Goal: Task Accomplishment & Management: Use online tool/utility

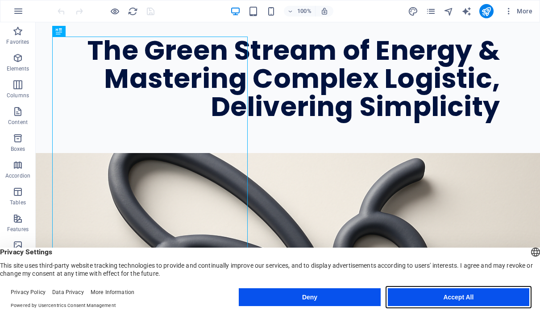
click at [511, 301] on button "Accept All" at bounding box center [458, 297] width 141 height 18
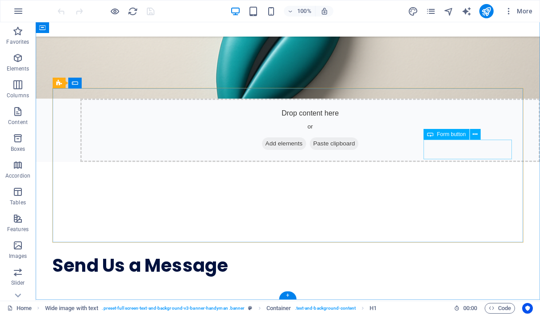
scroll to position [346, 0]
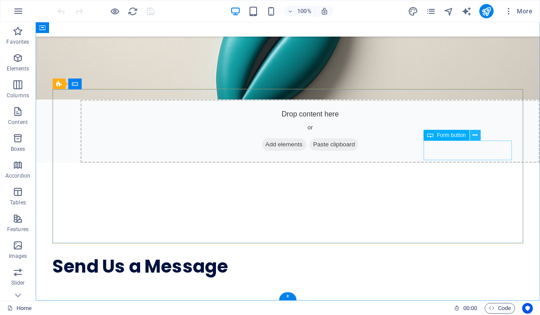
click at [474, 138] on icon at bounding box center [475, 135] width 5 height 9
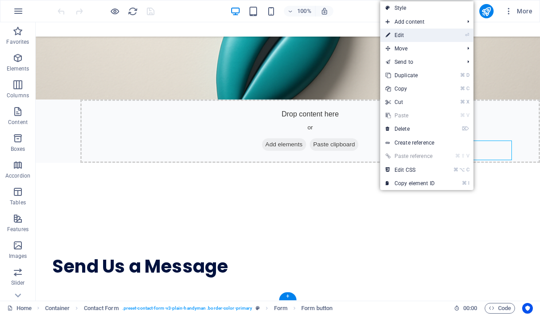
click at [440, 36] on li "⏎ Edit" at bounding box center [426, 35] width 93 height 13
click at [393, 35] on link "⏎ Edit" at bounding box center [410, 35] width 60 height 13
select select "px"
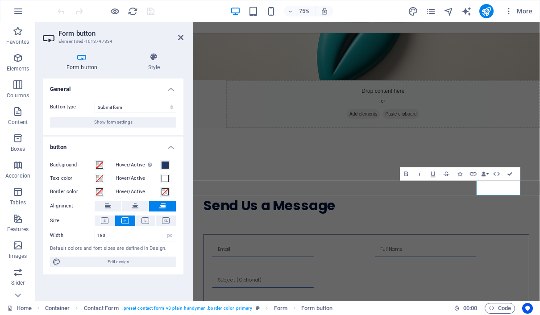
scroll to position [253, 0]
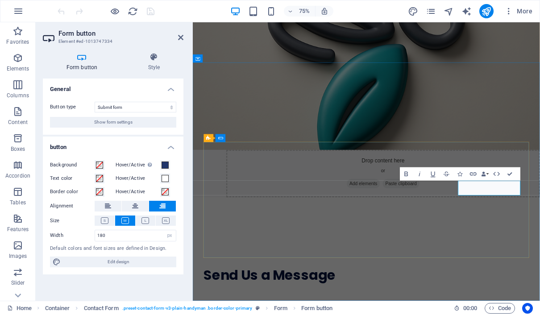
click at [474, 173] on icon "button" at bounding box center [473, 174] width 7 height 4
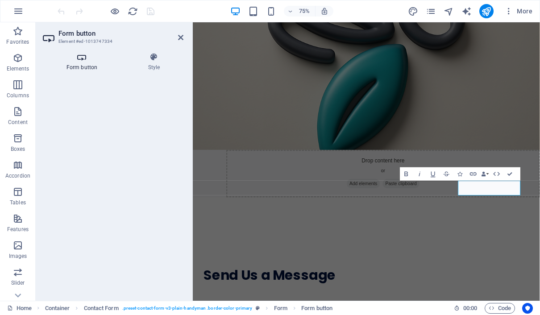
click at [87, 60] on icon at bounding box center [82, 57] width 78 height 9
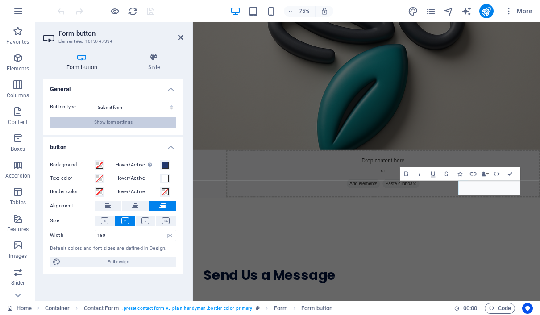
click at [119, 123] on span "Show form settings" at bounding box center [113, 122] width 38 height 11
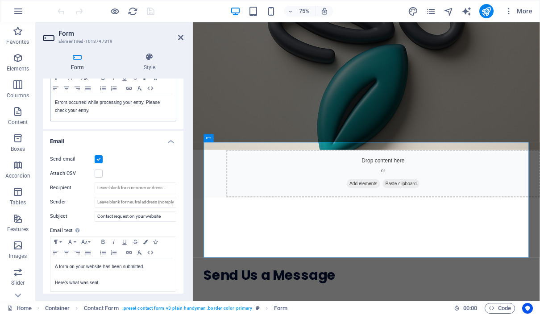
scroll to position [179, 0]
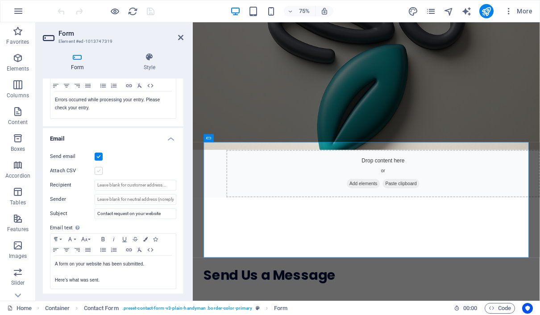
click at [97, 170] on label at bounding box center [99, 171] width 8 height 8
click at [0, 0] on input "Attach CSV" at bounding box center [0, 0] width 0 height 0
click at [100, 171] on label at bounding box center [99, 171] width 8 height 8
click at [0, 0] on input "Attach CSV" at bounding box center [0, 0] width 0 height 0
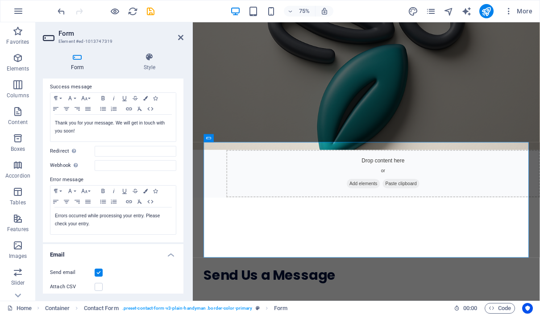
scroll to position [47, 0]
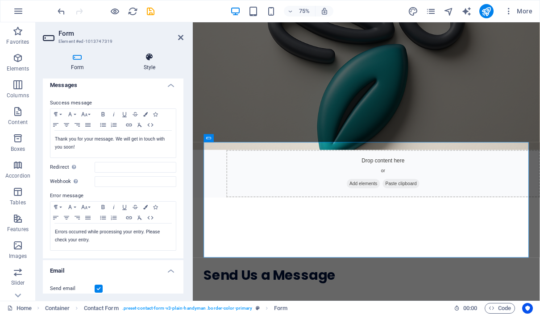
click at [154, 58] on icon at bounding box center [150, 57] width 68 height 9
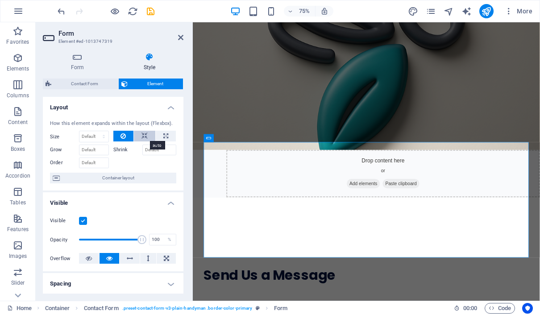
click at [150, 137] on button at bounding box center [144, 136] width 21 height 11
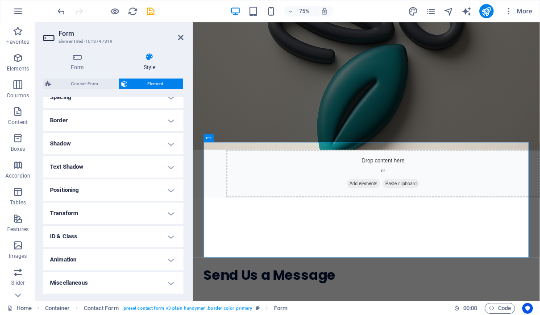
scroll to position [186, 0]
click at [171, 240] on h4 "ID & Class" at bounding box center [113, 236] width 141 height 21
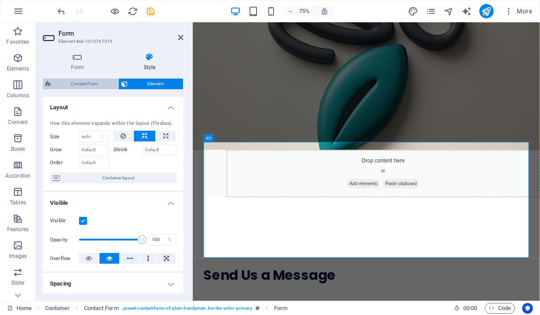
scroll to position [0, 0]
click at [95, 83] on span "Contact Form" at bounding box center [85, 84] width 62 height 11
select select "px"
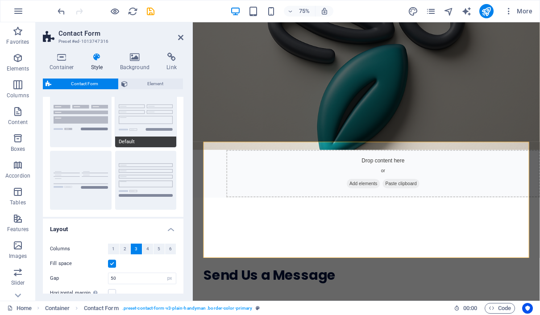
scroll to position [17, 0]
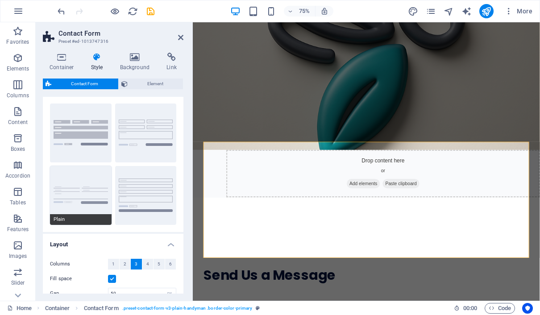
click at [71, 193] on button "Plain" at bounding box center [81, 195] width 62 height 59
type input "1"
select select "rem"
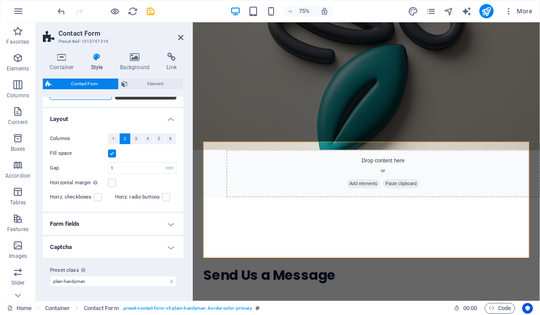
type input "50"
select select "px"
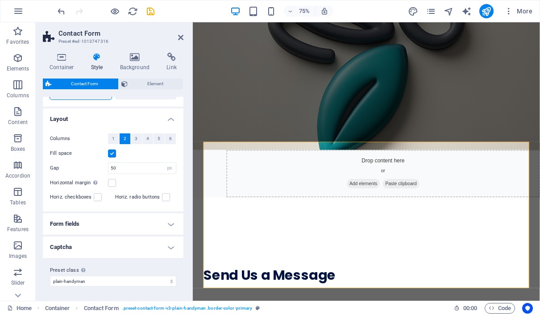
scroll to position [141, 0]
click at [114, 138] on span "1" at bounding box center [113, 139] width 3 height 11
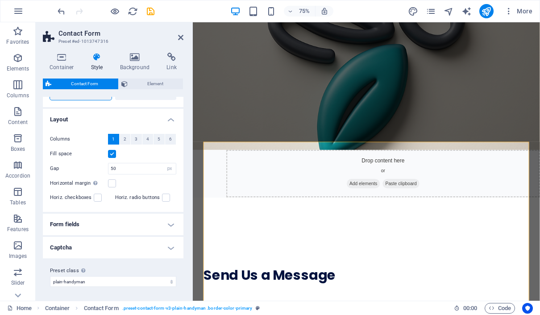
click at [170, 249] on h4 "Captcha" at bounding box center [113, 247] width 141 height 21
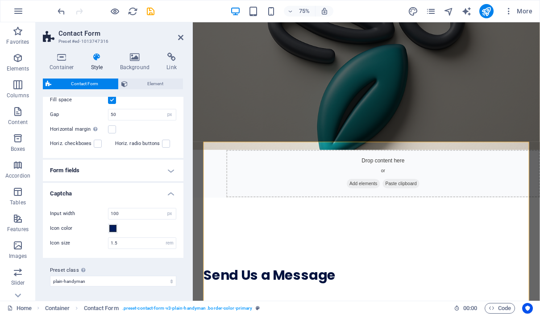
scroll to position [195, 0]
click at [171, 170] on h4 "Form fields" at bounding box center [113, 170] width 141 height 21
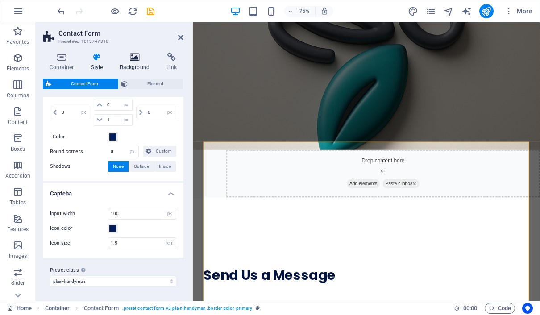
scroll to position [448, 0]
click at [140, 59] on icon at bounding box center [134, 57] width 43 height 9
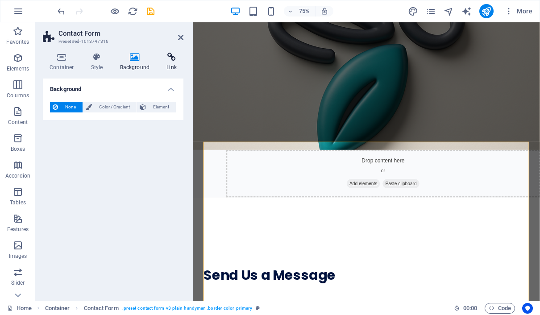
click at [171, 61] on icon at bounding box center [172, 57] width 24 height 9
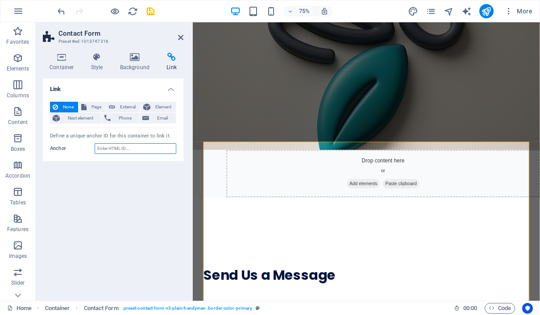
click at [143, 147] on input "Anchor" at bounding box center [136, 148] width 82 height 11
type input "info@belogicstream.com"
click at [145, 194] on div "Link None Page External Element Next element Phone Email Page Home Subpage Lega…" at bounding box center [113, 186] width 141 height 215
click at [179, 39] on icon at bounding box center [180, 37] width 5 height 7
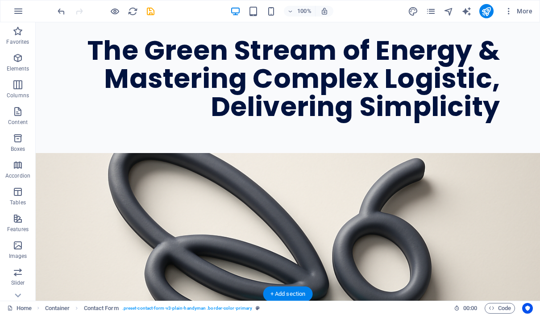
scroll to position [0, 0]
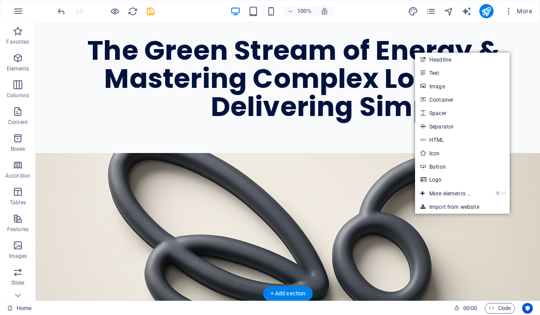
click at [360, 153] on figure at bounding box center [288, 299] width 504 height 293
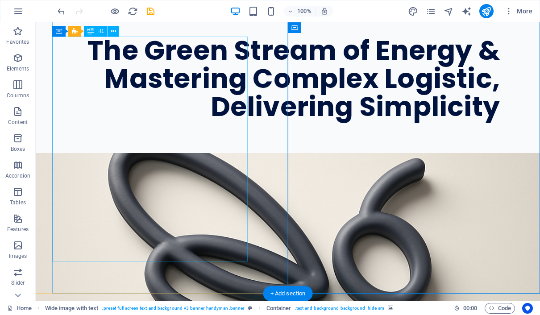
click at [228, 96] on div "The Green Stream of Energy & Mastering Complex Logistic, Delivering Simplicity" at bounding box center [276, 79] width 448 height 84
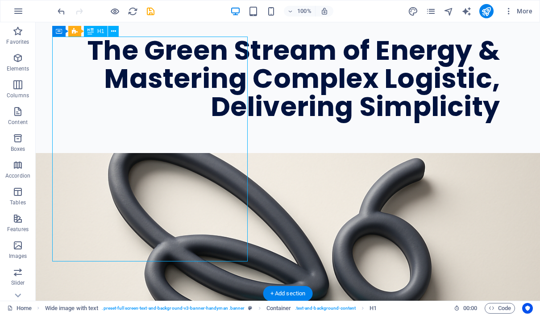
click at [221, 103] on div "The Green Stream of Energy & Mastering Complex Logistic, Delivering Simplicity" at bounding box center [276, 79] width 448 height 84
click at [213, 108] on div "The Green Stream of Energy & Mastering Complex Logistic, Delivering Simplicity" at bounding box center [276, 79] width 448 height 84
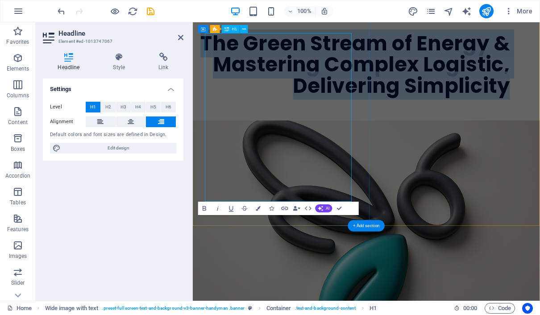
drag, startPoint x: 370, startPoint y: 108, endPoint x: 220, endPoint y: 136, distance: 153.1
click at [220, 121] on h1 "The Green Stream of Energy & Mastering Complex Logistic, Delivering Simplicity" at bounding box center [407, 79] width 415 height 84
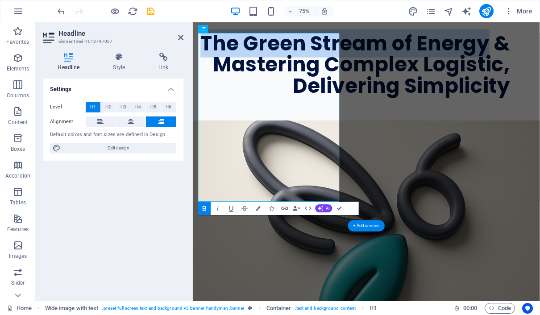
drag, startPoint x: 356, startPoint y: 112, endPoint x: 238, endPoint y: 39, distance: 138.5
click at [238, 39] on h1 "The Green Stream of Energy & Mastering Complex Logistic, Delivering Simplicity" at bounding box center [407, 79] width 415 height 84
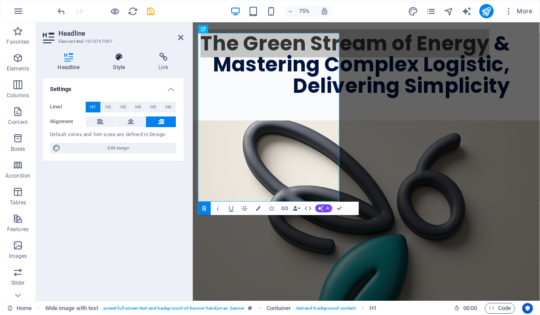
click at [122, 59] on icon at bounding box center [119, 57] width 42 height 9
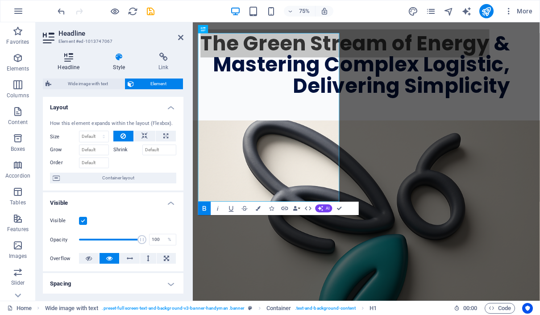
click at [71, 61] on icon at bounding box center [69, 57] width 52 height 9
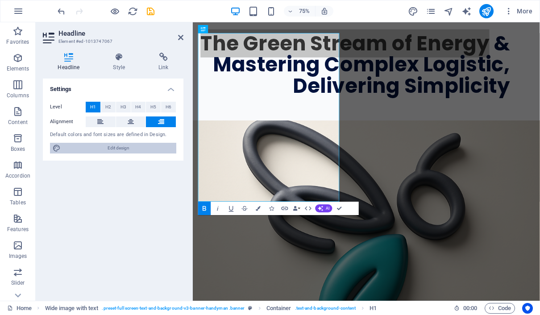
click at [89, 151] on span "Edit design" at bounding box center [118, 148] width 110 height 11
select select "px"
select select "400"
select select "px"
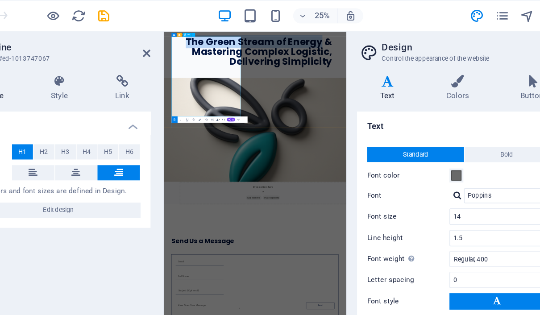
drag, startPoint x: 349, startPoint y: 103, endPoint x: 253, endPoint y: 54, distance: 107.8
click at [253, 54] on strong "The Green Stream of Energy & Mastering Complex Logistic, Delivering Simplicity" at bounding box center [431, 88] width 412 height 94
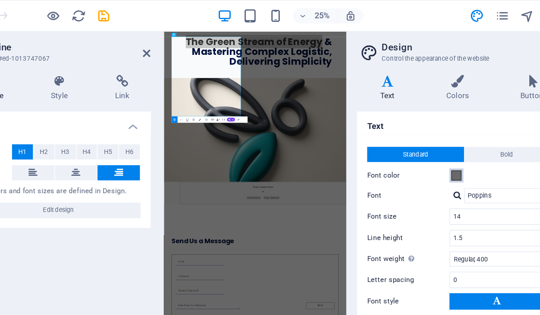
click at [395, 121] on span at bounding box center [398, 123] width 7 height 7
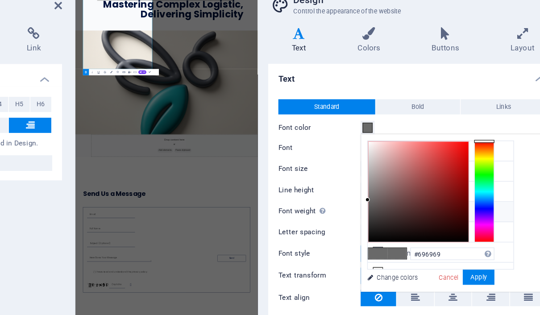
click at [474, 133] on div at bounding box center [481, 168] width 14 height 71
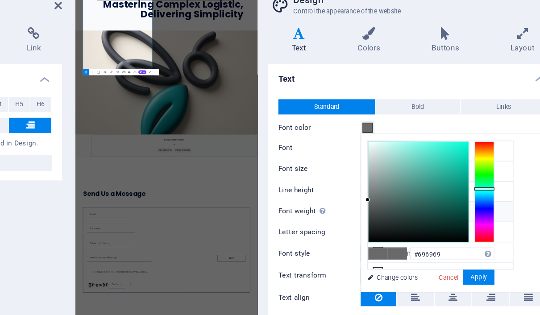
click at [474, 133] on div at bounding box center [481, 168] width 14 height 71
click at [399, 133] on div at bounding box center [434, 168] width 71 height 71
click at [474, 137] on div at bounding box center [481, 168] width 14 height 71
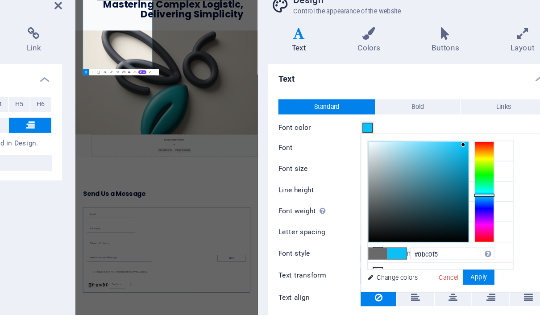
type input "#06bff5"
click at [399, 133] on div at bounding box center [434, 168] width 71 height 71
drag, startPoint x: 344, startPoint y: 196, endPoint x: 320, endPoint y: 153, distance: 48.7
click at [466, 224] on button "Apply" at bounding box center [477, 229] width 22 height 11
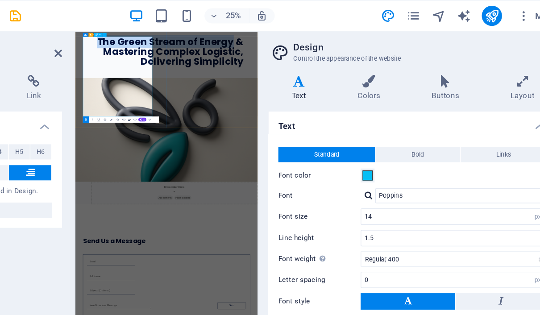
drag, startPoint x: 277, startPoint y: 106, endPoint x: 268, endPoint y: 110, distance: 9.6
click at [277, 106] on strong "The Green Stream of Energy & Mastering Complex Logistic, Delivering Simplicity" at bounding box center [343, 88] width 412 height 94
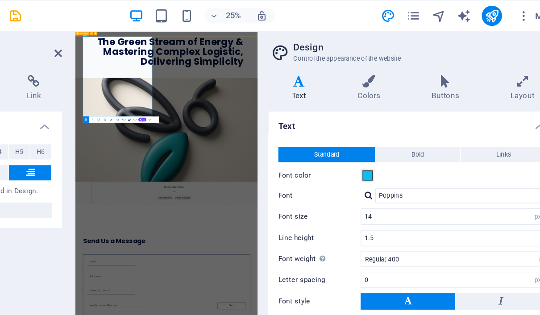
drag, startPoint x: 261, startPoint y: 113, endPoint x: 145, endPoint y: 38, distance: 138.1
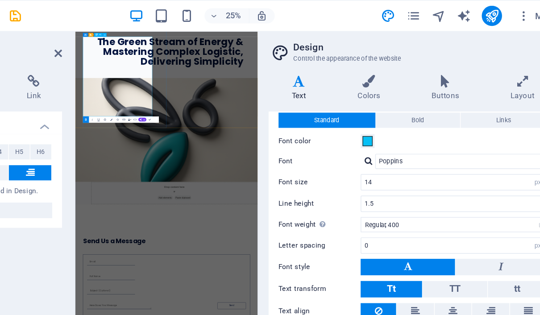
scroll to position [24, 0]
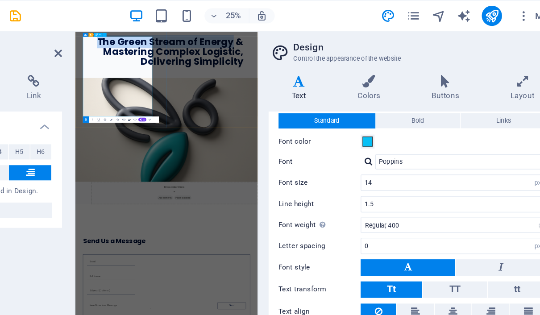
drag, startPoint x: 257, startPoint y: 115, endPoint x: 139, endPoint y: 53, distance: 133.3
click at [139, 53] on h1 "The Green Stream of Energy & Mastering Complex Logistic, Delivering Simplicity" at bounding box center [322, 88] width 452 height 84
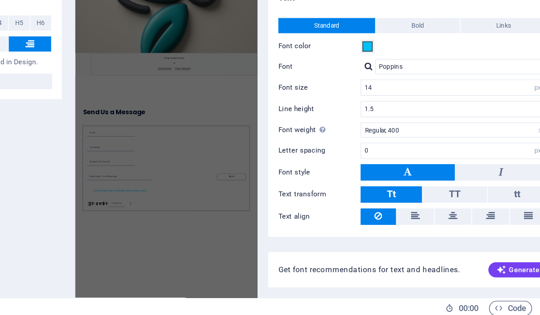
scroll to position [0, 0]
drag, startPoint x: 443, startPoint y: 708, endPoint x: 443, endPoint y: 624, distance: 83.9
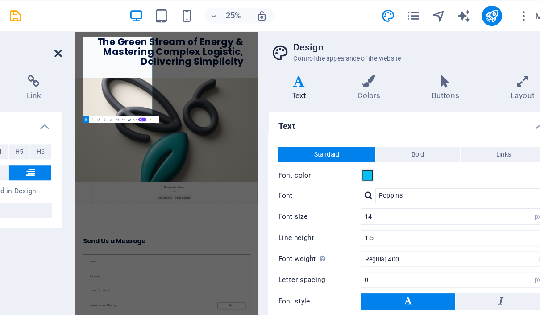
drag, startPoint x: 41, startPoint y: 37, endPoint x: 225, endPoint y: 23, distance: 184.4
click at [178, 37] on icon at bounding box center [180, 37] width 5 height 7
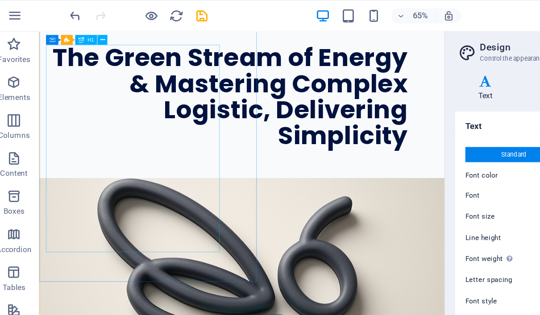
click at [214, 91] on div "The Green Stream of Energy & Mastering Complex Logistic, Delivering Simplicity" at bounding box center [242, 102] width 392 height 112
click at [208, 120] on div "The Green Stream of Energy & Mastering Complex Logistic, Delivering Simplicity" at bounding box center [242, 102] width 392 height 112
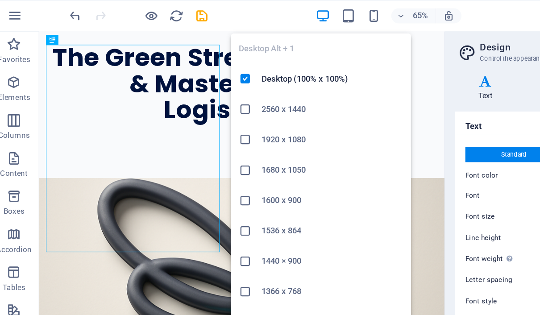
click at [230, 11] on icon "button" at bounding box center [235, 11] width 10 height 10
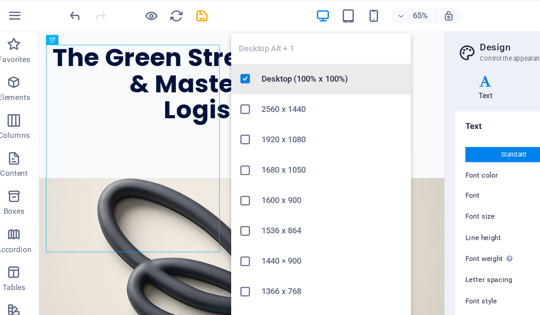
click at [237, 51] on h6 "Desktop (100% x 100%)" at bounding box center [242, 55] width 100 height 11
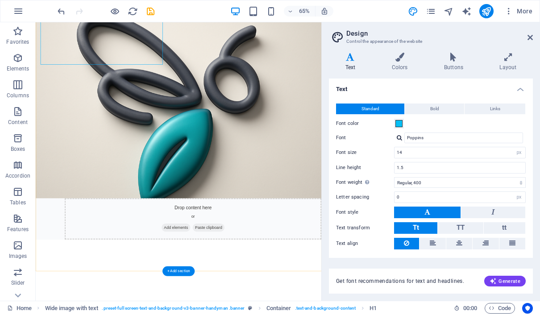
scroll to position [44, 0]
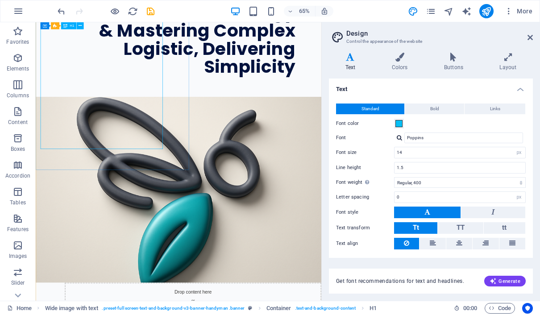
click at [179, 101] on div "The Green Stream of Energy & Mastering Complex Logistic, Delivering Simplicity" at bounding box center [239, 48] width 392 height 112
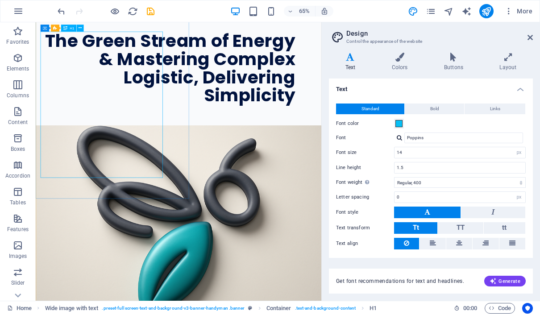
scroll to position [0, 0]
drag, startPoint x: 130, startPoint y: 179, endPoint x: 126, endPoint y: 347, distance: 168.3
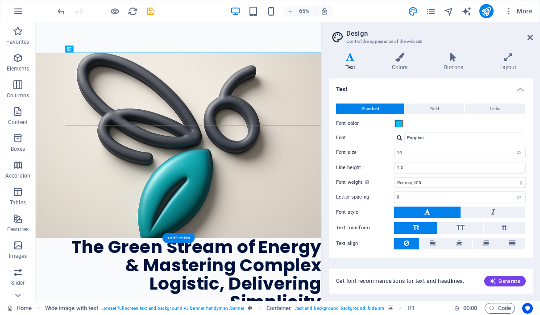
click at [194, 241] on figure at bounding box center [256, 212] width 440 height 286
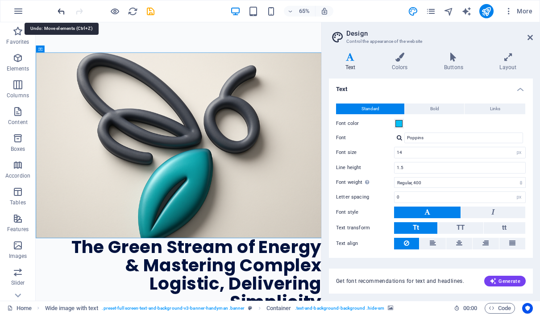
click at [61, 8] on icon "undo" at bounding box center [61, 11] width 10 height 10
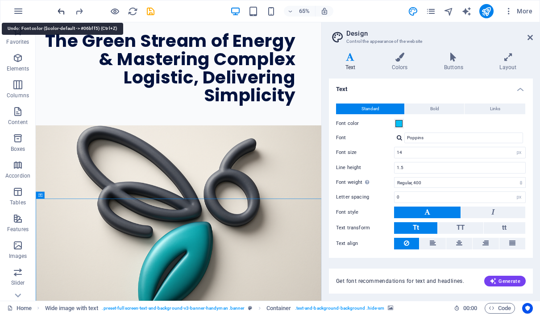
click at [61, 8] on icon "undo" at bounding box center [61, 11] width 10 height 10
click at [63, 14] on icon "undo" at bounding box center [61, 11] width 10 height 10
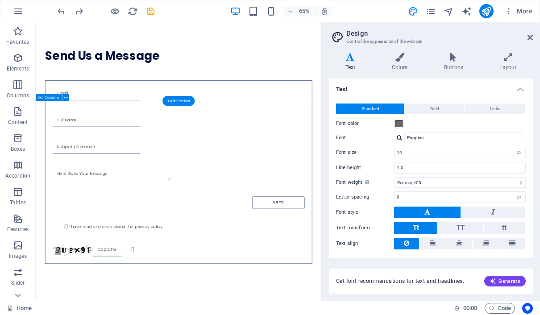
scroll to position [429, 0]
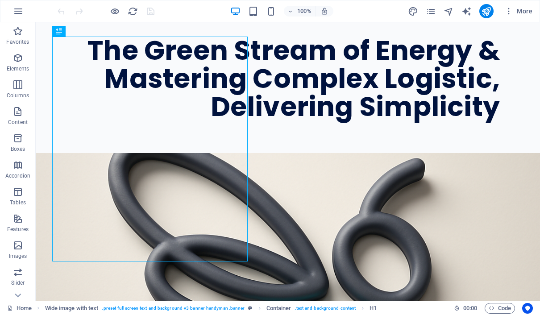
scroll to position [10, 0]
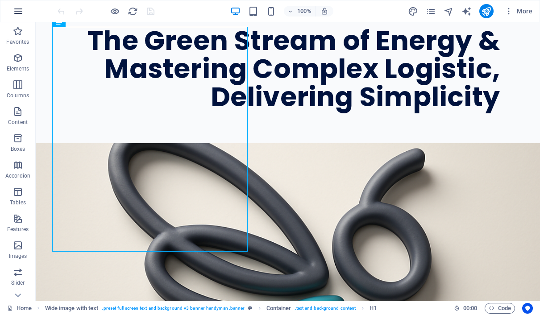
click at [21, 13] on icon "button" at bounding box center [18, 11] width 11 height 11
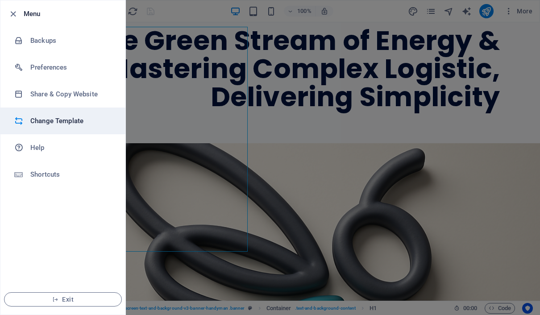
click at [55, 112] on li "Change Template" at bounding box center [62, 121] width 125 height 27
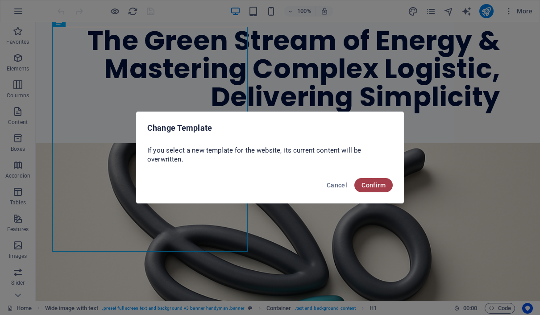
click at [376, 180] on button "Confirm" at bounding box center [373, 185] width 38 height 14
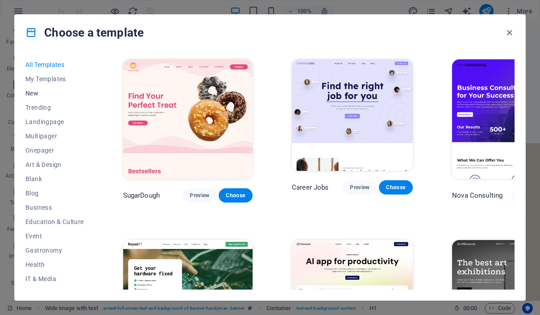
click at [37, 96] on span "New" at bounding box center [54, 93] width 58 height 7
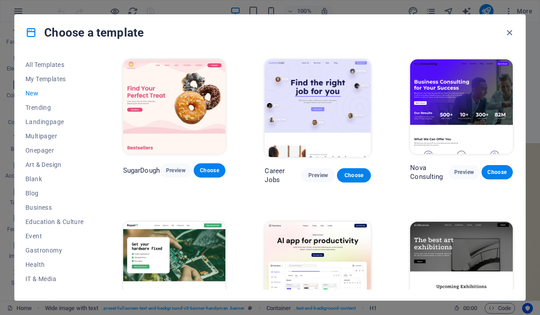
click at [37, 95] on span "New" at bounding box center [54, 93] width 58 height 7
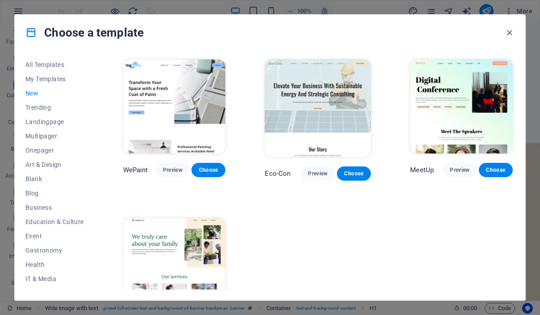
scroll to position [468, 0]
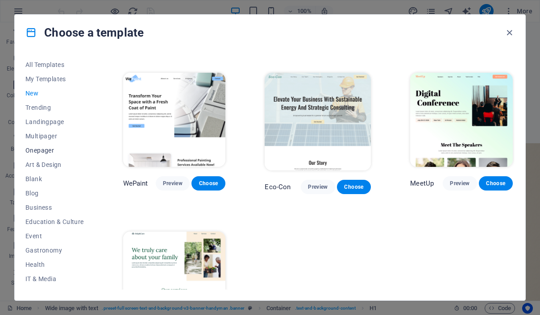
click at [51, 154] on button "Onepager" at bounding box center [54, 150] width 58 height 14
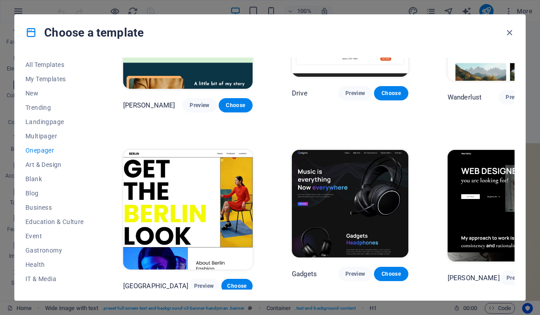
scroll to position [652, 0]
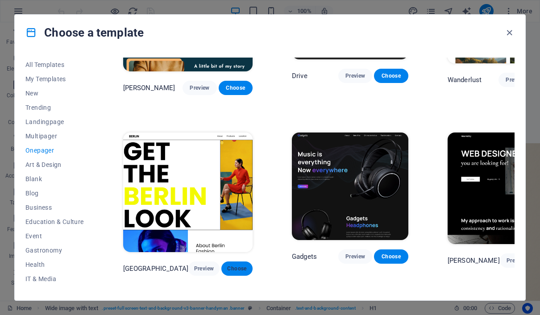
click at [228, 265] on span "Choose" at bounding box center [236, 268] width 17 height 7
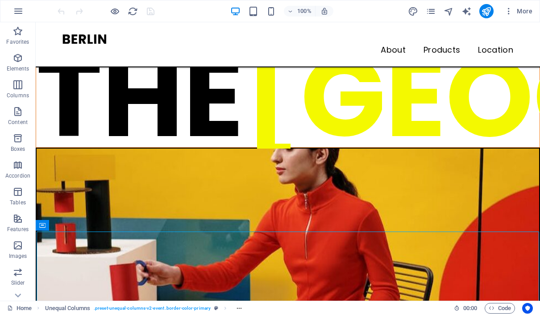
scroll to position [12, 0]
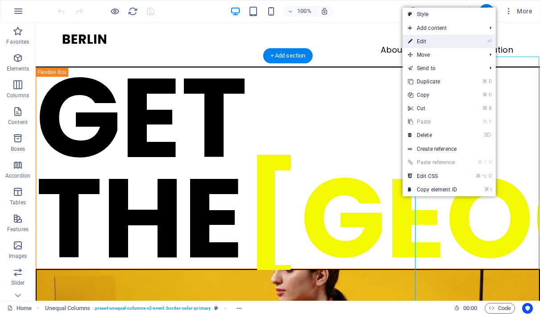
click at [461, 45] on link "⏎ Edit" at bounding box center [433, 41] width 60 height 13
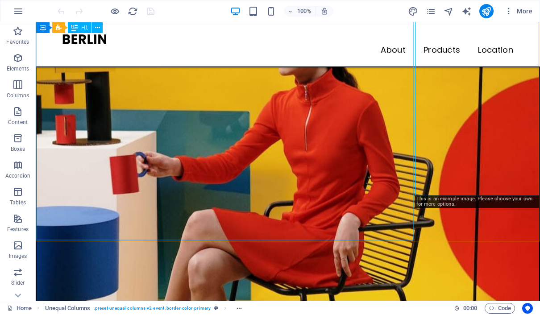
scroll to position [217, 0]
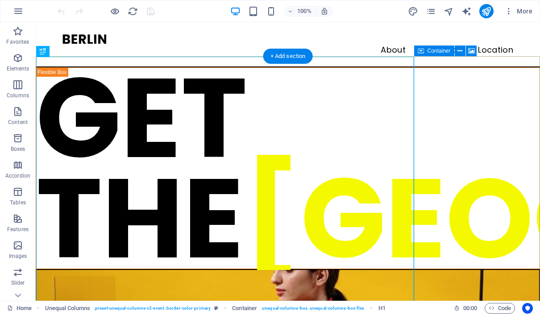
scroll to position [0, 0]
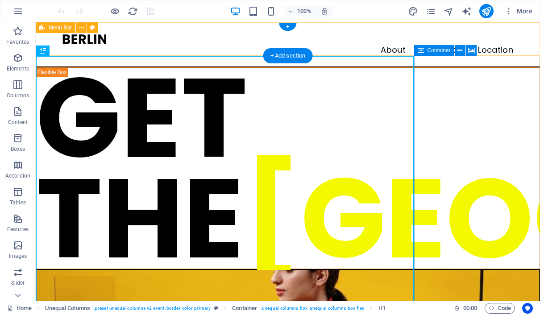
click at [443, 53] on span "Container" at bounding box center [438, 50] width 23 height 5
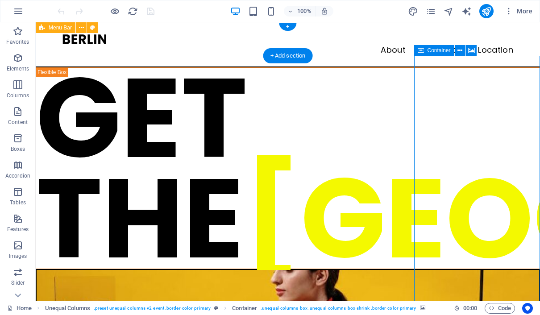
click at [441, 52] on span "Container" at bounding box center [438, 50] width 23 height 5
click at [458, 50] on icon at bounding box center [459, 50] width 5 height 9
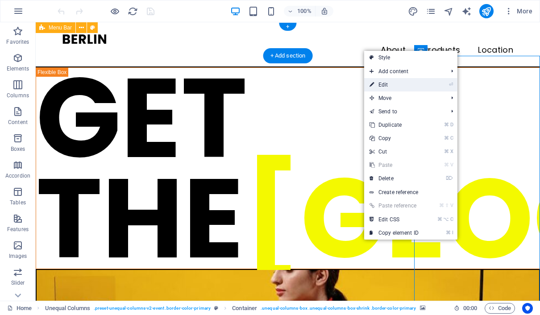
click at [421, 83] on link "⏎ Edit" at bounding box center [394, 84] width 60 height 13
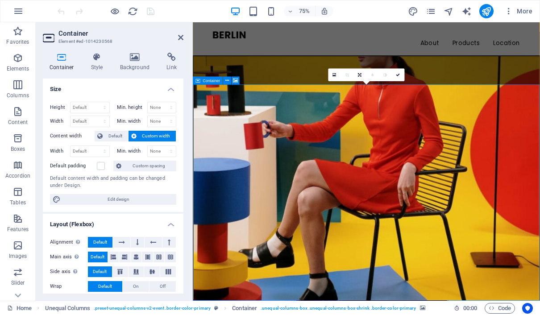
scroll to position [285, 0]
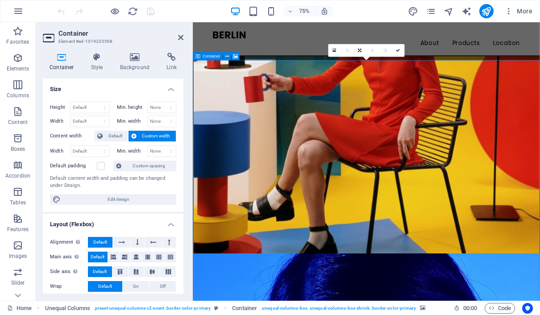
click at [466, 217] on figure at bounding box center [424, 151] width 461 height 357
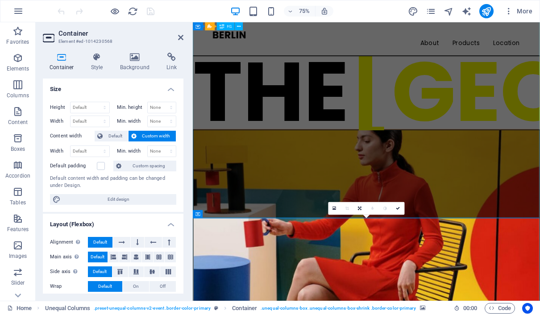
scroll to position [75, 0]
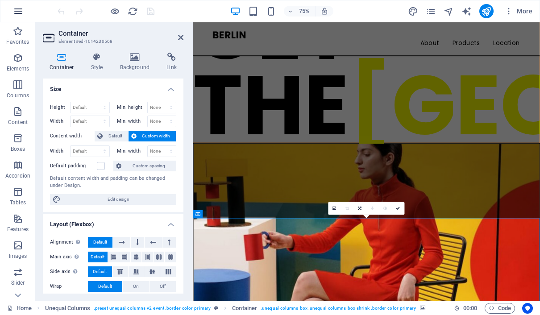
click at [21, 12] on icon "button" at bounding box center [18, 11] width 11 height 11
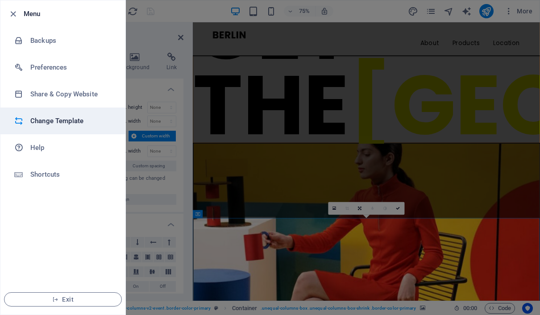
click at [54, 116] on h6 "Change Template" at bounding box center [71, 121] width 83 height 11
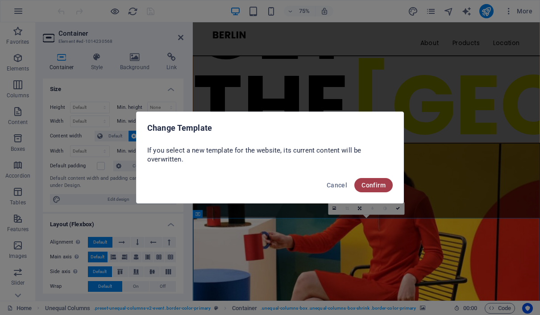
click at [371, 187] on span "Confirm" at bounding box center [373, 185] width 24 height 7
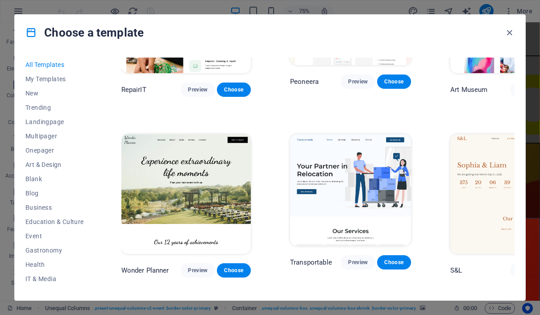
scroll to position [319, 4]
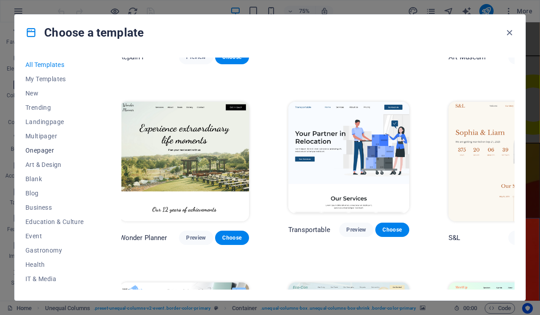
click at [47, 149] on span "Onepager" at bounding box center [54, 150] width 58 height 7
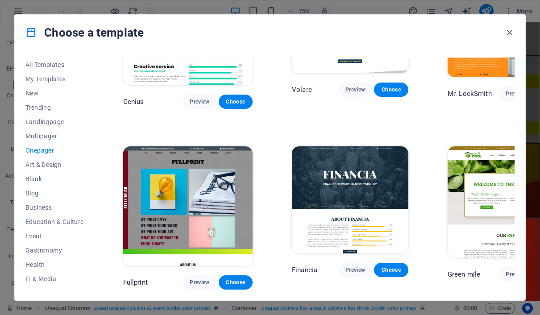
scroll to position [1903, 0]
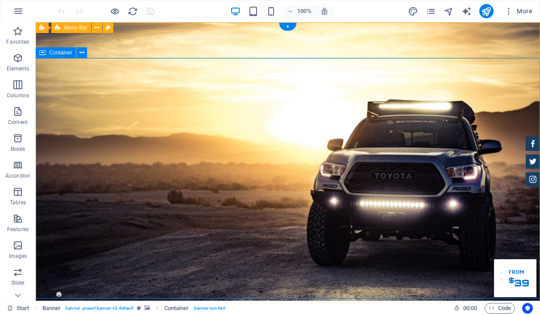
click at [66, 53] on span "Container" at bounding box center [60, 52] width 23 height 5
click at [82, 54] on icon at bounding box center [81, 52] width 5 height 9
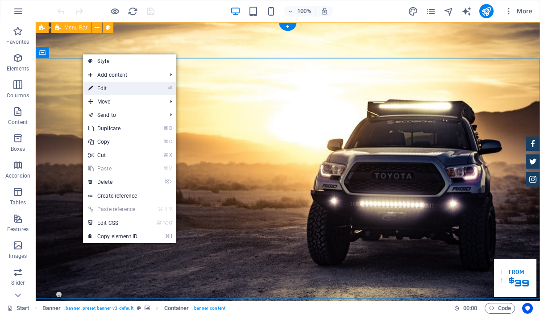
click at [100, 85] on link "⏎ Edit" at bounding box center [113, 88] width 60 height 13
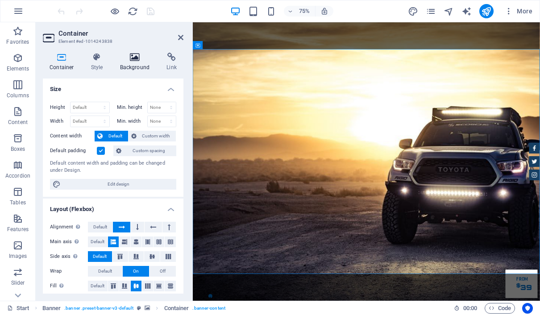
click at [136, 58] on icon at bounding box center [134, 57] width 43 height 9
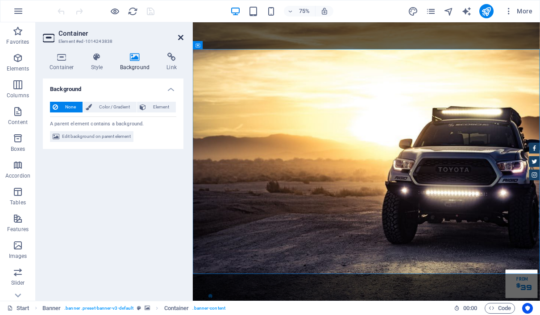
click at [182, 34] on icon at bounding box center [180, 37] width 5 height 7
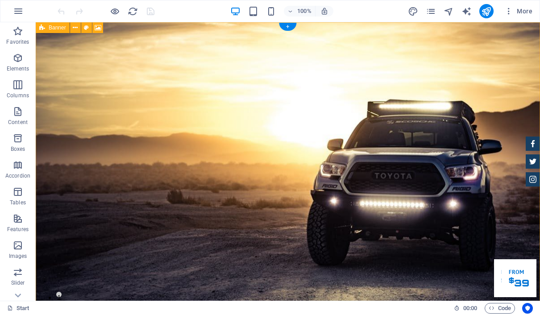
click at [43, 31] on icon at bounding box center [42, 27] width 6 height 11
click at [58, 31] on div "Banner" at bounding box center [53, 27] width 34 height 11
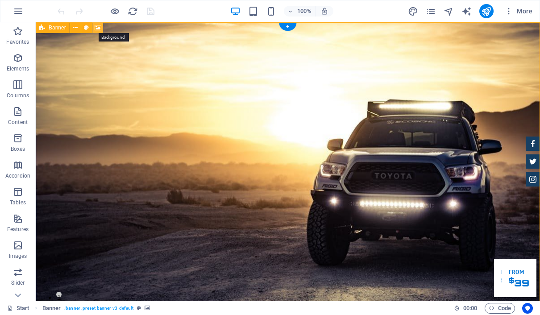
click at [96, 28] on icon at bounding box center [98, 27] width 7 height 9
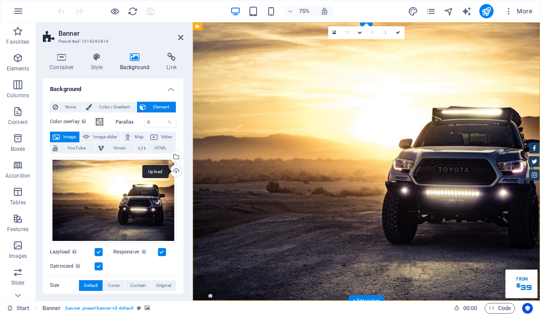
click at [176, 169] on div "Upload" at bounding box center [175, 171] width 13 height 13
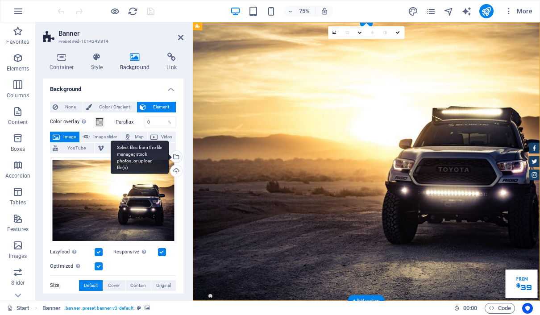
click at [176, 156] on div "Select files from the file manager, stock photos, or upload file(s)" at bounding box center [175, 157] width 13 height 13
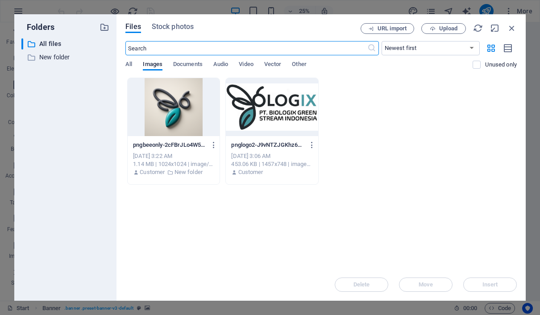
click at [172, 103] on div at bounding box center [174, 107] width 92 height 58
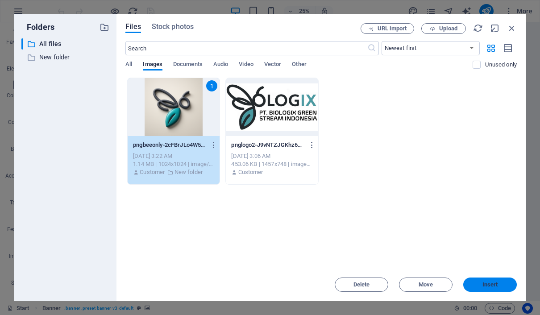
click at [496, 286] on span "Insert" at bounding box center [490, 284] width 16 height 5
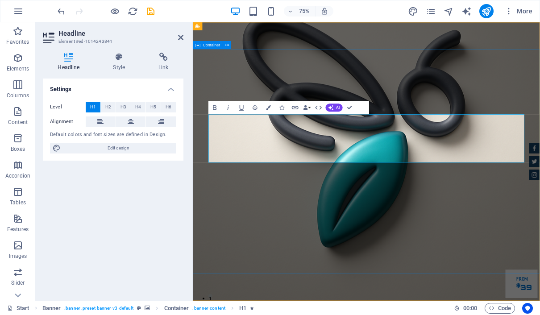
drag, startPoint x: 386, startPoint y: 194, endPoint x: 212, endPoint y: 158, distance: 177.2
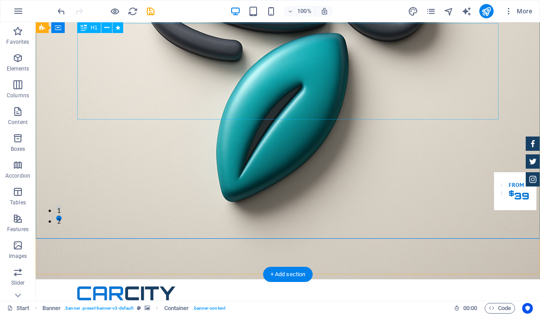
scroll to position [87, 0]
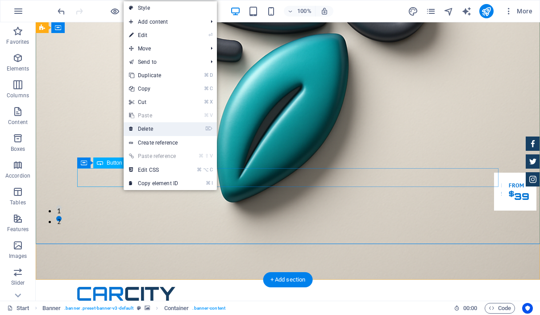
click at [174, 127] on link "⌦ Delete" at bounding box center [154, 128] width 60 height 13
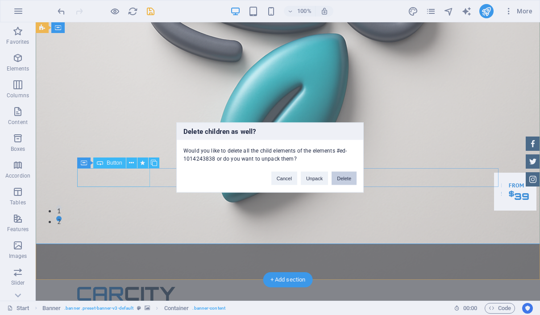
click at [340, 179] on button "Delete" at bounding box center [344, 178] width 25 height 13
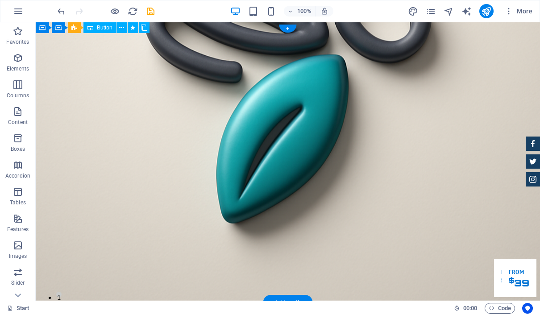
scroll to position [0, 0]
click at [223, 182] on figure at bounding box center [288, 161] width 504 height 278
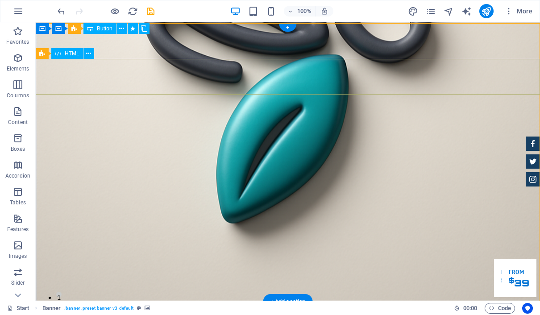
scroll to position [0, 0]
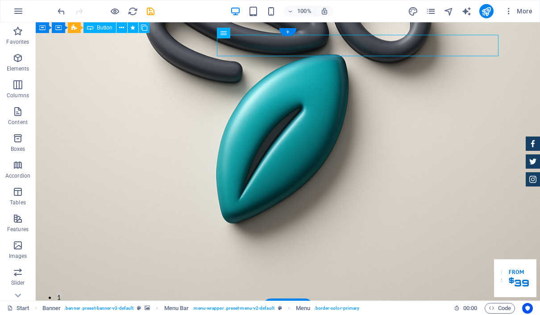
click at [283, 173] on figure at bounding box center [288, 161] width 504 height 278
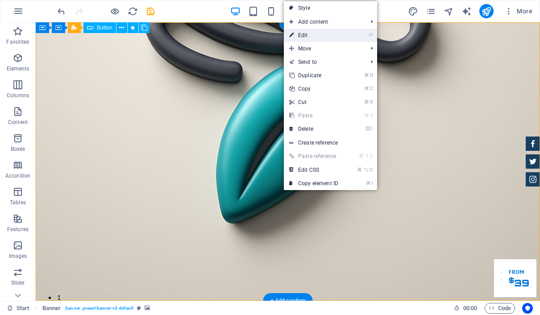
click at [321, 31] on link "⏎ Edit" at bounding box center [314, 35] width 60 height 13
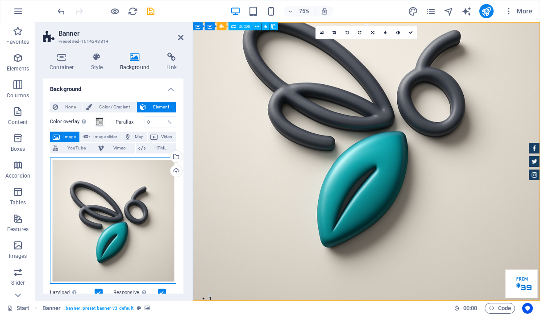
click at [127, 212] on div "Drag files here, click to choose files or select files from Files or our free s…" at bounding box center [113, 221] width 126 height 126
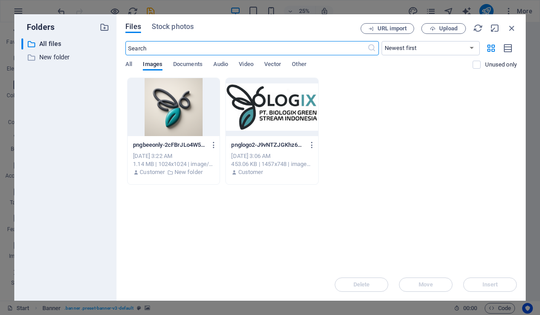
click at [285, 108] on div at bounding box center [272, 107] width 92 height 58
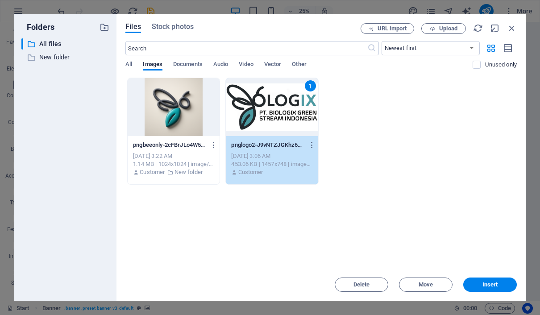
click at [172, 108] on div at bounding box center [174, 107] width 92 height 58
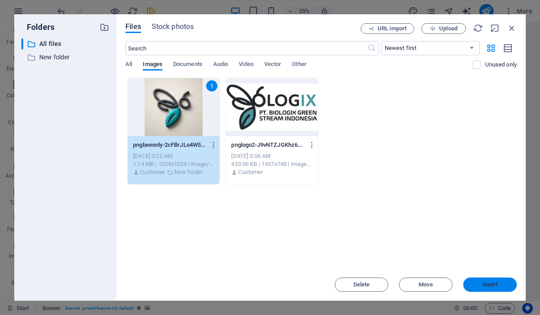
click at [490, 283] on span "Insert" at bounding box center [490, 284] width 16 height 5
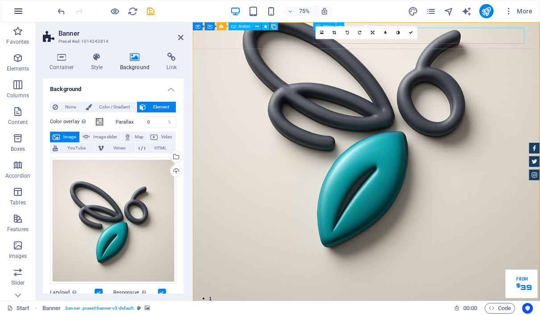
click at [21, 15] on icon "button" at bounding box center [18, 11] width 11 height 11
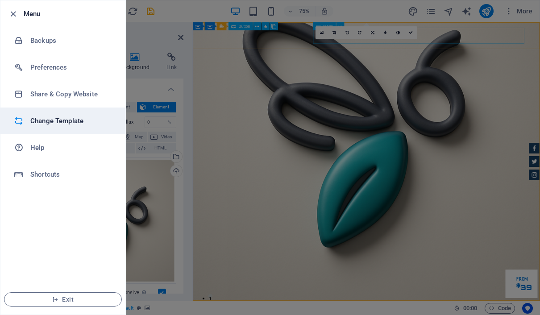
click at [75, 125] on h6 "Change Template" at bounding box center [71, 121] width 83 height 11
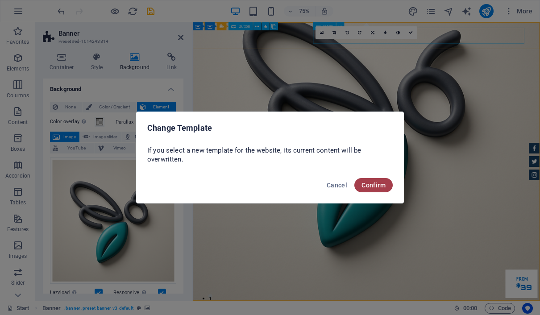
click at [371, 183] on span "Confirm" at bounding box center [373, 185] width 24 height 7
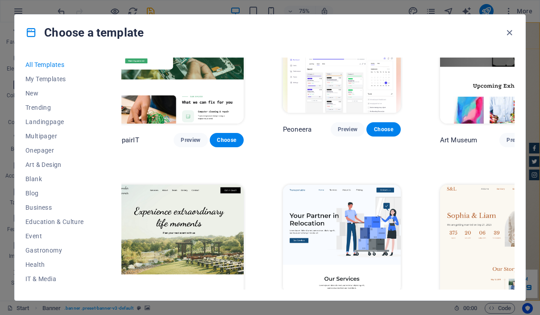
scroll to position [313, 11]
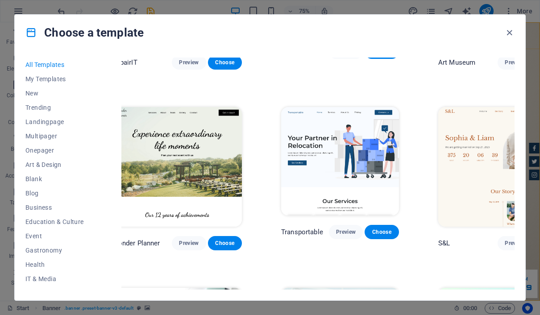
click at [199, 132] on img at bounding box center [176, 167] width 129 height 120
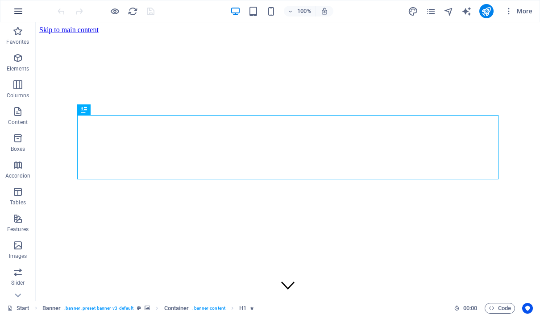
click at [19, 17] on button "button" at bounding box center [18, 10] width 21 height 21
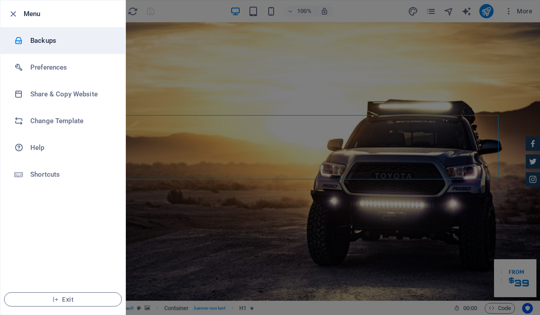
click at [31, 39] on h6 "Backups" at bounding box center [71, 40] width 83 height 11
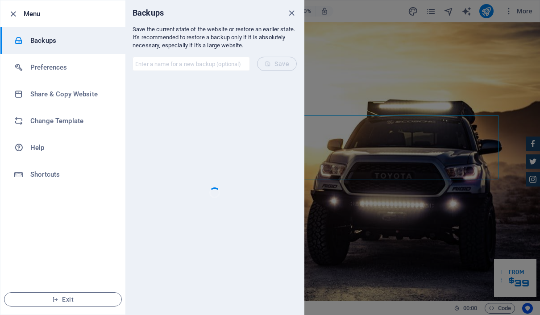
click at [292, 16] on icon "close" at bounding box center [291, 13] width 10 height 10
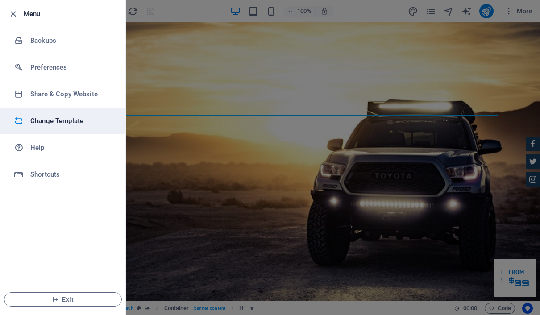
click at [77, 118] on h6 "Change Template" at bounding box center [71, 121] width 83 height 11
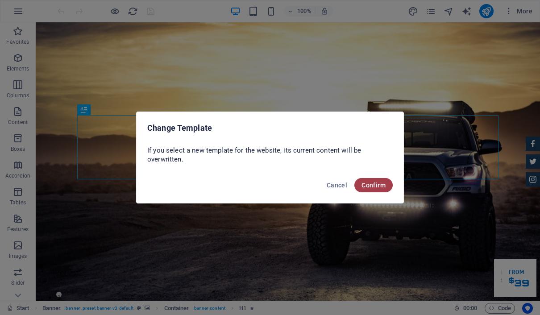
click at [369, 184] on span "Confirm" at bounding box center [373, 185] width 24 height 7
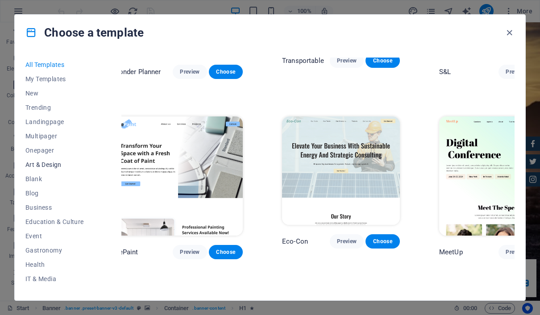
scroll to position [28, 0]
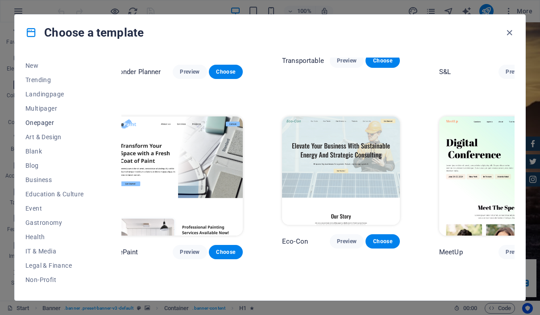
click at [50, 126] on span "Onepager" at bounding box center [54, 122] width 58 height 7
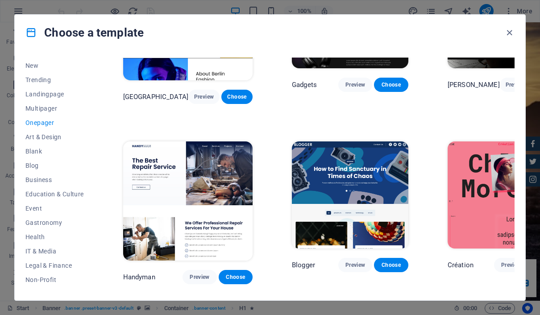
scroll to position [823, 0]
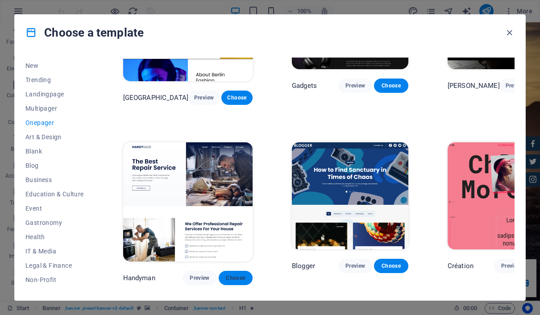
click at [226, 274] on span "Choose" at bounding box center [236, 277] width 20 height 7
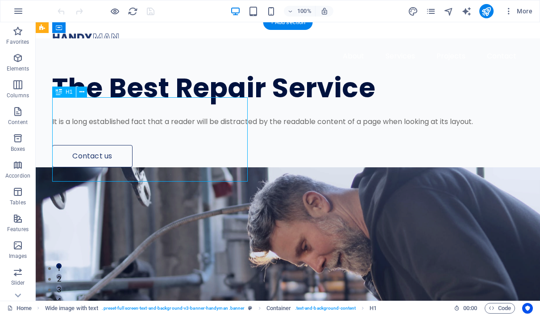
drag, startPoint x: 150, startPoint y: 161, endPoint x: 58, endPoint y: 117, distance: 102.6
click at [58, 102] on div "The Best Repair Service" at bounding box center [276, 88] width 448 height 28
click at [116, 102] on div "The Best Repair Service" at bounding box center [276, 88] width 448 height 28
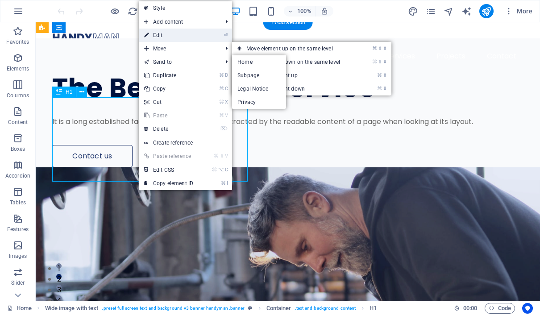
click at [169, 34] on link "⏎ Edit" at bounding box center [169, 35] width 60 height 13
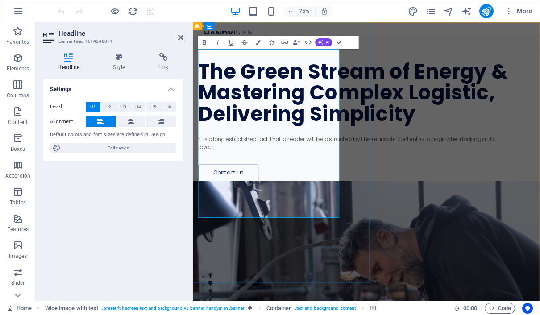
click at [382, 158] on h1 "​The Green Stream of Energy & Mastering Complex Logistic, Delivering Simplicity" at bounding box center [407, 116] width 415 height 84
click at [388, 156] on h1 "​The Green Stream of Energy & Mastering Complex Logistic, Delivering Simplicity" at bounding box center [407, 116] width 415 height 84
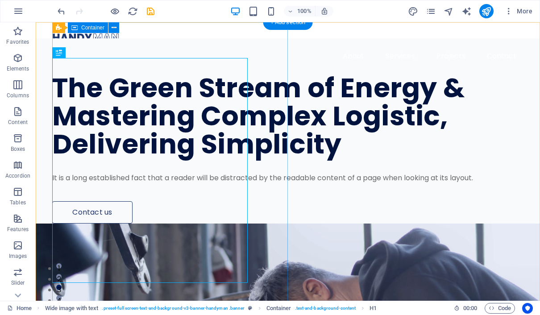
click at [248, 113] on div "The Green Stream of Energy & Mastering Complex Logistic, Delivering Simplicity …" at bounding box center [296, 130] width 488 height 185
click at [165, 95] on div "The Green Stream of Energy & Mastering Complex Logistic, Delivering Simplicity" at bounding box center [276, 116] width 448 height 84
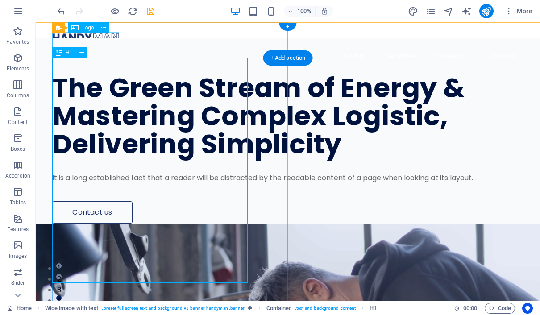
click at [66, 55] on span "H1" at bounding box center [69, 52] width 7 height 5
click at [80, 56] on icon at bounding box center [81, 52] width 5 height 9
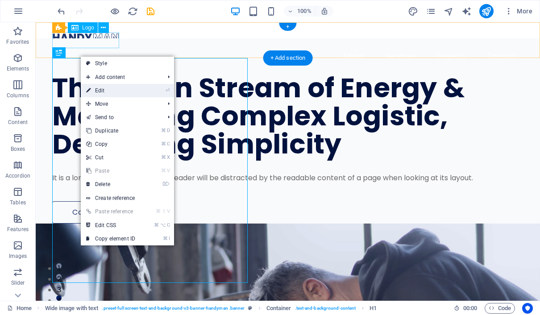
click at [99, 87] on link "⏎ Edit" at bounding box center [111, 90] width 60 height 13
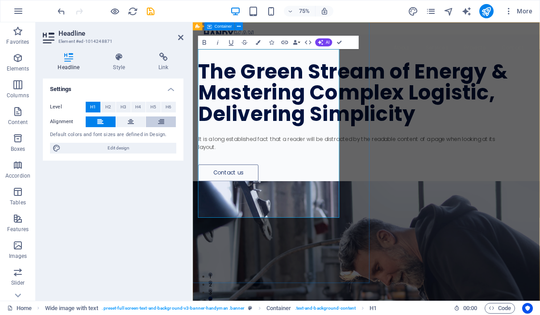
click at [157, 124] on button at bounding box center [161, 121] width 30 height 11
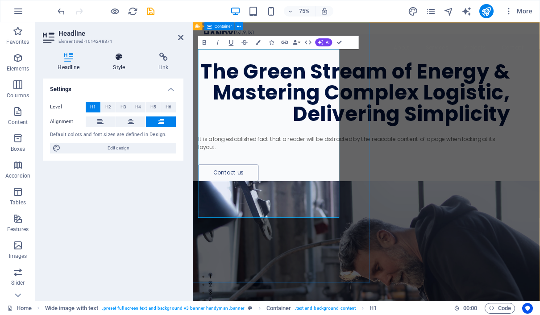
click at [123, 58] on icon at bounding box center [119, 57] width 42 height 9
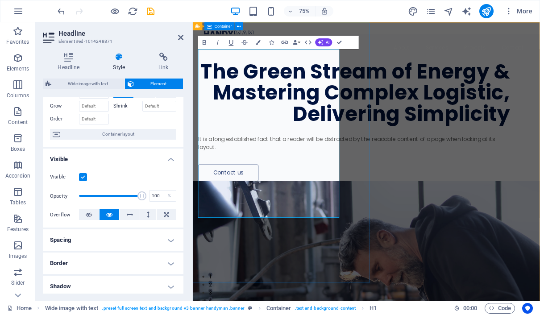
scroll to position [47, 0]
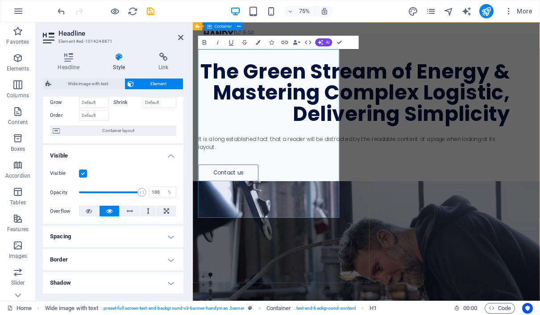
type input "79"
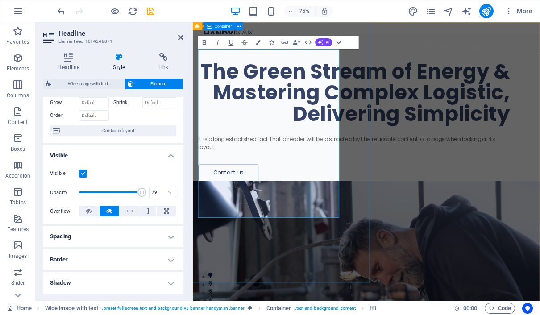
click at [129, 196] on span at bounding box center [110, 193] width 63 height 20
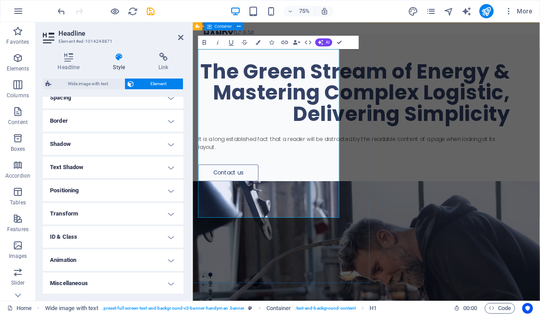
scroll to position [186, 0]
click at [170, 191] on h4 "Positioning" at bounding box center [113, 190] width 141 height 21
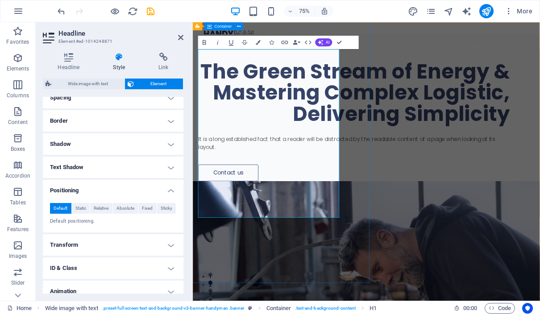
click at [170, 191] on h4 "Positioning" at bounding box center [113, 188] width 141 height 16
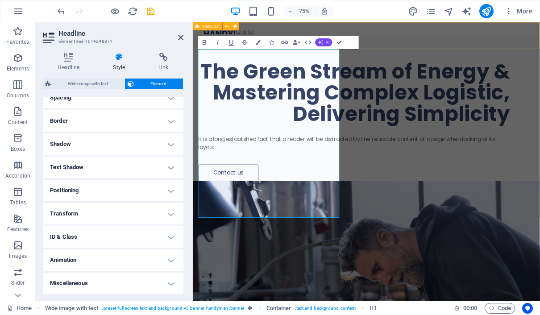
click at [325, 44] on button "AI" at bounding box center [323, 42] width 17 height 8
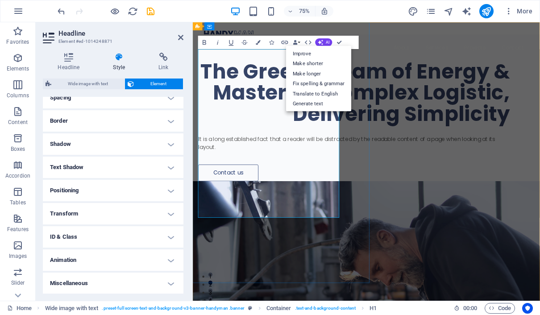
click at [267, 158] on h1 "The Green Stream of Energy & Mastering Complex Logistic, Delivering Simplicity" at bounding box center [407, 116] width 415 height 84
click at [245, 76] on h1 "The Green Stream of Energy & Mastering Complex Logistic, Delivering Simplicity" at bounding box center [407, 116] width 415 height 84
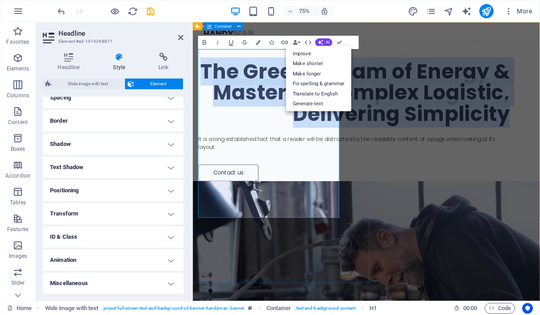
drag, startPoint x: 245, startPoint y: 72, endPoint x: 394, endPoint y: 267, distance: 245.8
click at [393, 234] on div "The Green Stream of Energy & Mastering Complex Logistic, Delivering Simplicity …" at bounding box center [424, 136] width 463 height 196
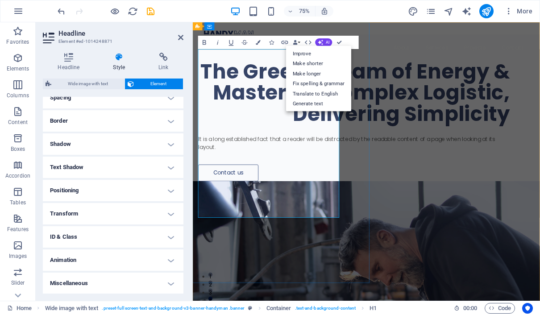
drag, startPoint x: 243, startPoint y: 72, endPoint x: 359, endPoint y: 254, distance: 215.9
click at [359, 158] on h1 "The Green Stream of Energy & Mastering Complex Logistic, Delivering Simplicity" at bounding box center [407, 116] width 415 height 84
click at [374, 46] on nav "About Services Projects Contact" at bounding box center [424, 56] width 434 height 21
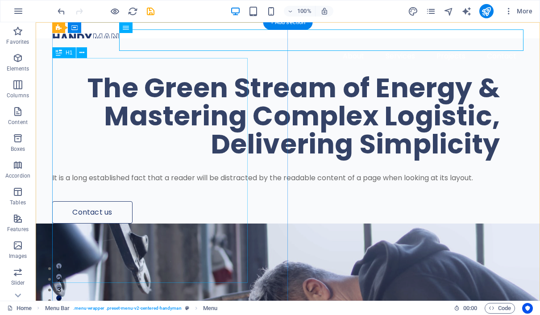
click at [226, 94] on div "The Green Stream of Energy & Mastering Complex Logistic, Delivering Simplicity" at bounding box center [276, 116] width 448 height 84
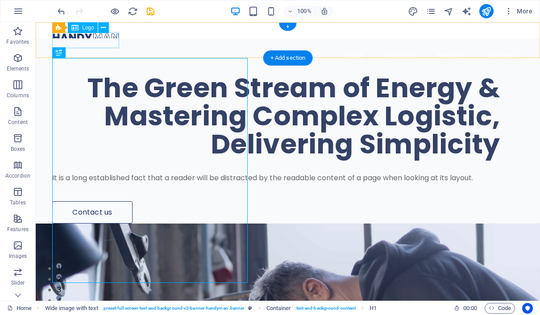
click at [107, 43] on div at bounding box center [287, 37] width 471 height 16
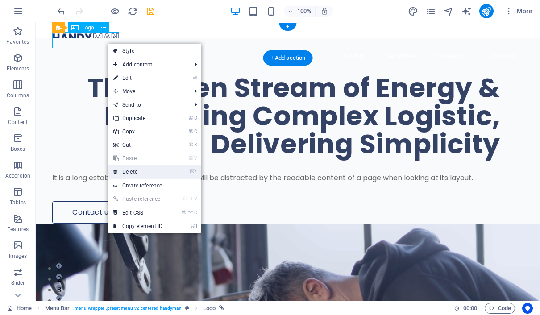
click at [155, 167] on link "⌦ Delete" at bounding box center [138, 171] width 60 height 13
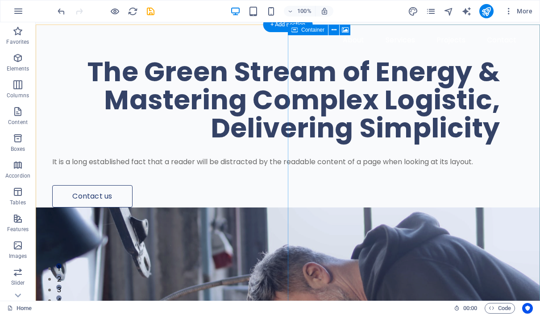
scroll to position [0, 0]
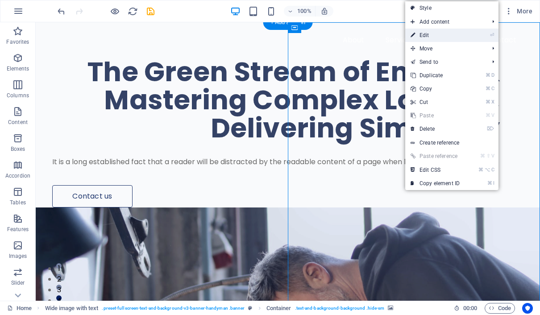
click at [442, 41] on link "⏎ Edit" at bounding box center [435, 35] width 60 height 13
select select "px"
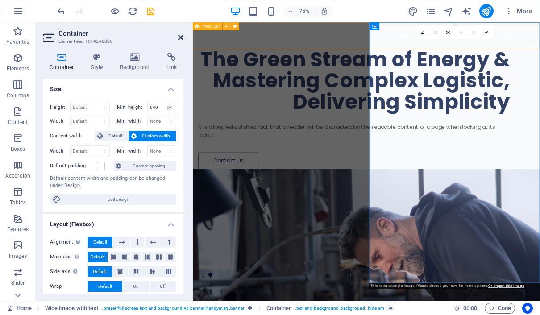
click at [182, 38] on icon at bounding box center [180, 37] width 5 height 7
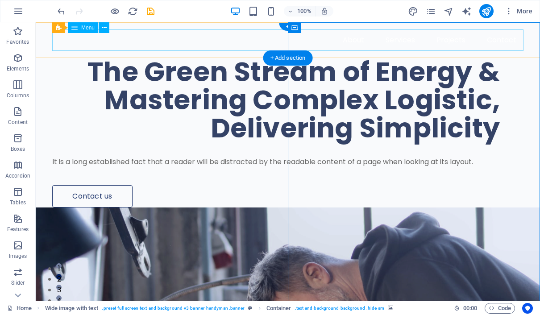
click at [183, 41] on nav "About Services Projects Contact" at bounding box center [287, 39] width 471 height 21
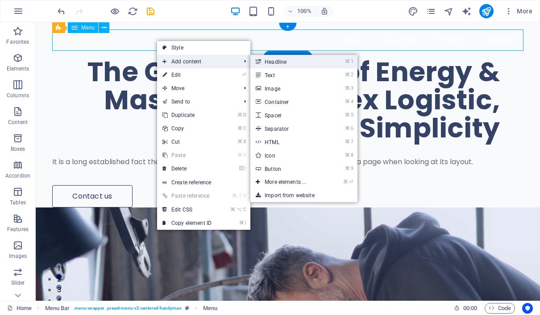
click at [272, 60] on link "⌘ 1 Headline" at bounding box center [287, 61] width 74 height 13
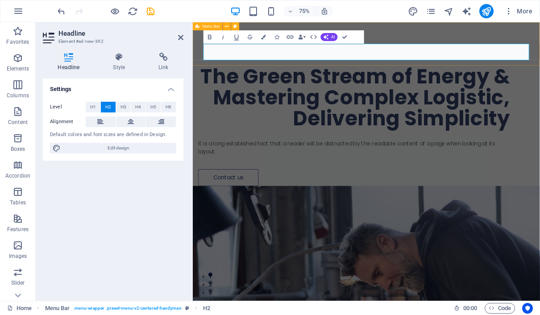
drag, startPoint x: 505, startPoint y: 58, endPoint x: 201, endPoint y: 48, distance: 303.6
click at [201, 48] on div "About Services Projects Contact ​Biologic Green Stream Indonesia Menu" at bounding box center [424, 51] width 463 height 58
click at [211, 36] on icon "button" at bounding box center [210, 37] width 8 height 8
click at [211, 37] on icon "button" at bounding box center [210, 37] width 8 height 8
click at [221, 34] on icon "button" at bounding box center [223, 37] width 8 height 8
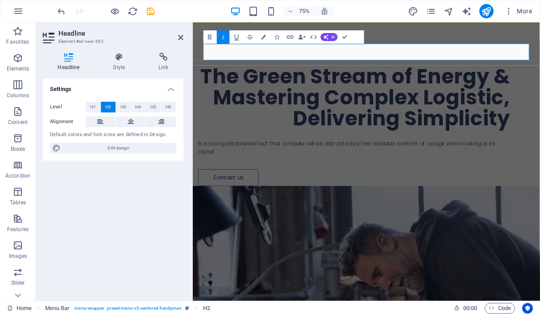
click at [222, 38] on icon "button" at bounding box center [223, 37] width 8 height 8
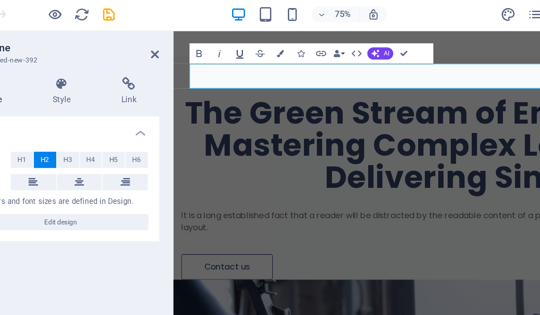
click at [230, 31] on button "Underline" at bounding box center [236, 36] width 13 height 13
click at [238, 22] on button at bounding box center [242, 26] width 8 height 8
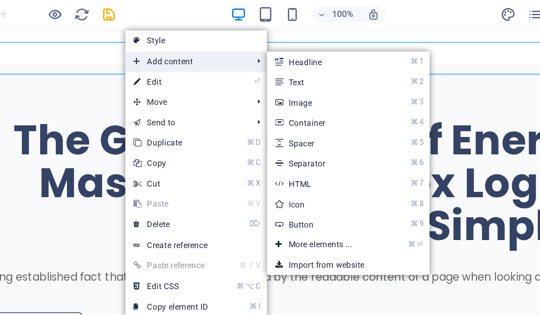
click at [161, 42] on span "Add content" at bounding box center [201, 42] width 80 height 13
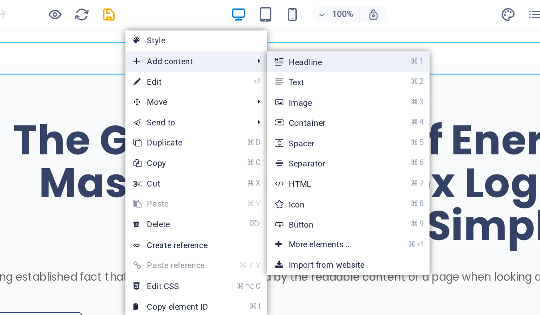
click at [254, 37] on link "⌘ 1 Headline" at bounding box center [291, 42] width 74 height 13
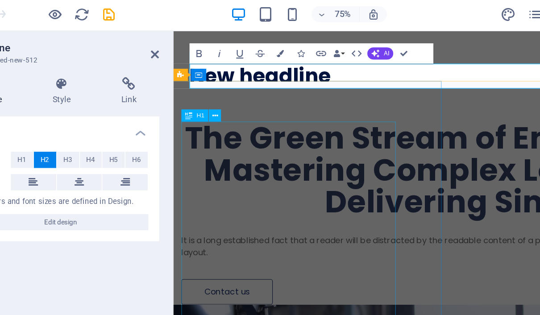
click at [214, 129] on div "The Green Stream of Energy & Mastering Complex Logistic, Delivering Simplicity" at bounding box center [387, 153] width 415 height 84
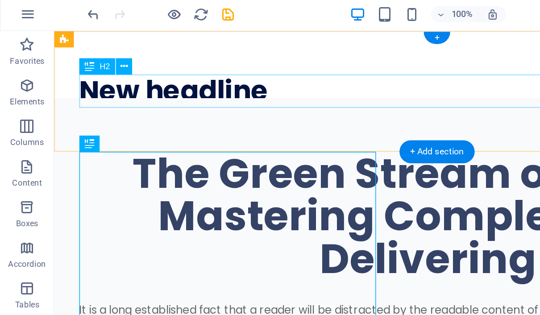
click at [194, 71] on div "New headline" at bounding box center [306, 70] width 471 height 22
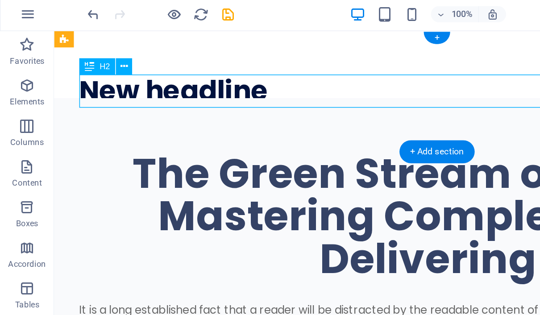
click at [199, 61] on div "New headline" at bounding box center [306, 70] width 471 height 22
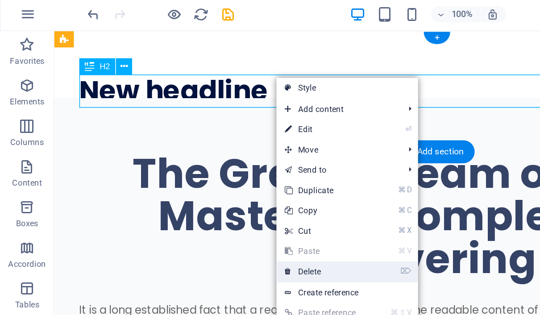
click at [206, 176] on link "⌦ Delete" at bounding box center [212, 180] width 60 height 13
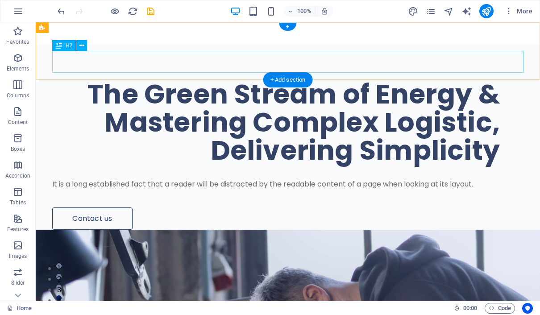
click at [348, 65] on div "Biologic Green Stream Indonesia" at bounding box center [287, 62] width 471 height 22
click at [355, 63] on div "Biologic Green Stream Indonesia" at bounding box center [287, 62] width 471 height 22
click at [354, 63] on div "Biologic Green Stream Indonesia" at bounding box center [287, 62] width 471 height 22
drag, startPoint x: 354, startPoint y: 63, endPoint x: 163, endPoint y: 66, distance: 191.4
click at [163, 66] on div "Biologic Green Stream Indonesia" at bounding box center [287, 62] width 471 height 22
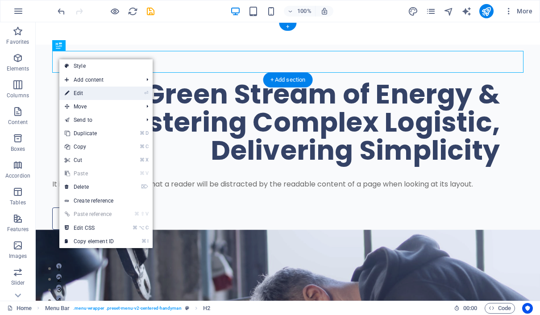
click at [91, 91] on link "⏎ Edit" at bounding box center [89, 93] width 60 height 13
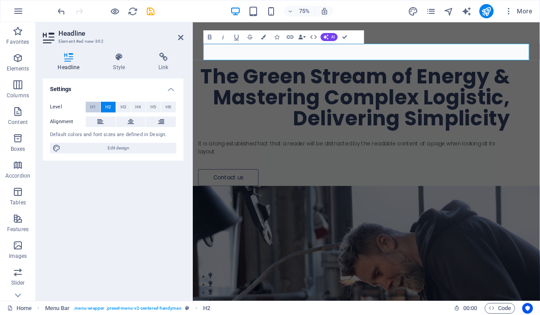
click at [94, 108] on span "H1" at bounding box center [93, 107] width 6 height 11
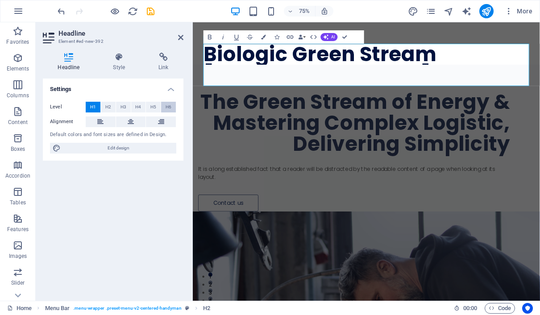
click at [165, 104] on button "H6" at bounding box center [168, 107] width 15 height 11
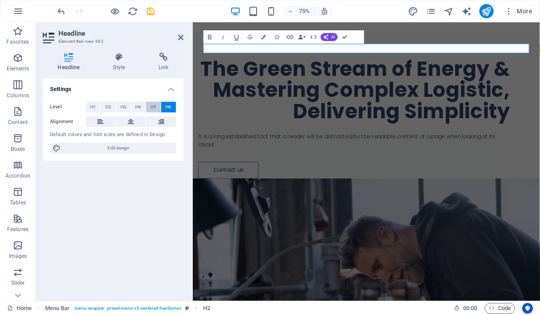
click at [154, 106] on span "H5" at bounding box center [153, 107] width 6 height 11
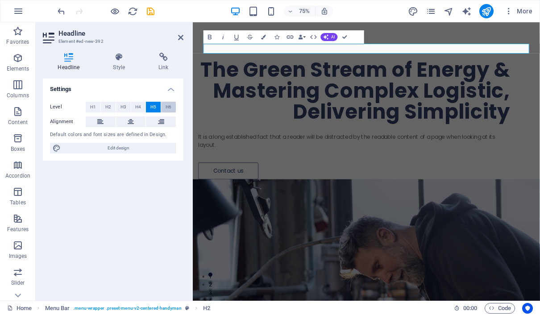
click at [168, 106] on span "H6" at bounding box center [169, 107] width 6 height 11
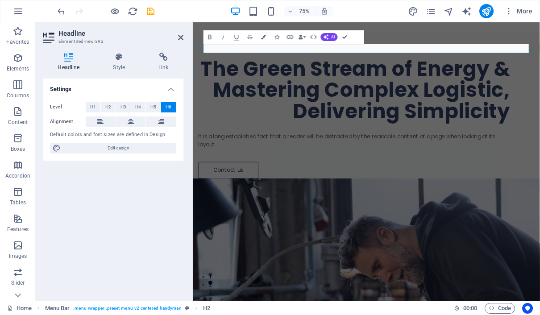
click at [172, 88] on h4 "Settings" at bounding box center [113, 87] width 141 height 16
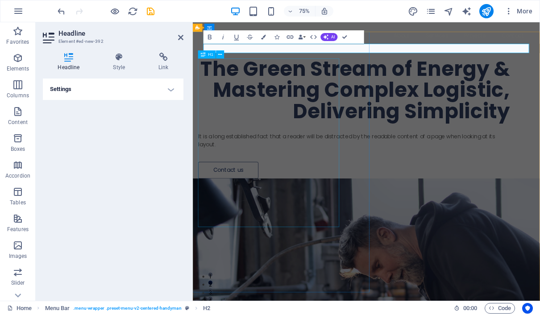
click at [236, 95] on div "The Green Stream of Energy & Mastering Complex Logistic, Delivering Simplicity" at bounding box center [407, 113] width 415 height 84
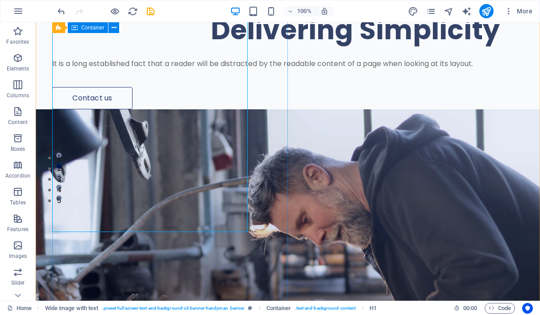
scroll to position [113, 0]
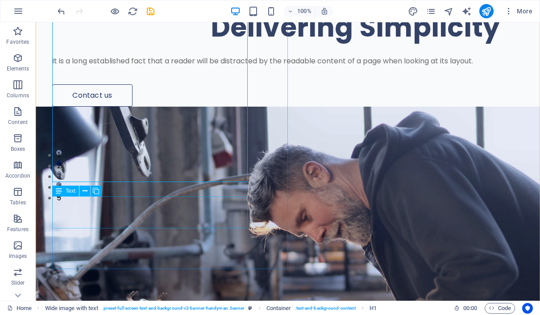
click at [203, 66] on div "It is a long established fact that a reader will be distracted by the readable …" at bounding box center [276, 61] width 448 height 11
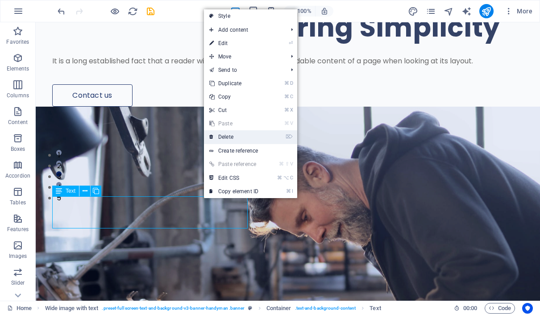
click at [241, 134] on link "⌦ Delete" at bounding box center [234, 136] width 60 height 13
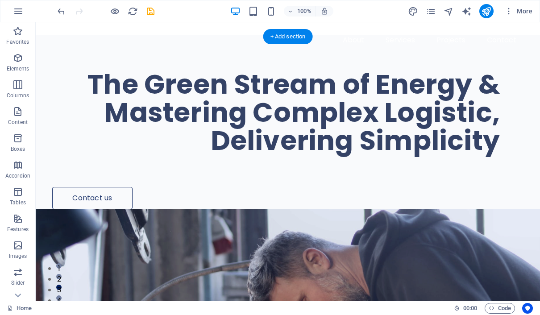
scroll to position [0, 0]
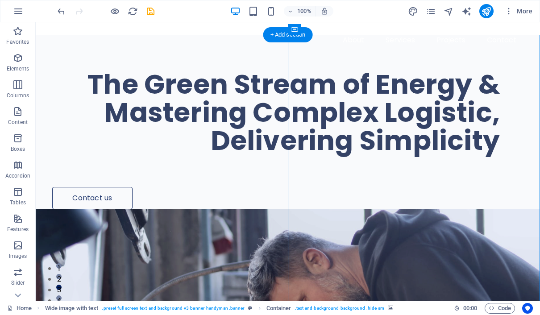
scroll to position [0, 0]
select select "px"
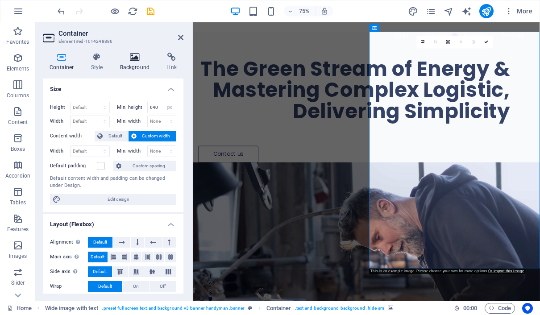
click at [136, 57] on icon at bounding box center [134, 57] width 43 height 9
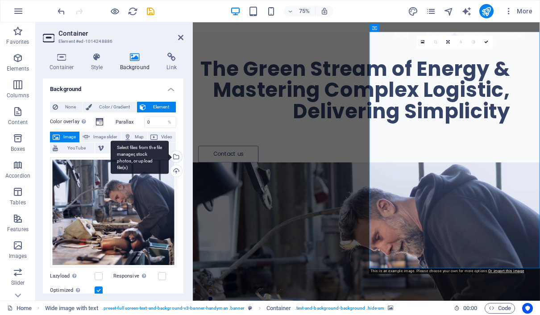
click at [175, 158] on div "Select files from the file manager, stock photos, or upload file(s)" at bounding box center [175, 157] width 13 height 13
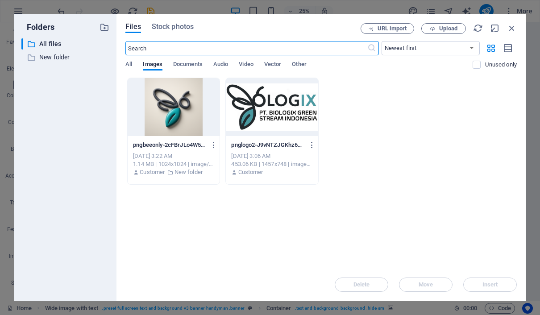
click at [171, 120] on div at bounding box center [174, 107] width 92 height 58
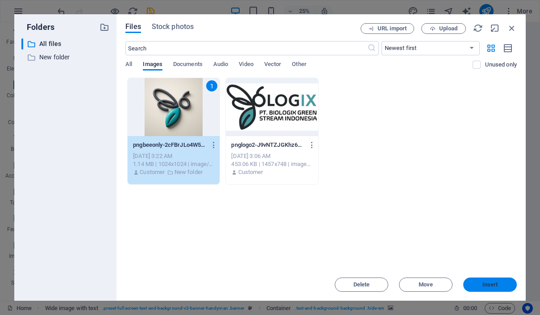
click at [484, 280] on button "Insert" at bounding box center [490, 285] width 54 height 14
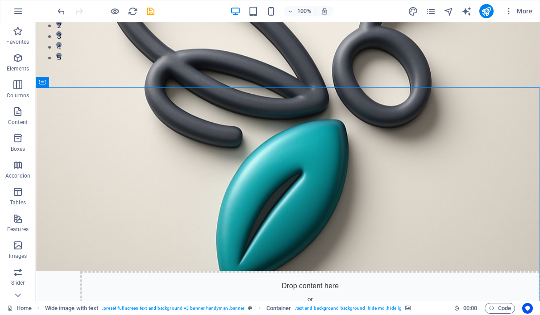
scroll to position [263, 0]
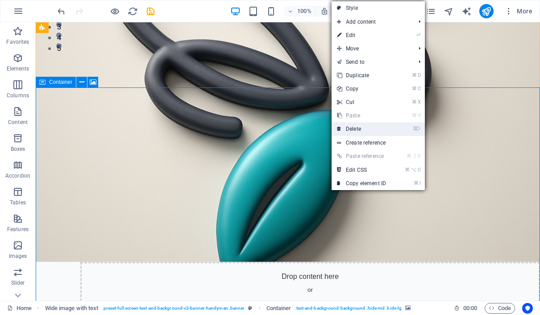
click at [351, 124] on link "⌦ Delete" at bounding box center [362, 128] width 60 height 13
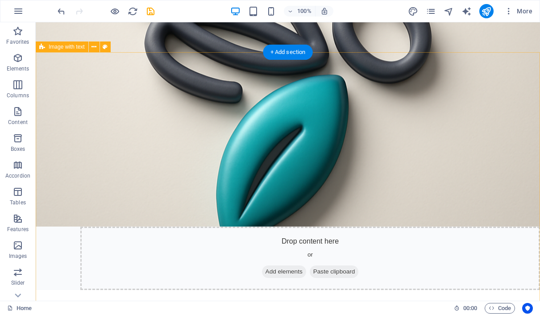
scroll to position [299, 0]
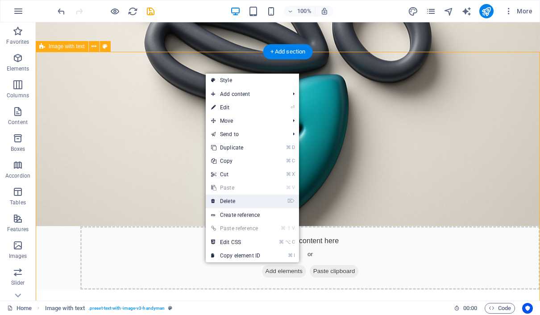
click at [245, 195] on link "⌦ Delete" at bounding box center [236, 201] width 60 height 13
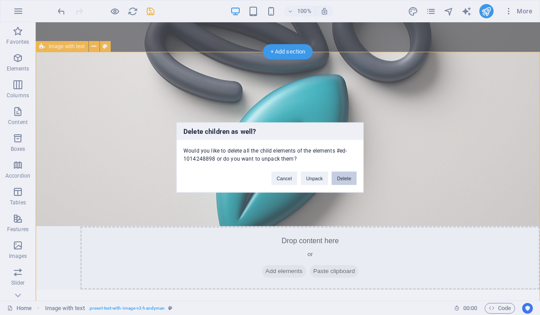
click at [334, 179] on button "Delete" at bounding box center [344, 178] width 25 height 13
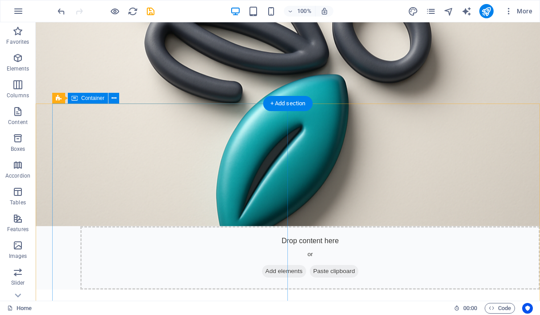
scroll to position [260, 0]
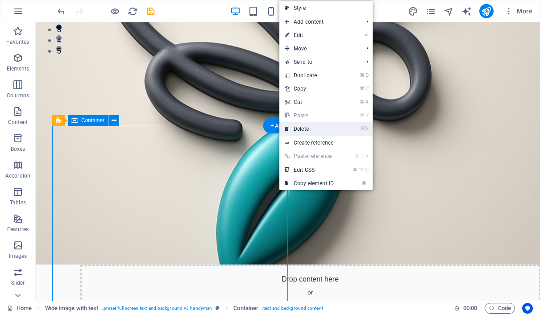
click at [322, 124] on link "⌦ Delete" at bounding box center [309, 128] width 60 height 13
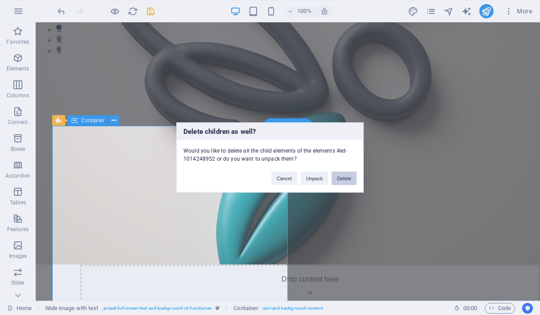
click at [345, 178] on button "Delete" at bounding box center [344, 178] width 25 height 13
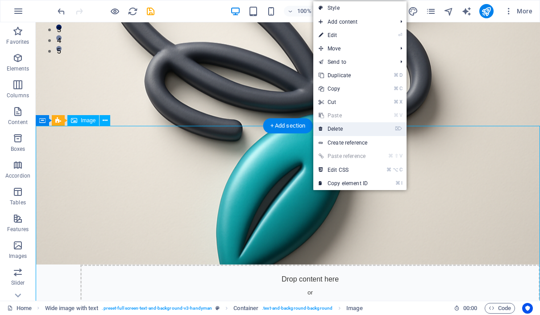
click at [348, 127] on link "⌦ Delete" at bounding box center [343, 128] width 60 height 13
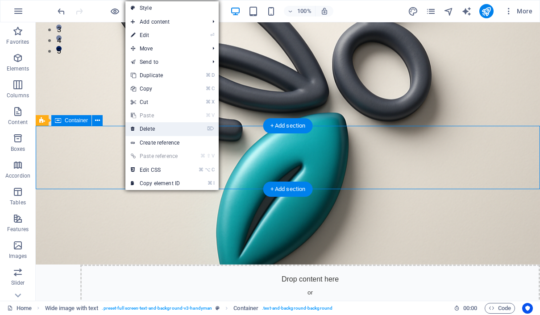
click at [136, 132] on link "⌦ Delete" at bounding box center [155, 128] width 60 height 13
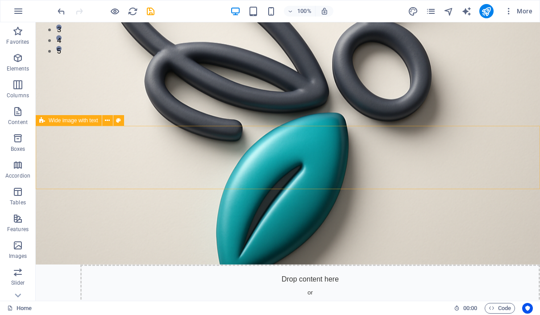
click at [78, 120] on span "Wide image with text" at bounding box center [74, 120] width 50 height 5
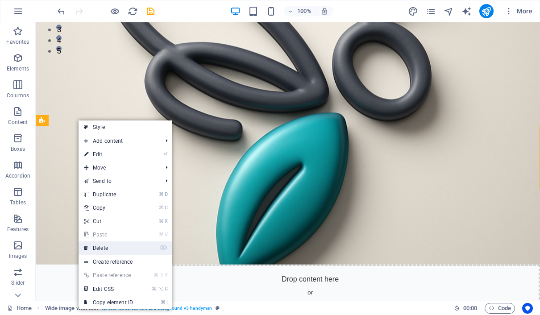
click at [108, 244] on link "⌦ Delete" at bounding box center [109, 247] width 60 height 13
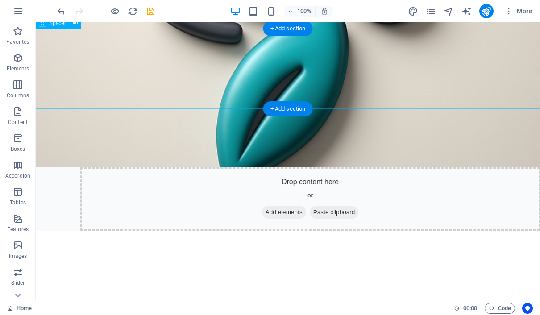
scroll to position [361, 0]
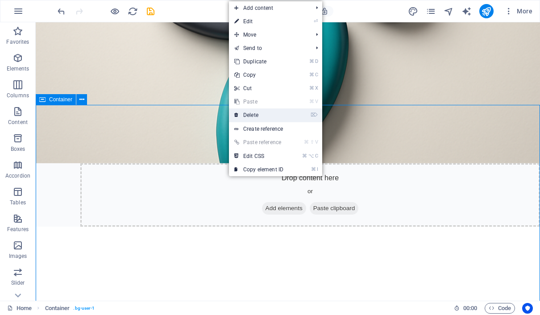
click at [256, 112] on link "⌦ Delete" at bounding box center [259, 114] width 60 height 13
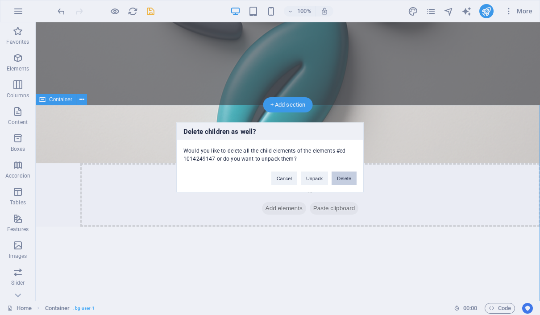
click at [340, 174] on button "Delete" at bounding box center [344, 178] width 25 height 13
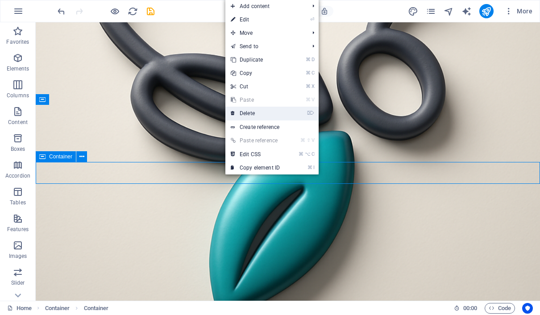
click at [260, 116] on link "⌦ Delete" at bounding box center [255, 113] width 60 height 13
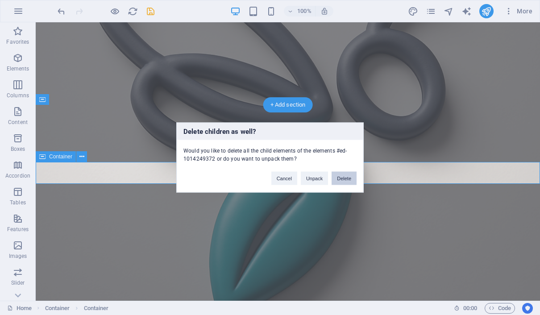
click at [340, 178] on button "Delete" at bounding box center [344, 178] width 25 height 13
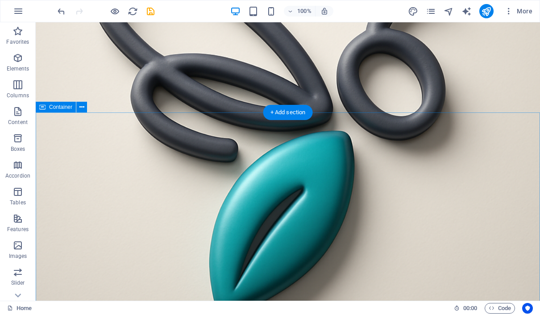
scroll to position [346, 0]
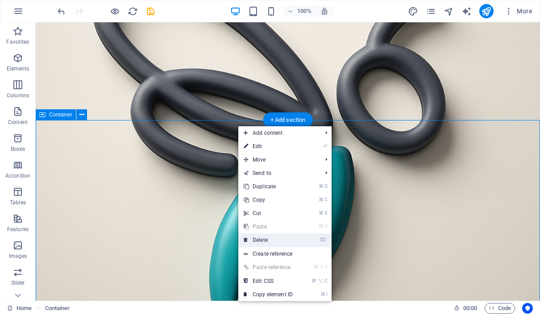
click at [269, 234] on link "⌦ Delete" at bounding box center [268, 239] width 60 height 13
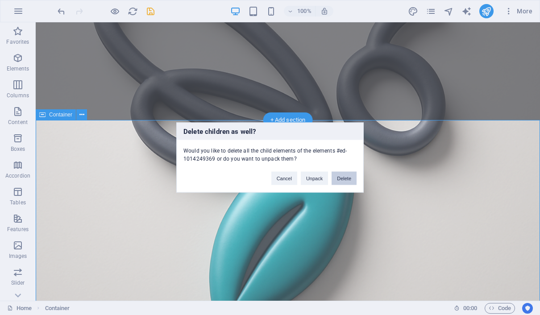
click at [343, 178] on button "Delete" at bounding box center [344, 178] width 25 height 13
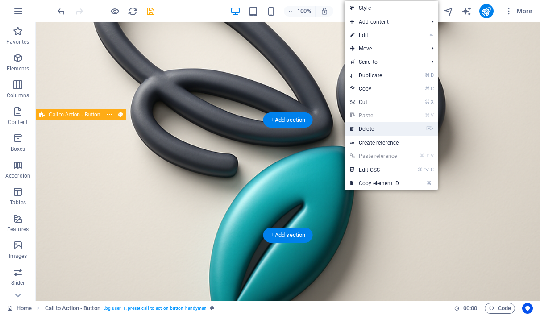
click at [370, 130] on link "⌦ Delete" at bounding box center [374, 128] width 60 height 13
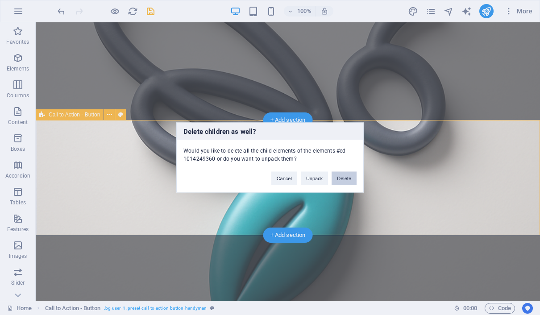
click at [340, 181] on button "Delete" at bounding box center [344, 178] width 25 height 13
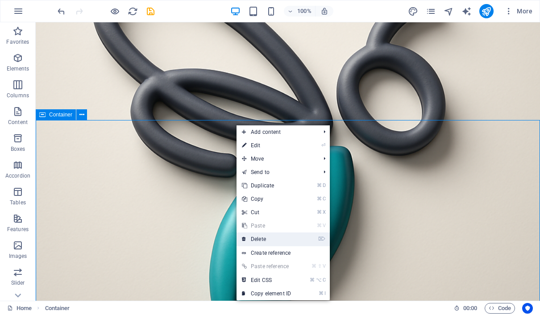
click at [279, 239] on link "⌦ Delete" at bounding box center [267, 238] width 60 height 13
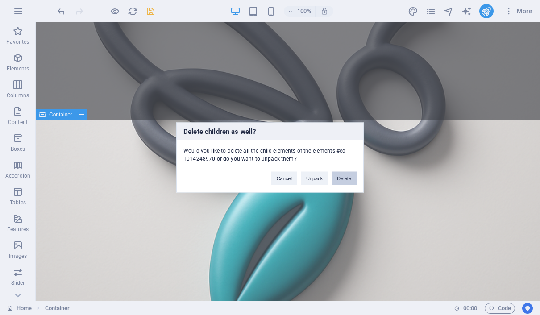
click at [342, 180] on button "Delete" at bounding box center [344, 178] width 25 height 13
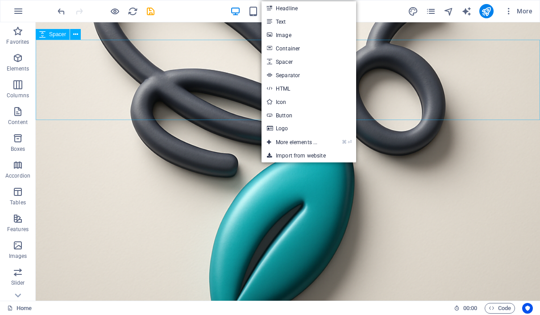
click at [205, 278] on div at bounding box center [288, 318] width 504 height 80
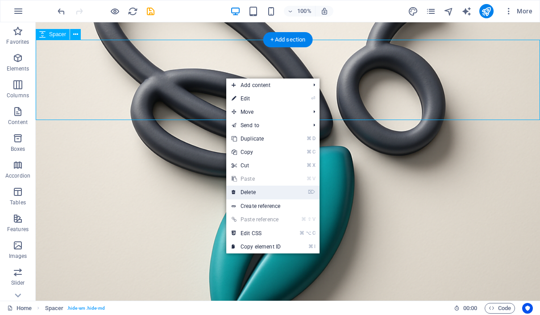
click at [261, 195] on link "⌦ Delete" at bounding box center [256, 192] width 60 height 13
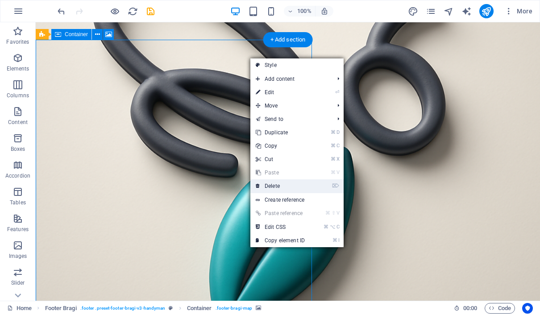
click at [289, 182] on link "⌦ Delete" at bounding box center [280, 185] width 60 height 13
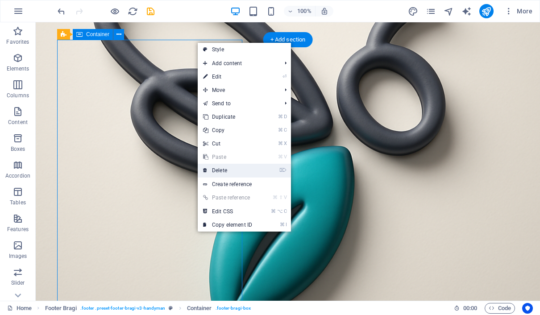
click at [236, 167] on link "⌦ Delete" at bounding box center [228, 170] width 60 height 13
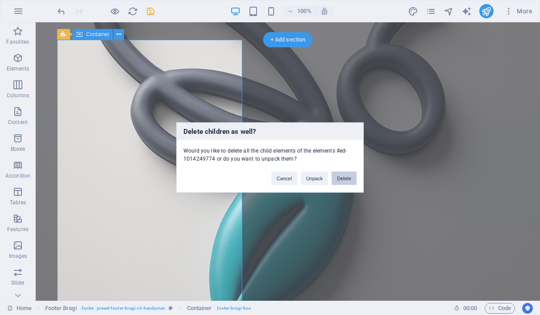
click at [340, 179] on button "Delete" at bounding box center [344, 178] width 25 height 13
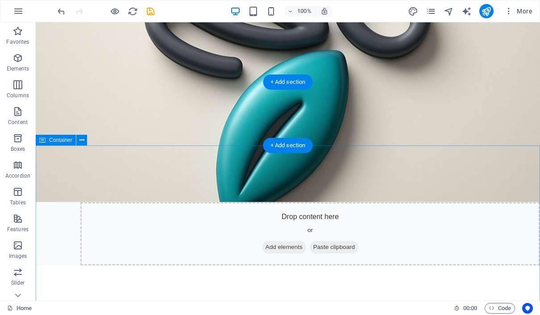
scroll to position [288, 0]
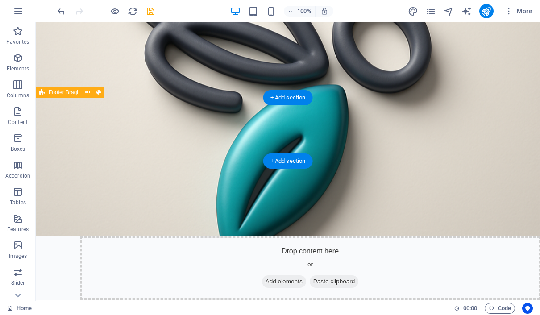
click at [276, 99] on div "+ Add section" at bounding box center [288, 97] width 50 height 15
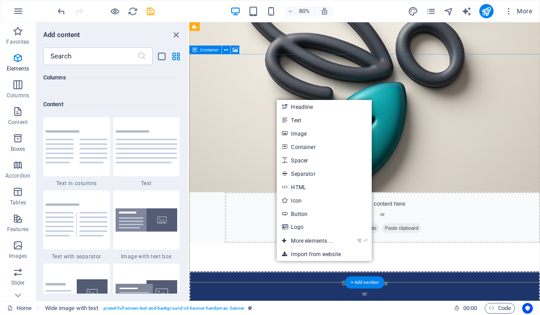
scroll to position [1561, 0]
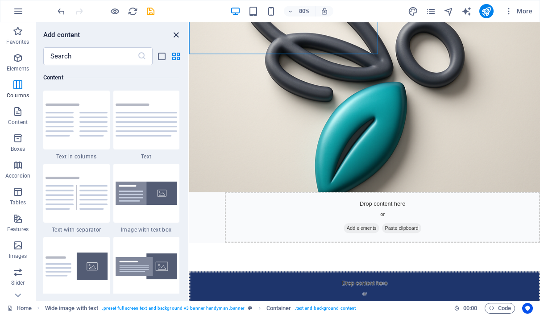
click at [176, 35] on icon "close panel" at bounding box center [176, 35] width 10 height 10
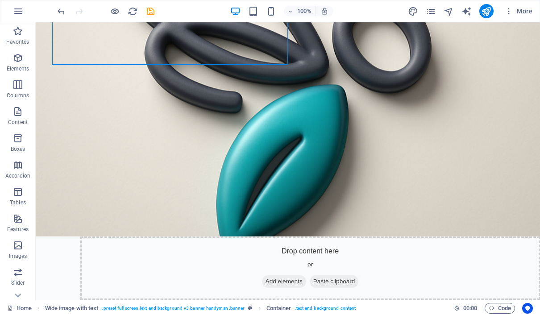
scroll to position [286, 0]
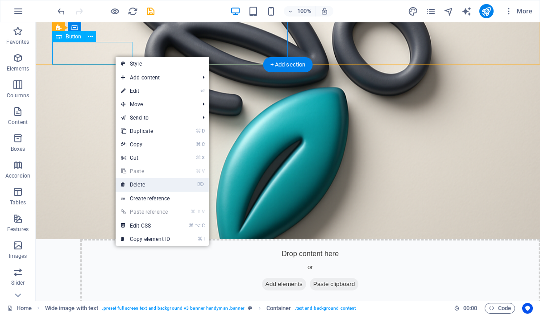
click at [155, 187] on link "⌦ Delete" at bounding box center [146, 184] width 60 height 13
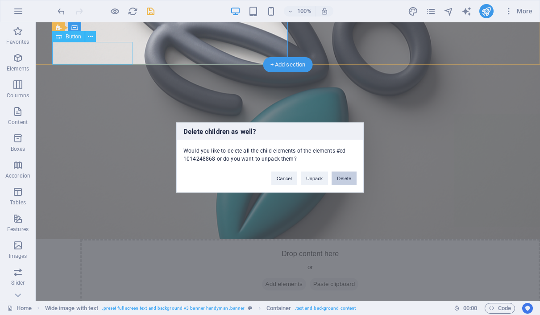
click at [339, 179] on button "Delete" at bounding box center [344, 178] width 25 height 13
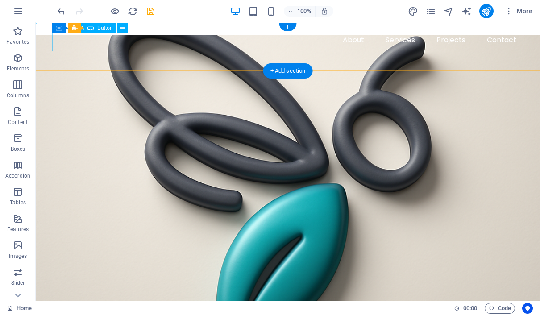
scroll to position [0, 0]
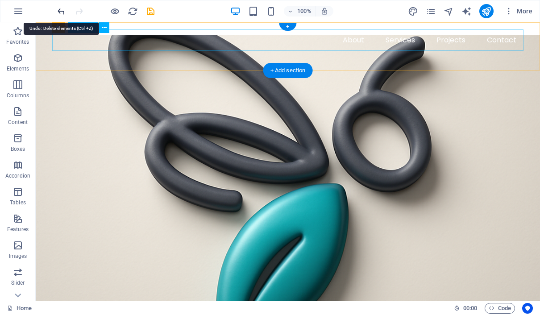
click at [61, 12] on icon "undo" at bounding box center [61, 11] width 10 height 10
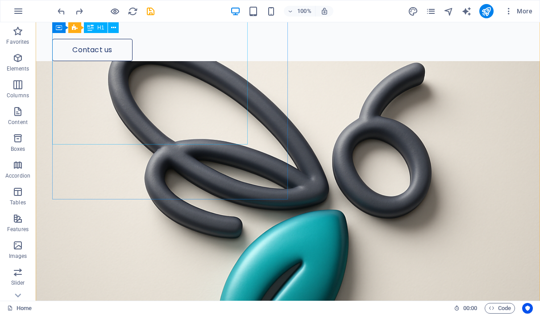
scroll to position [151, 0]
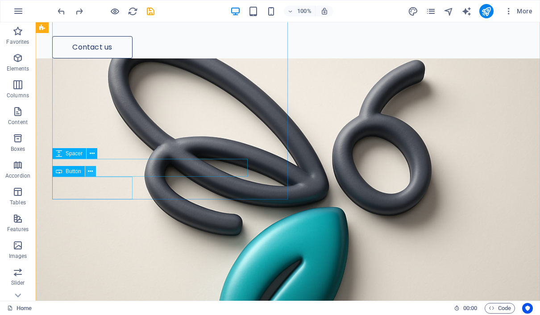
click at [91, 172] on icon at bounding box center [90, 171] width 5 height 9
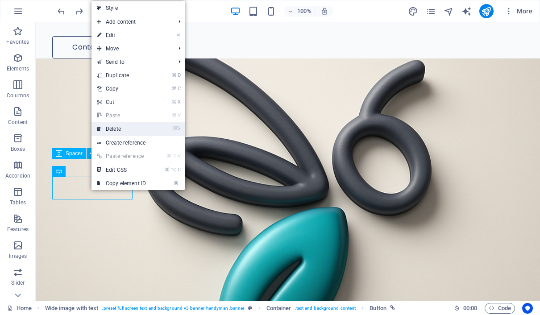
click at [120, 134] on link "⌦ Delete" at bounding box center [121, 128] width 60 height 13
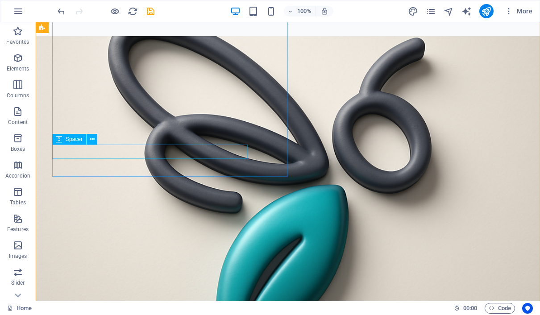
drag, startPoint x: 133, startPoint y: 150, endPoint x: 94, endPoint y: 83, distance: 78.0
click at [133, 18] on div at bounding box center [276, 11] width 448 height 14
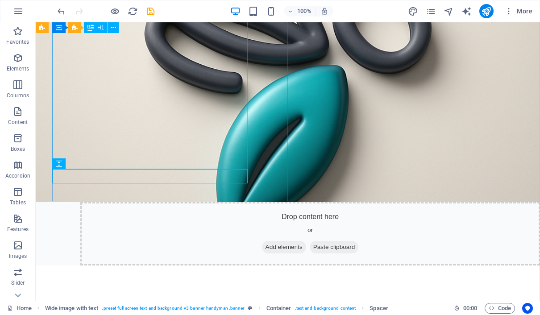
scroll to position [26, 0]
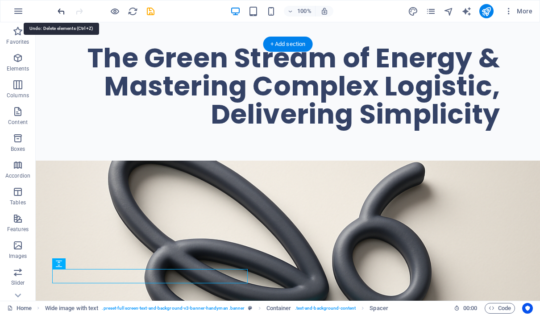
click at [60, 13] on icon "undo" at bounding box center [61, 11] width 10 height 10
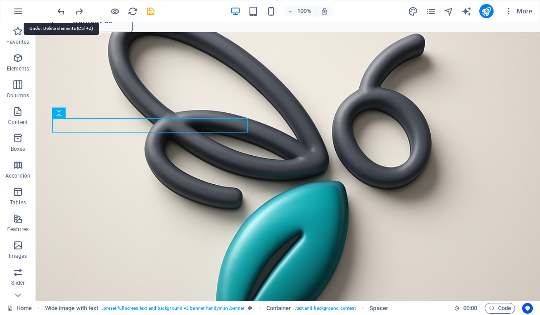
click at [60, 13] on icon "undo" at bounding box center [61, 11] width 10 height 10
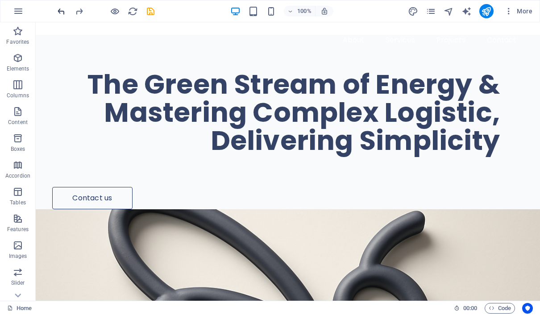
scroll to position [0, 0]
click at [63, 9] on icon "undo" at bounding box center [61, 11] width 10 height 10
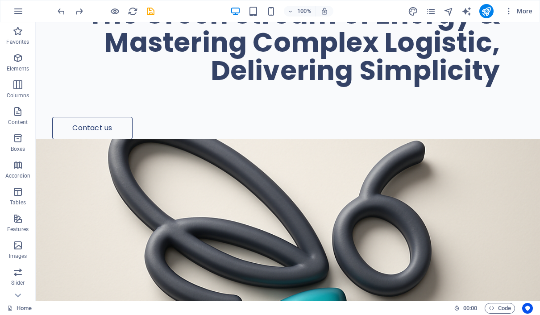
scroll to position [67, 0]
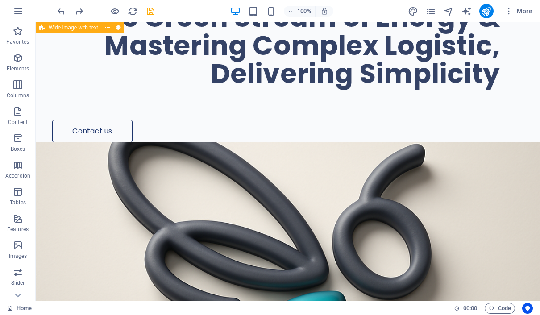
click at [337, 137] on div "The Green Stream of Energy & Mastering Complex Logistic, Delivering Simplicity …" at bounding box center [288, 229] width 504 height 523
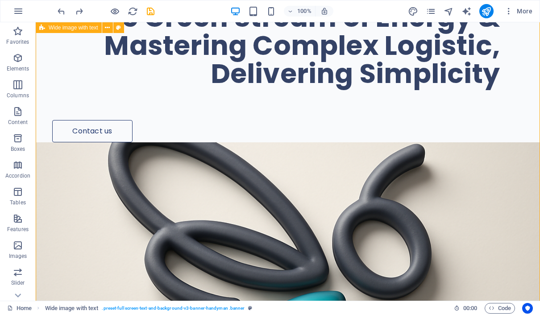
scroll to position [125, 0]
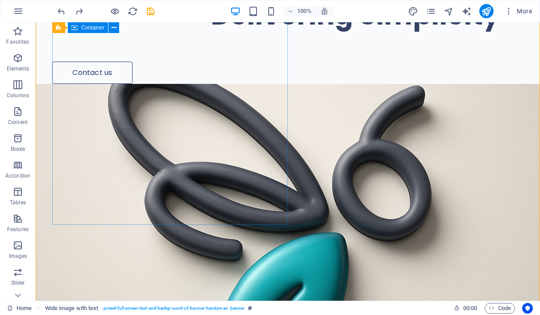
drag, startPoint x: 63, startPoint y: 252, endPoint x: 260, endPoint y: 129, distance: 232.2
click at [260, 129] on header "The Green Stream of Energy & Mastering Complex Logistic, Delivering Simplicity …" at bounding box center [288, 170] width 504 height 523
click at [326, 115] on div "The Green Stream of Energy & Mastering Complex Logistic, Delivering Simplicity …" at bounding box center [288, 170] width 504 height 523
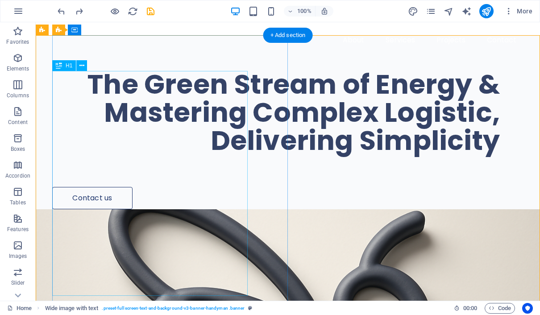
scroll to position [0, 0]
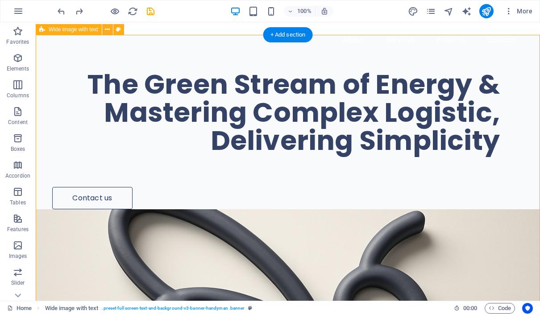
click at [376, 83] on div "The Green Stream of Energy & Mastering Complex Logistic, Delivering Simplicity …" at bounding box center [288, 296] width 504 height 523
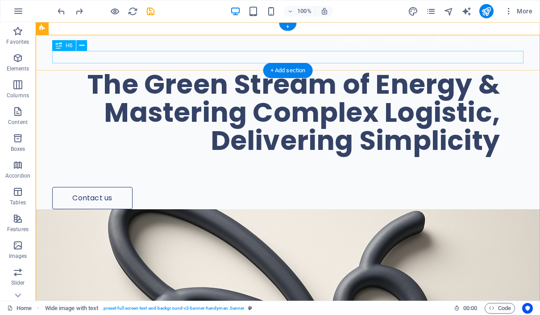
click at [110, 56] on div "Biologic Green Stream Indonesia" at bounding box center [287, 57] width 471 height 12
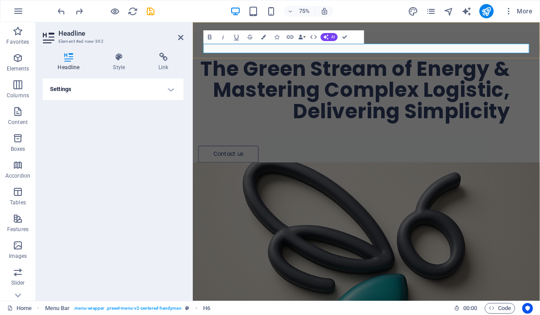
click at [221, 59] on h6 "Biologic Green Stream Indonesia" at bounding box center [424, 57] width 434 height 12
click at [131, 147] on div "Settings Level H1 H2 H3 H4 H5 H6 Alignment Default colors and font sizes are de…" at bounding box center [113, 186] width 141 height 215
click at [181, 37] on icon at bounding box center [180, 37] width 5 height 7
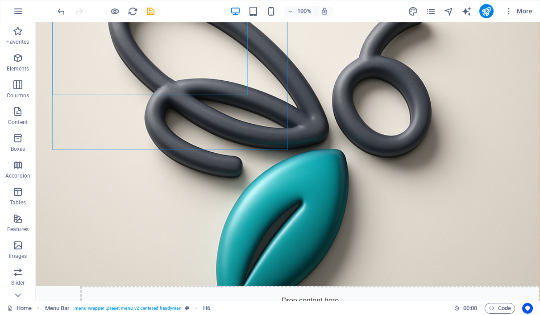
scroll to position [214, 0]
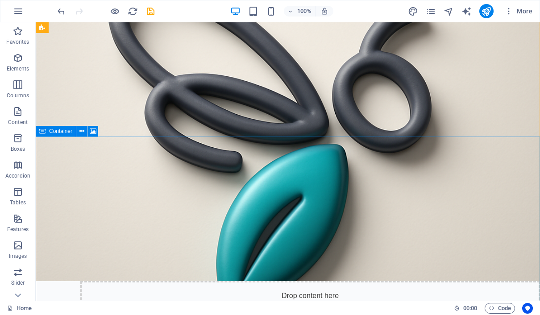
drag, startPoint x: 75, startPoint y: 230, endPoint x: 195, endPoint y: 174, distance: 133.5
click at [195, 174] on div "Drop content here or Add elements Paste clipboard" at bounding box center [288, 170] width 504 height 349
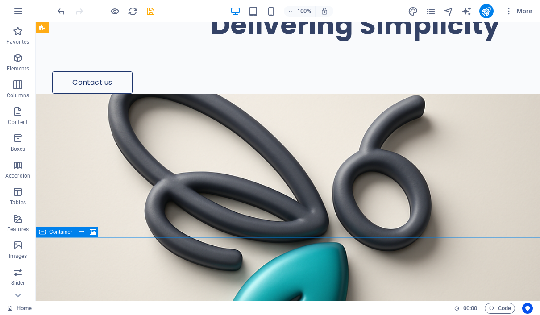
scroll to position [107, 0]
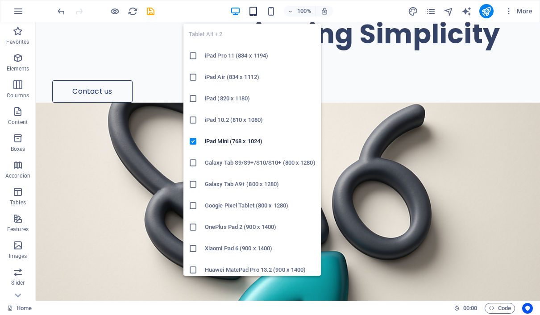
click at [252, 12] on icon "button" at bounding box center [253, 11] width 10 height 10
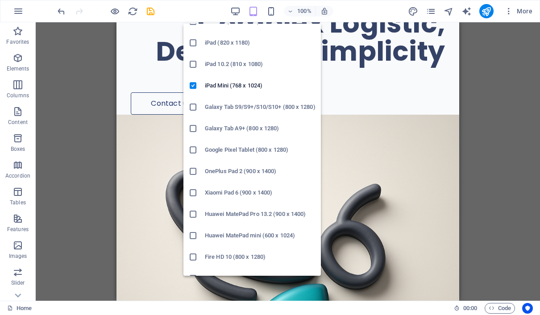
scroll to position [0, 0]
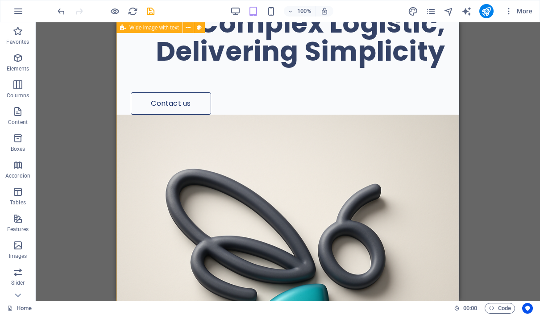
click at [394, 151] on div "The Green Stream of Energy & Mastering Complex Logistic, Delivering Simplicity …" at bounding box center [287, 212] width 343 height 591
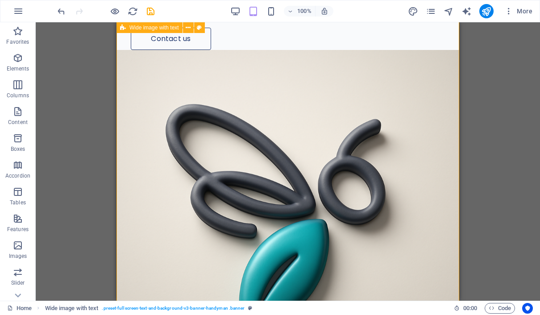
scroll to position [184, 0]
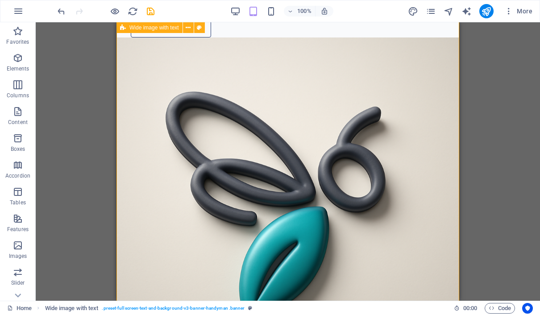
drag, startPoint x: 168, startPoint y: 278, endPoint x: 333, endPoint y: 60, distance: 274.3
click at [333, 60] on div "The Green Stream of Energy & Mastering Complex Logistic, Delivering Simplicity …" at bounding box center [287, 135] width 343 height 591
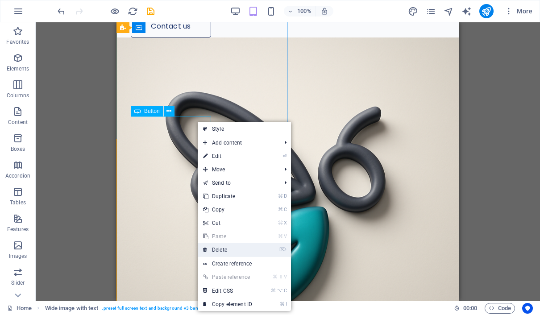
click at [244, 247] on link "⌦ Delete" at bounding box center [228, 249] width 60 height 13
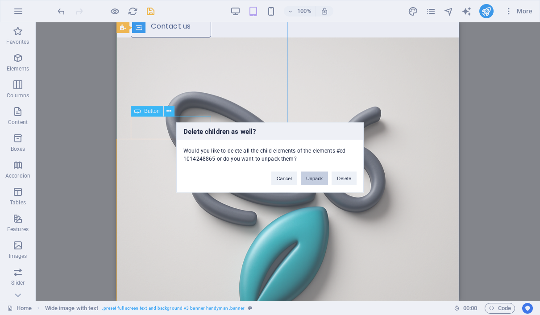
click at [315, 178] on button "Unpack" at bounding box center [314, 178] width 27 height 13
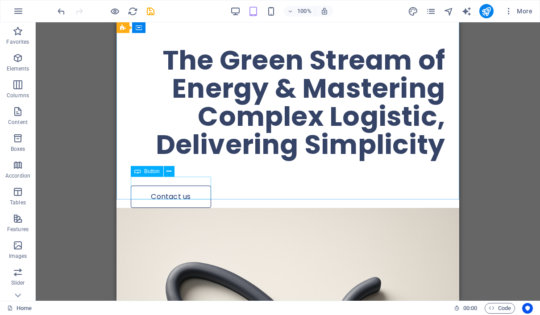
scroll to position [56, 0]
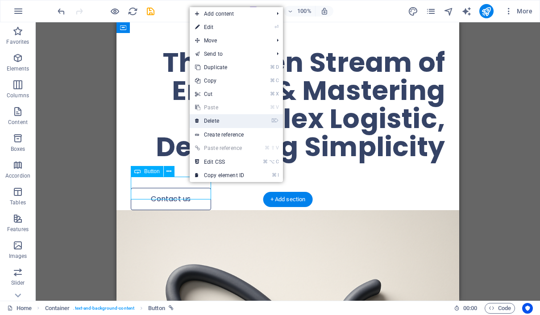
click at [225, 125] on link "⌦ Delete" at bounding box center [220, 120] width 60 height 13
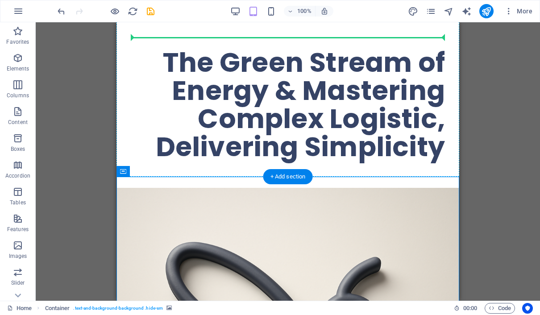
drag, startPoint x: 287, startPoint y: 200, endPoint x: 361, endPoint y: 78, distance: 142.7
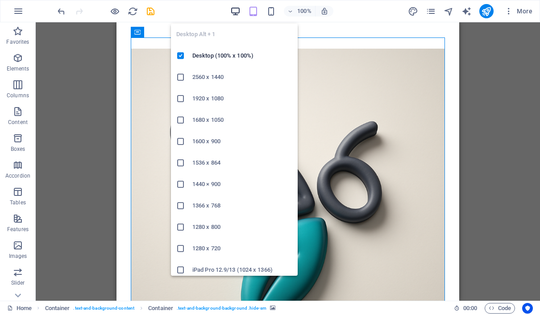
click at [235, 11] on icon "button" at bounding box center [235, 11] width 10 height 10
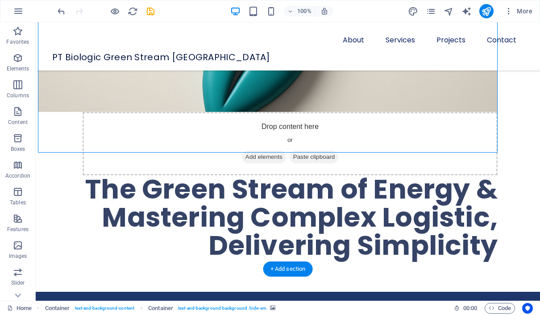
scroll to position [239, 0]
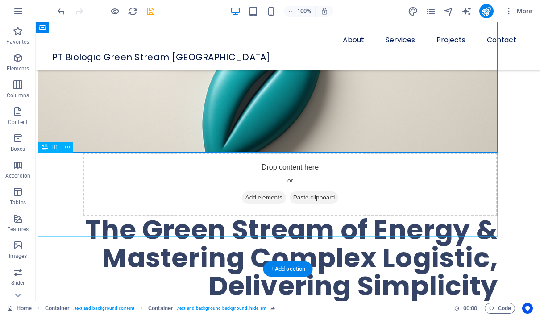
drag, startPoint x: 378, startPoint y: 159, endPoint x: 382, endPoint y: 170, distance: 11.2
click at [378, 216] on div "The Green Stream of Energy & Mastering Complex Logistic, Delivering Simplicity" at bounding box center [268, 258] width 460 height 84
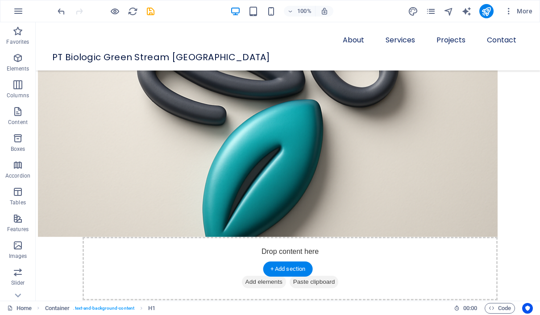
drag, startPoint x: 410, startPoint y: 189, endPoint x: 308, endPoint y: 138, distance: 114.1
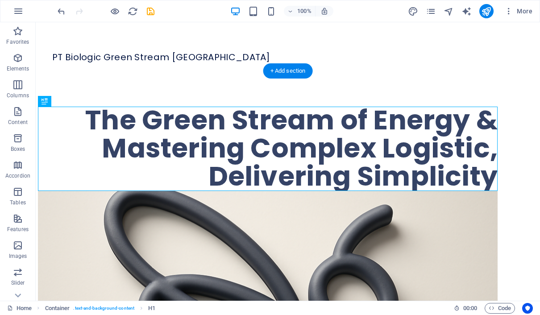
scroll to position [0, 0]
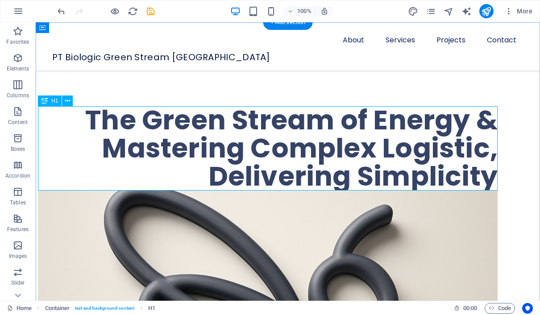
click at [141, 128] on div "The Green Stream of Energy & Mastering Complex Logistic, Delivering Simplicity" at bounding box center [268, 148] width 460 height 84
click at [228, 171] on div "The Green Stream of Energy & Mastering Complex Logistic, Delivering Simplicity" at bounding box center [268, 148] width 460 height 84
click at [217, 175] on div "The Green Stream of Energy & Mastering Complex Logistic, Delivering Simplicity" at bounding box center [268, 148] width 460 height 84
click at [96, 122] on div "The Green Stream of Energy & Mastering Complex Logistic, Delivering Simplicity" at bounding box center [268, 148] width 460 height 84
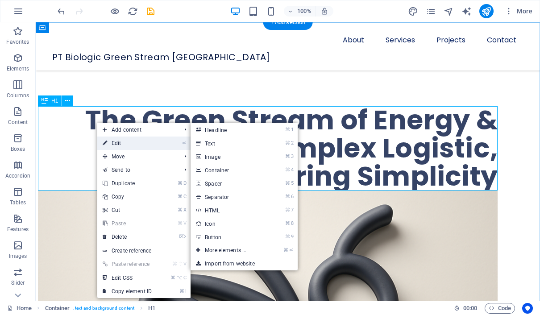
click at [112, 143] on link "⏎ Edit" at bounding box center [127, 143] width 60 height 13
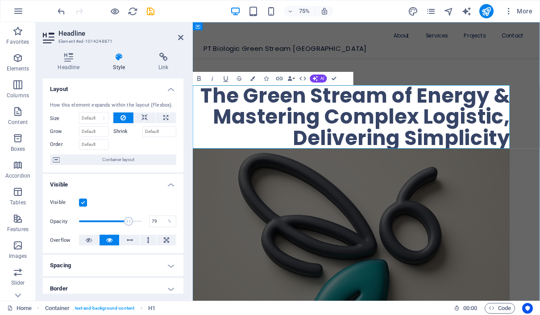
drag, startPoint x: 207, startPoint y: 121, endPoint x: 478, endPoint y: 144, distance: 272.3
click at [478, 144] on h1 "The Green Stream of Energy & Mastering Complex Logistic, Delivering Simplicity" at bounding box center [404, 148] width 423 height 84
click at [539, 181] on h1 "The Green Stream of Energy & Mastering Complex Logistic, Delivering Simplicity" at bounding box center [404, 148] width 423 height 84
drag, startPoint x: 207, startPoint y: 121, endPoint x: 480, endPoint y: 156, distance: 275.8
click at [480, 156] on h1 "The Green Stream of Energy & Mastering Complex Logistic, Delivering Simplicity" at bounding box center [404, 148] width 423 height 84
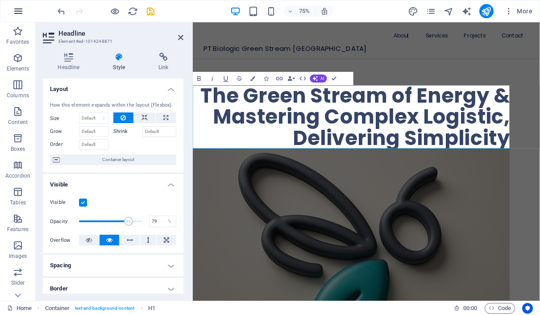
click at [17, 16] on icon "button" at bounding box center [18, 11] width 11 height 11
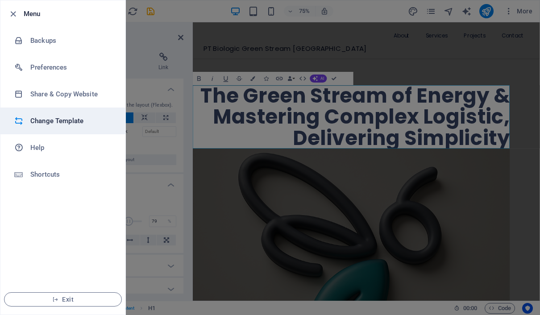
click at [79, 119] on h6 "Change Template" at bounding box center [71, 121] width 83 height 11
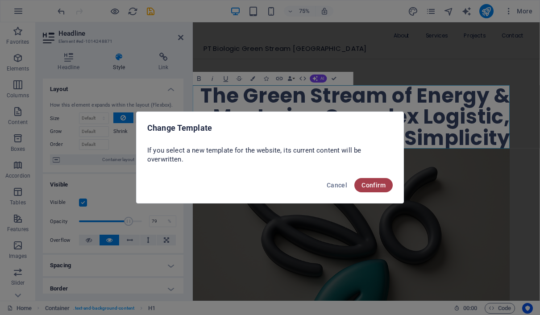
click at [375, 192] on button "Confirm" at bounding box center [373, 185] width 38 height 14
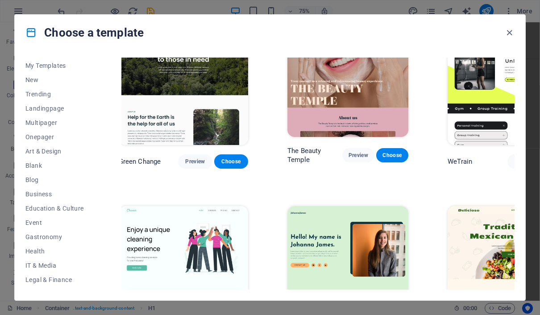
scroll to position [1120, 5]
click at [44, 137] on span "Onepager" at bounding box center [54, 136] width 58 height 7
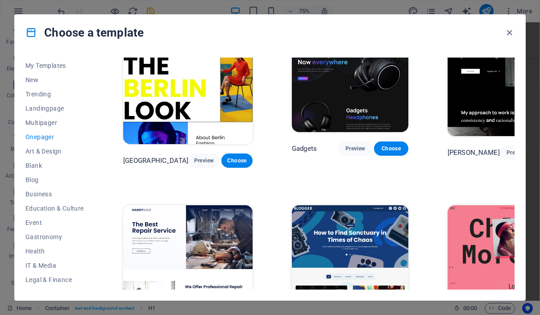
scroll to position [739, 0]
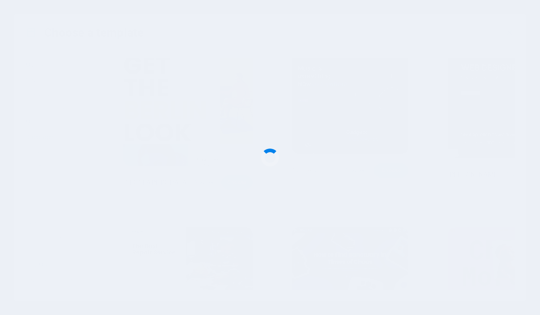
checkbox input "false"
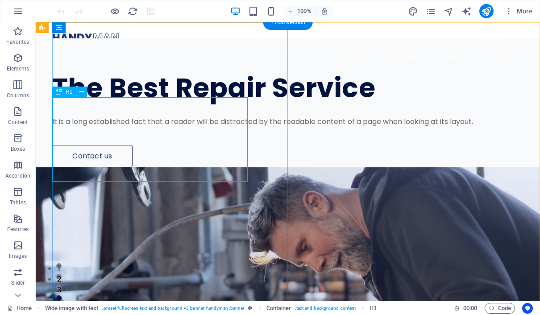
click at [140, 102] on div "The Best Repair Service" at bounding box center [276, 88] width 448 height 28
click at [149, 102] on div "The Best Repair Service" at bounding box center [276, 88] width 448 height 28
drag, startPoint x: 185, startPoint y: 186, endPoint x: 149, endPoint y: 164, distance: 42.1
click at [149, 102] on div "The Best Repair Service" at bounding box center [276, 88] width 448 height 28
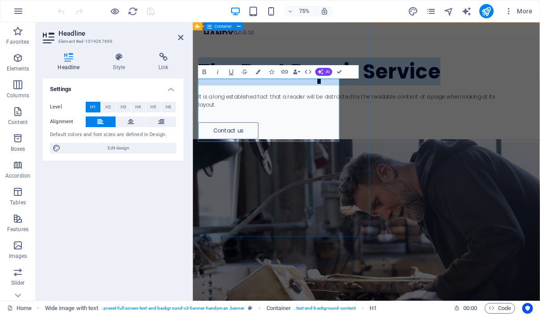
drag, startPoint x: 298, startPoint y: 162, endPoint x: 194, endPoint y: 100, distance: 121.1
click at [194, 100] on div "The Best Repair Service It is a long established fact that a reader will be dis…" at bounding box center [424, 108] width 463 height 140
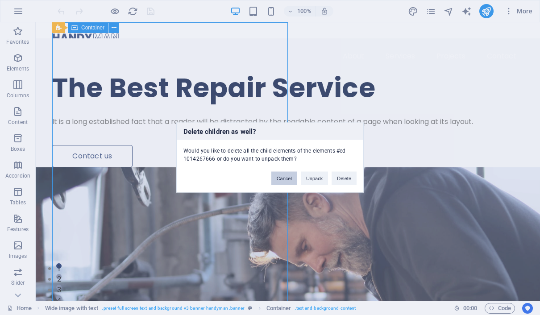
click at [278, 174] on button "Cancel" at bounding box center [284, 178] width 26 height 13
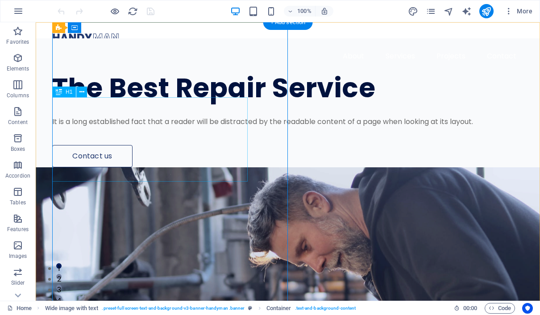
click at [138, 102] on div "The Best Repair Service" at bounding box center [276, 88] width 448 height 28
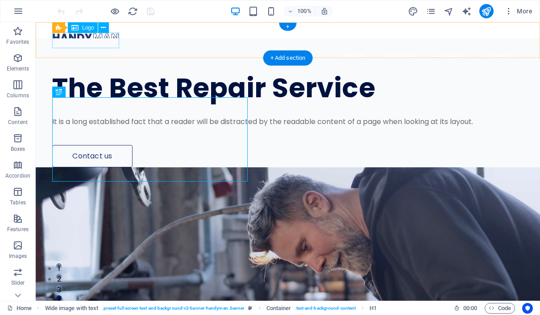
click at [107, 42] on div at bounding box center [287, 37] width 471 height 16
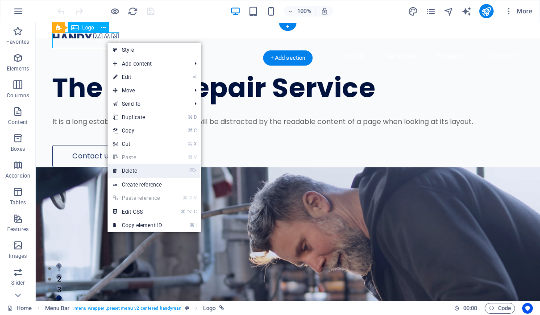
click at [140, 169] on link "⌦ Delete" at bounding box center [138, 170] width 60 height 13
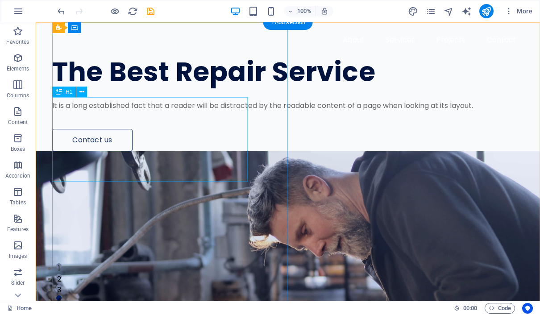
click at [158, 86] on div "The Best Repair Service" at bounding box center [276, 72] width 448 height 28
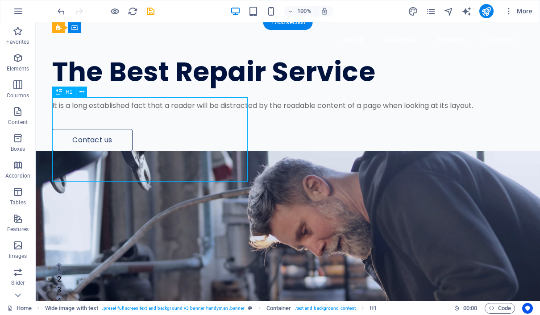
click at [118, 86] on div "The Best Repair Service" at bounding box center [276, 72] width 448 height 28
click at [154, 86] on div "The Best Repair Service" at bounding box center [276, 72] width 448 height 28
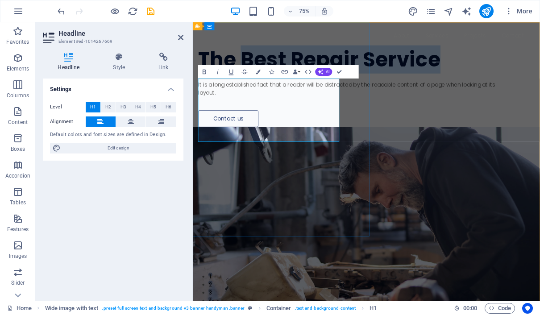
drag, startPoint x: 257, startPoint y: 112, endPoint x: 319, endPoint y: 169, distance: 84.3
click at [319, 86] on h1 "The Best Repair Service" at bounding box center [407, 72] width 415 height 28
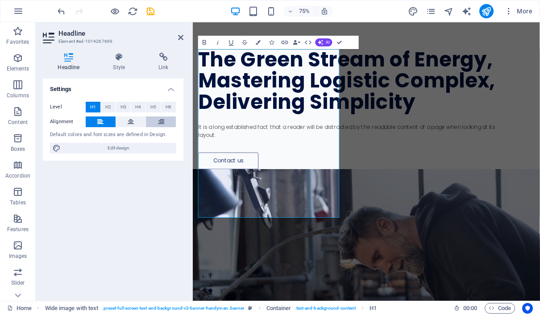
click at [162, 117] on icon at bounding box center [161, 121] width 6 height 11
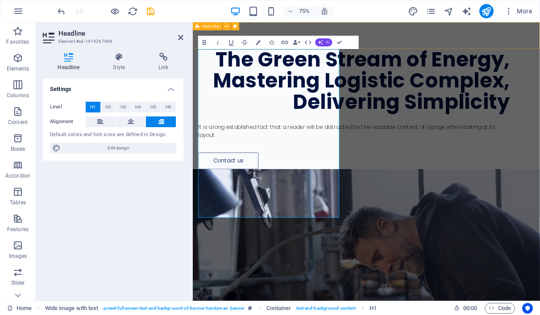
click at [328, 42] on span "AI" at bounding box center [328, 43] width 4 height 4
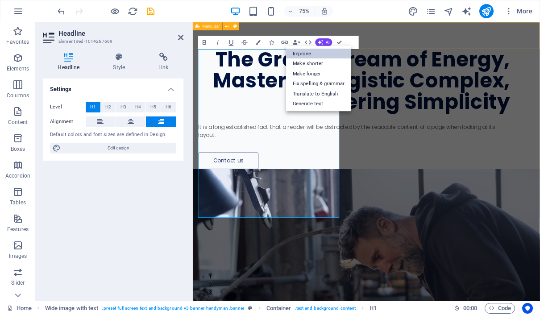
click at [327, 53] on link "Improve" at bounding box center [318, 53] width 65 height 10
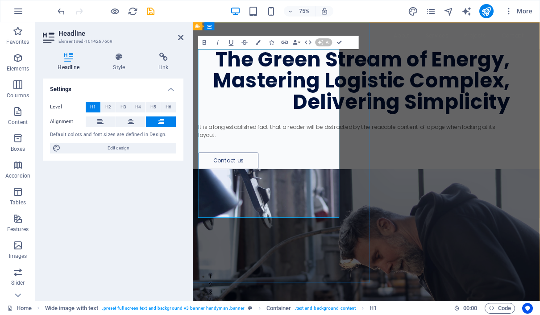
click at [371, 63] on h1 "The Green Stream of Energy, Mastering Logistic Complex, Delivering Simplicity" at bounding box center [407, 100] width 415 height 84
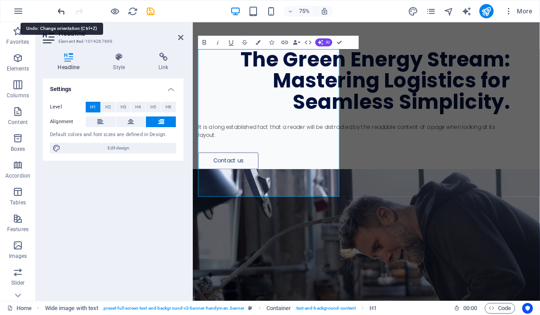
click at [59, 12] on icon "undo" at bounding box center [61, 11] width 10 height 10
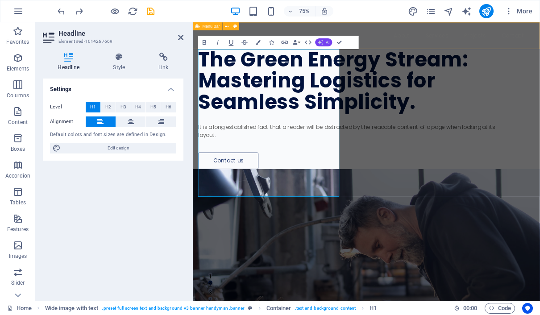
click at [324, 46] on button "AI" at bounding box center [323, 42] width 17 height 8
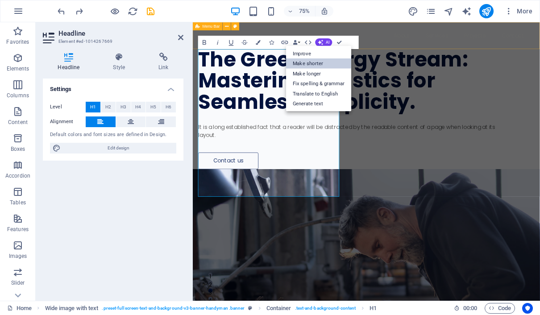
click at [325, 64] on link "Make shorter" at bounding box center [318, 63] width 65 height 10
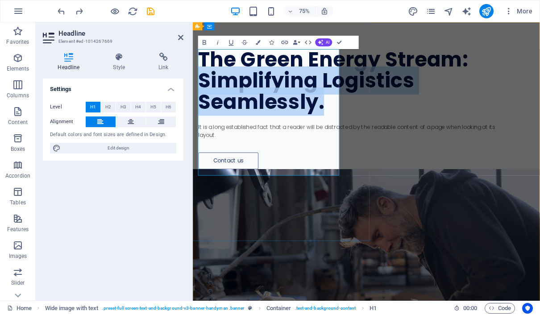
drag, startPoint x: 369, startPoint y: 208, endPoint x: 202, endPoint y: 154, distance: 175.7
click at [202, 142] on h1 "The Green Energy Stream: Simplifying Logistics Seamlessly." at bounding box center [407, 100] width 415 height 84
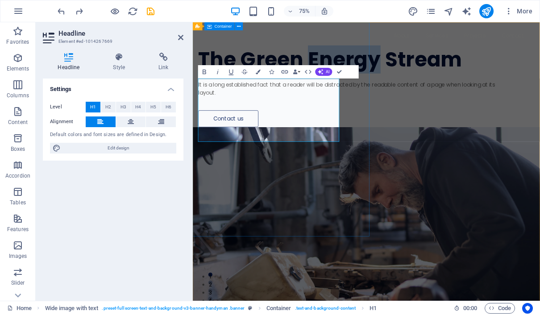
drag, startPoint x: 299, startPoint y: 137, endPoint x: 196, endPoint y: 137, distance: 102.6
click at [196, 137] on div "The Green Energy Stream It is a long established fact that a reader will be dis…" at bounding box center [424, 92] width 463 height 140
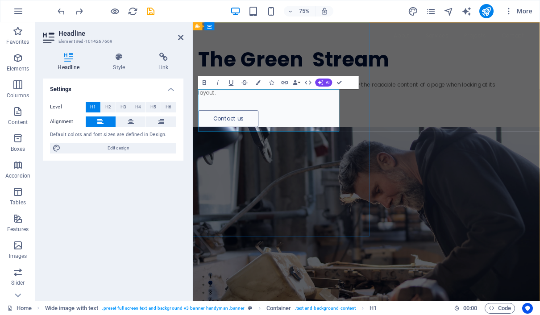
click at [207, 86] on h1 "The Green Stream" at bounding box center [407, 72] width 415 height 28
click at [308, 86] on h1 "The Green Stream" at bounding box center [407, 72] width 415 height 28
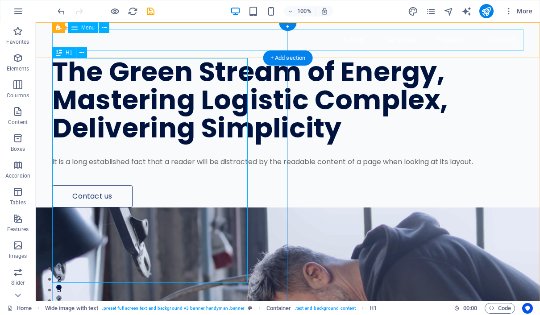
click at [71, 54] on span "H1" at bounding box center [69, 52] width 7 height 5
click at [82, 54] on icon at bounding box center [81, 52] width 5 height 9
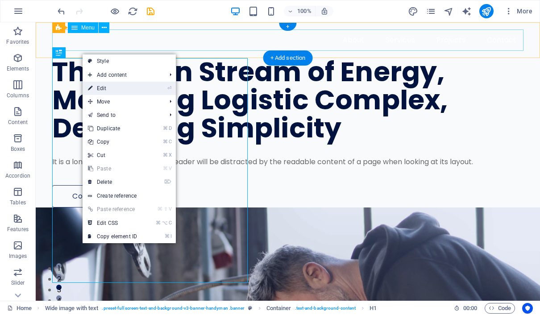
click at [108, 83] on link "⏎ Edit" at bounding box center [113, 88] width 60 height 13
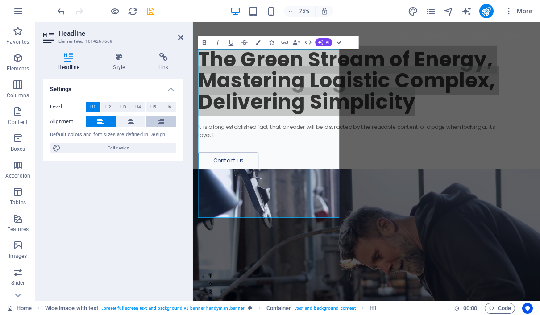
click at [159, 121] on icon at bounding box center [161, 121] width 6 height 11
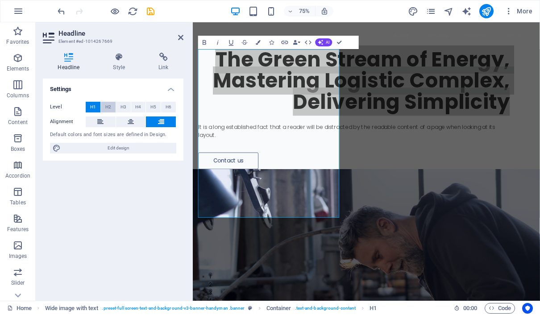
click at [108, 106] on span "H2" at bounding box center [108, 107] width 6 height 11
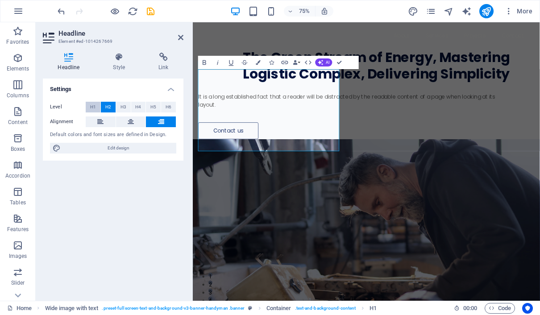
click at [95, 107] on span "H1" at bounding box center [93, 107] width 6 height 11
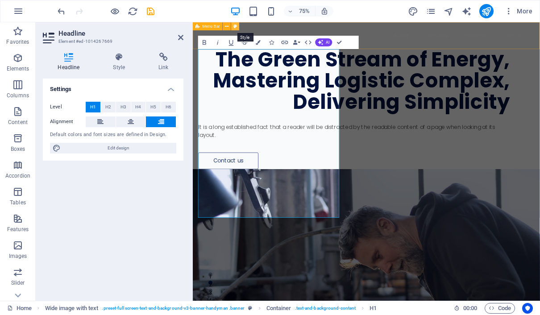
click at [236, 29] on icon at bounding box center [235, 26] width 4 height 7
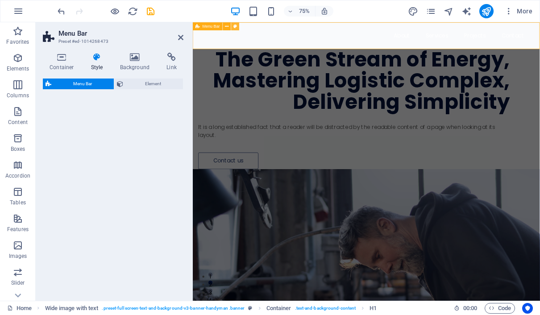
select select "rem"
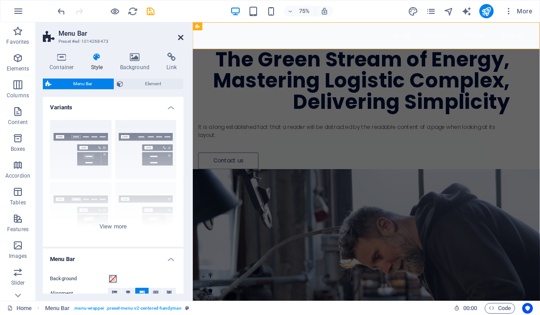
click at [181, 38] on icon at bounding box center [180, 37] width 5 height 7
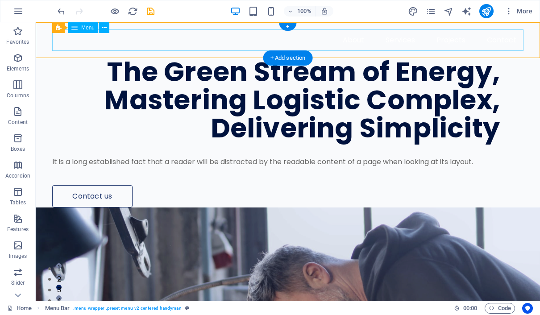
click at [86, 43] on nav "About Services Projects Contact" at bounding box center [287, 39] width 471 height 21
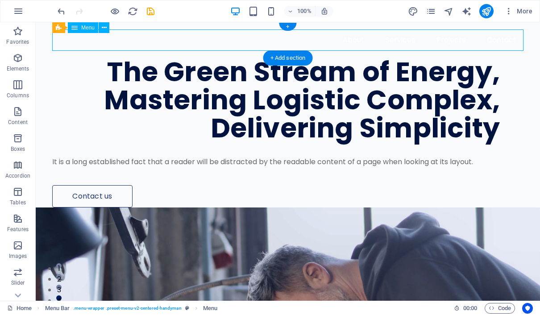
click at [86, 43] on nav "About Services Projects Contact" at bounding box center [287, 39] width 471 height 21
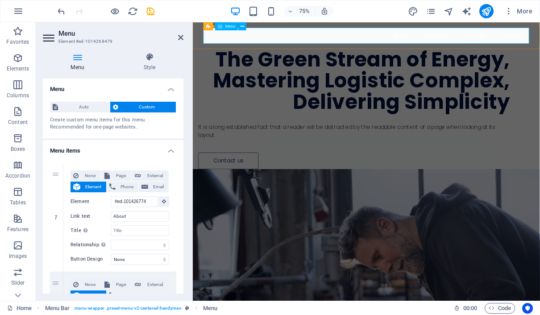
click at [297, 41] on nav "About Services Projects Contact" at bounding box center [424, 39] width 434 height 21
click at [232, 28] on span "Menu" at bounding box center [230, 27] width 10 height 4
click at [179, 37] on icon at bounding box center [180, 37] width 5 height 7
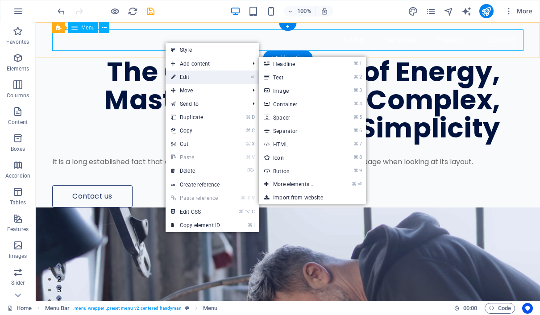
click at [179, 73] on link "⏎ Edit" at bounding box center [196, 77] width 60 height 13
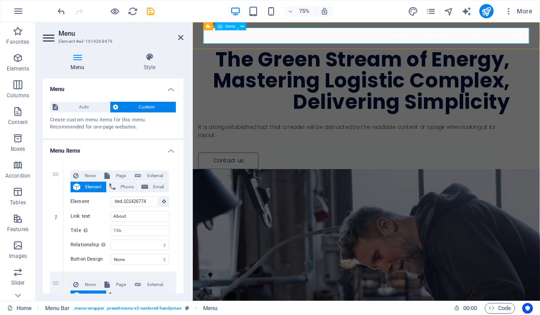
click at [266, 46] on nav "About Services Projects Contact" at bounding box center [424, 39] width 434 height 21
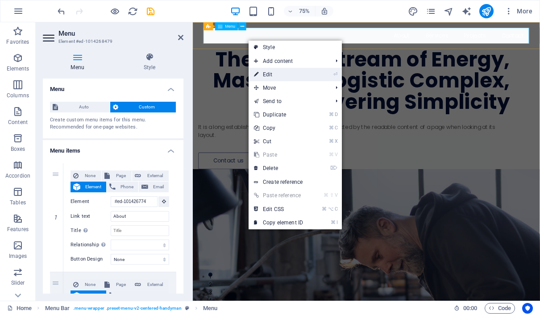
click at [264, 76] on link "⏎ Edit" at bounding box center [279, 74] width 60 height 13
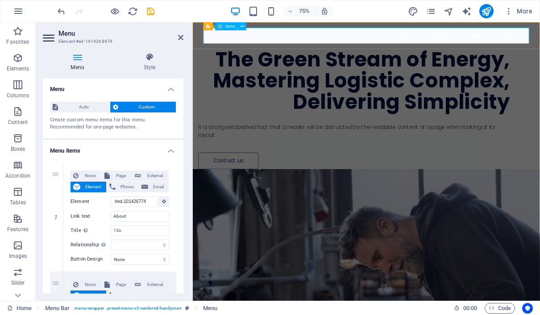
click at [247, 41] on nav "About Services Projects Contact" at bounding box center [424, 39] width 434 height 21
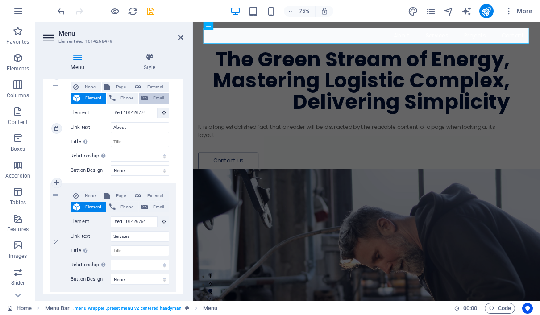
click at [148, 97] on button "Email" at bounding box center [154, 98] width 30 height 11
select select
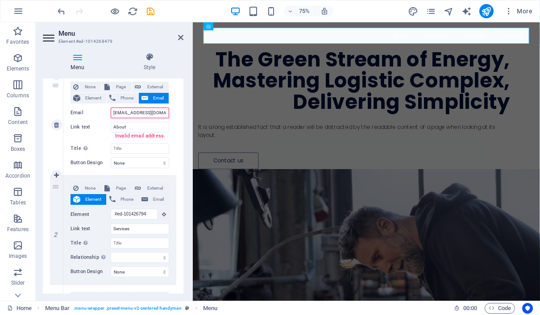
type input "info@biologixstream.com"
select select
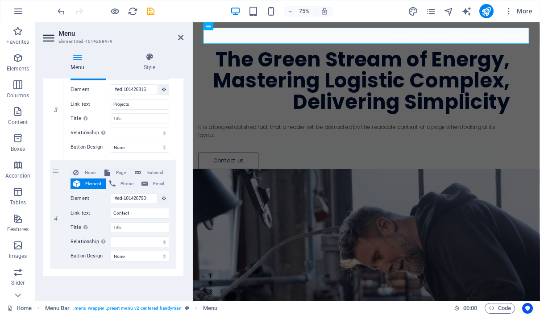
scroll to position [315, 0]
type input "info@biologixstream.com"
click at [181, 38] on icon at bounding box center [180, 37] width 5 height 7
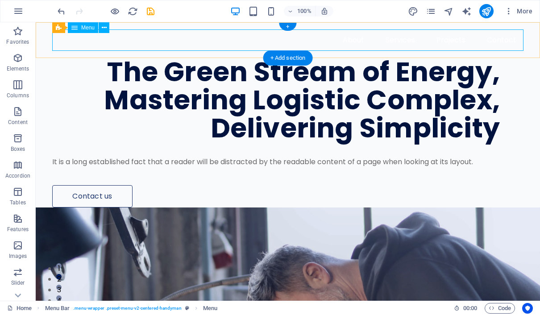
click at [118, 41] on nav "About Services Projects Contact" at bounding box center [287, 39] width 471 height 21
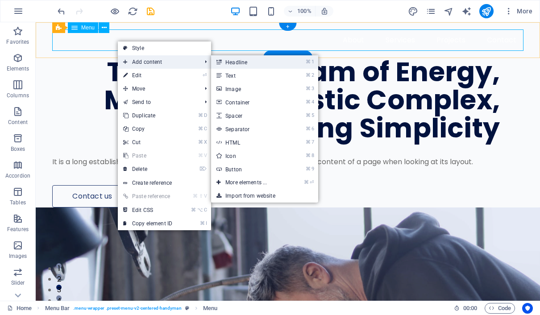
click at [236, 67] on link "⌘ 1 Headline" at bounding box center [248, 61] width 74 height 13
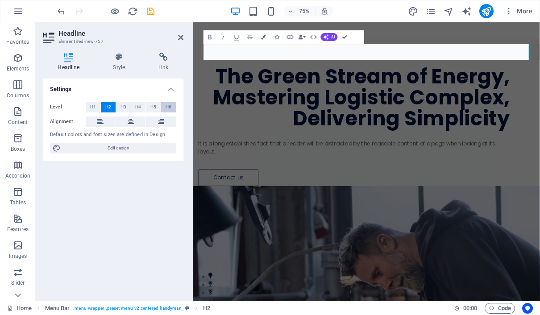
click at [167, 107] on span "H6" at bounding box center [169, 107] width 6 height 11
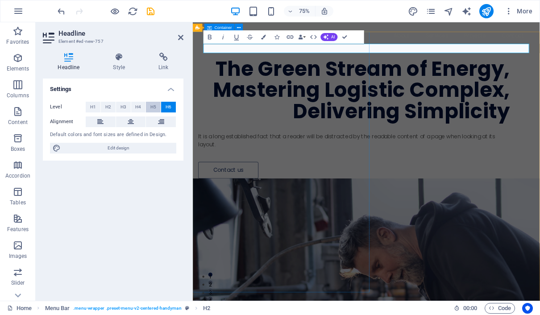
click at [156, 105] on span "H5" at bounding box center [153, 107] width 6 height 11
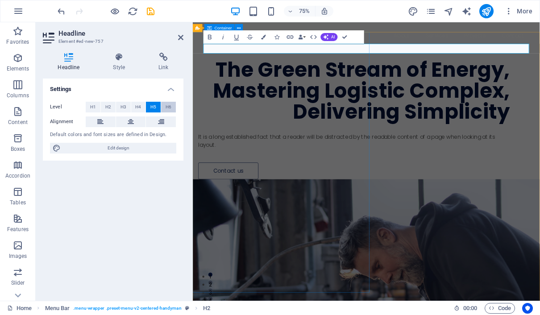
click at [171, 107] on span "H6" at bounding box center [169, 107] width 6 height 11
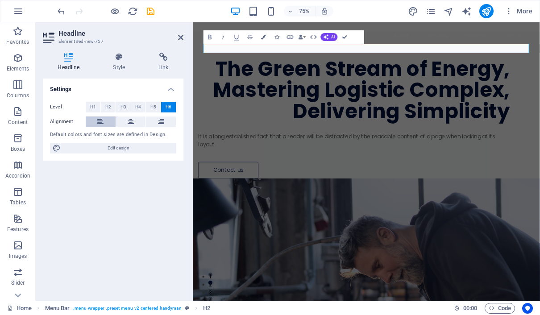
click at [100, 124] on icon at bounding box center [100, 121] width 6 height 11
click at [160, 121] on icon at bounding box center [161, 121] width 6 height 11
click at [102, 121] on icon at bounding box center [100, 121] width 6 height 11
click at [178, 37] on icon at bounding box center [180, 37] width 5 height 7
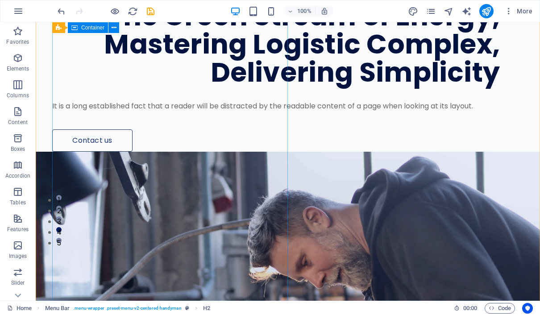
scroll to position [64, 0]
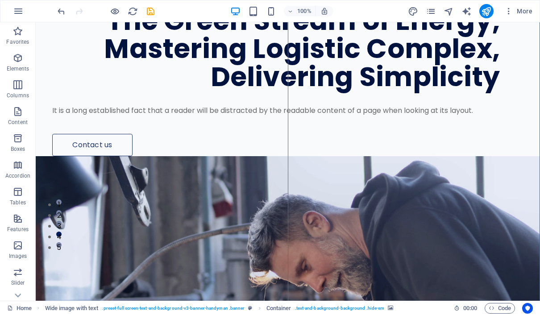
drag, startPoint x: 367, startPoint y: 163, endPoint x: 268, endPoint y: 210, distance: 109.6
select select "px"
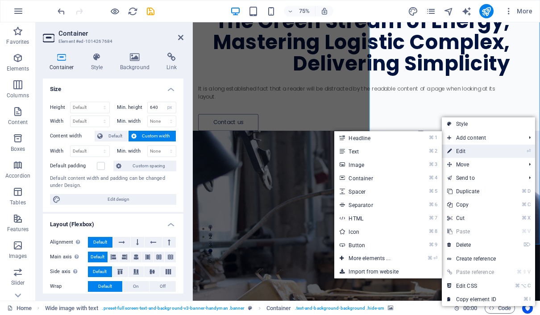
click at [454, 147] on link "⏎ Edit" at bounding box center [472, 151] width 60 height 13
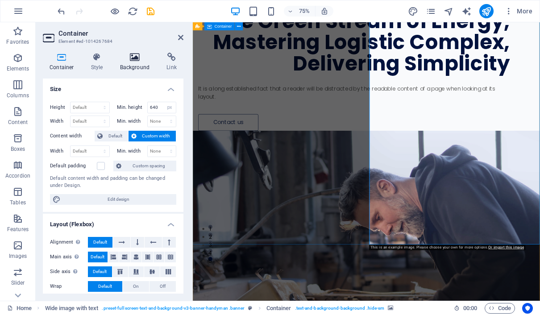
click at [137, 65] on h4 "Background" at bounding box center [136, 62] width 47 height 19
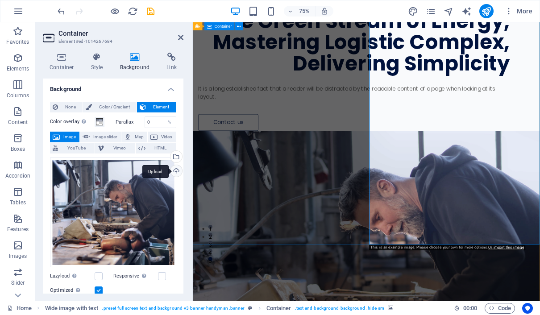
click at [176, 171] on div "Upload" at bounding box center [175, 171] width 13 height 13
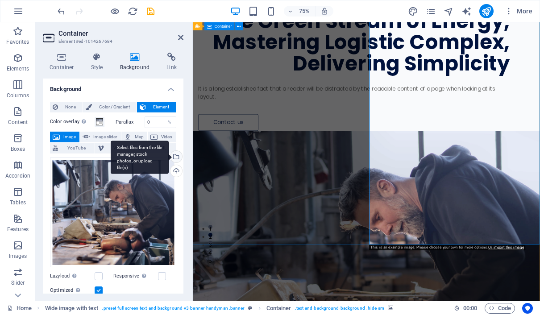
click at [176, 157] on div "Select files from the file manager, stock photos, or upload file(s)" at bounding box center [175, 157] width 13 height 13
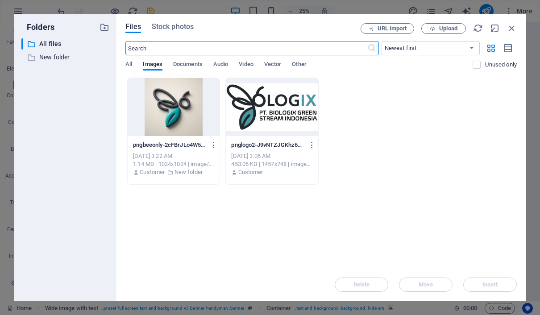
click at [170, 125] on div at bounding box center [174, 107] width 92 height 58
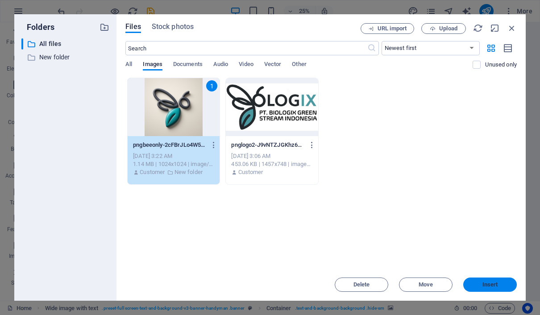
click at [491, 280] on button "Insert" at bounding box center [490, 285] width 54 height 14
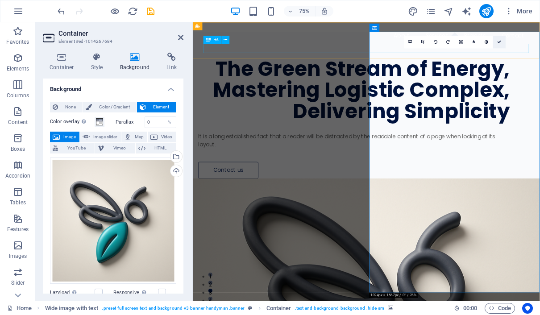
click at [498, 44] on link at bounding box center [499, 42] width 13 height 13
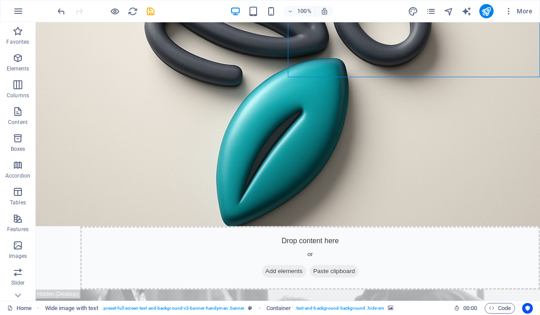
scroll to position [342, 0]
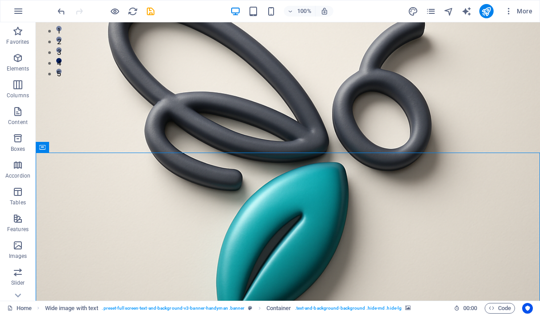
scroll to position [230, 0]
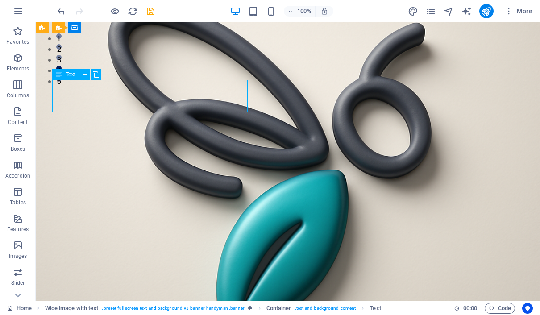
drag, startPoint x: 124, startPoint y: 107, endPoint x: 86, endPoint y: 104, distance: 38.5
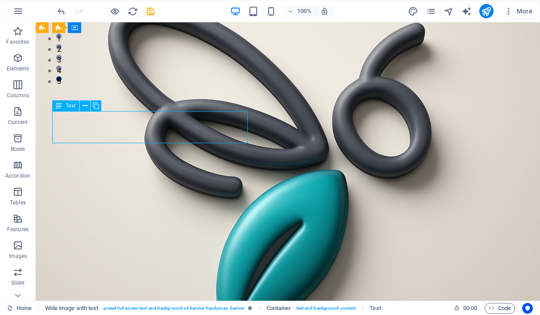
scroll to position [199, 0]
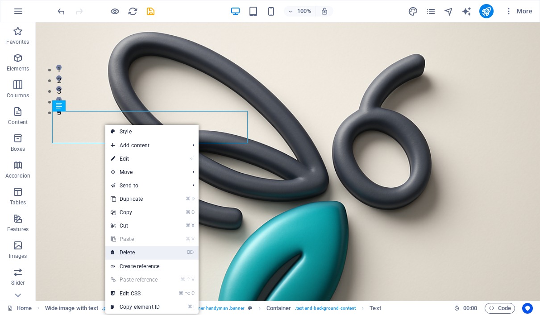
drag, startPoint x: 110, startPoint y: 228, endPoint x: 145, endPoint y: 250, distance: 42.1
click at [145, 250] on link "⌦ Delete" at bounding box center [135, 252] width 60 height 13
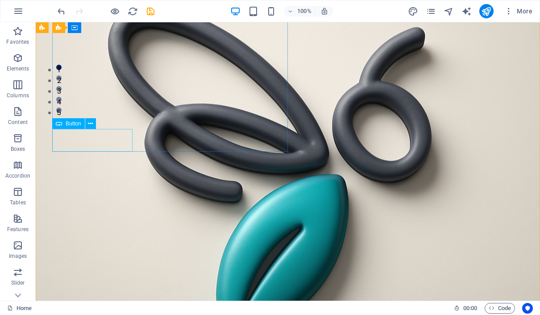
click at [127, 11] on div "Contact us" at bounding box center [276, -1] width 448 height 22
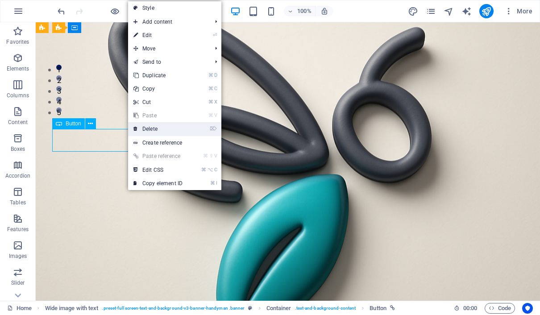
click at [146, 130] on link "⌦ Delete" at bounding box center [158, 128] width 60 height 13
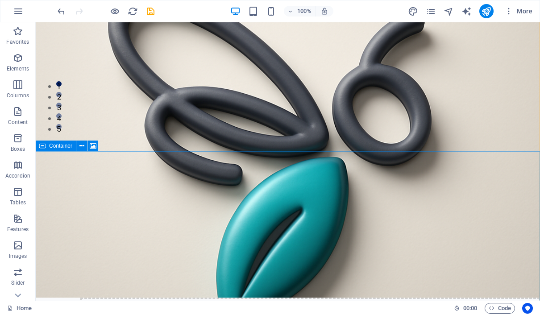
scroll to position [208, 0]
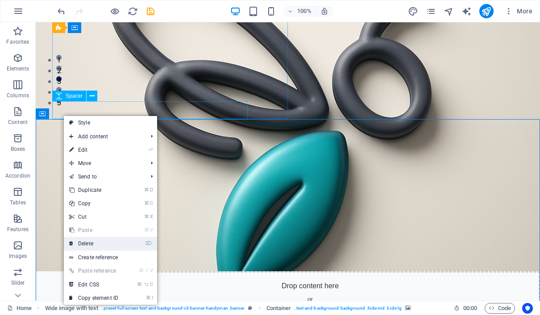
click at [102, 240] on link "⌦ Delete" at bounding box center [94, 243] width 60 height 13
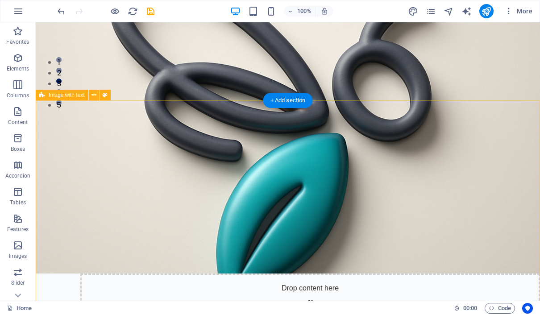
scroll to position [252, 0]
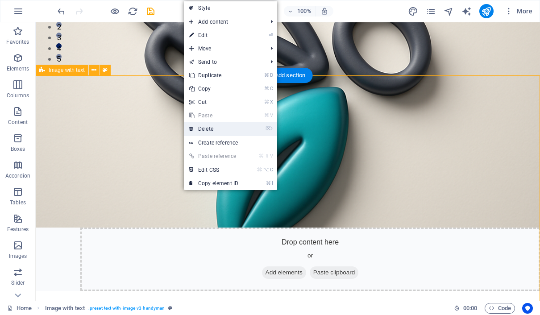
click at [201, 129] on link "⌦ Delete" at bounding box center [214, 128] width 60 height 13
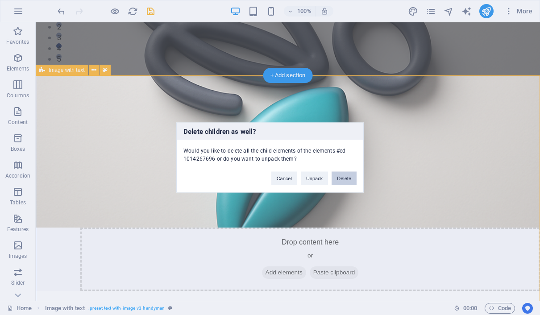
click at [352, 176] on button "Delete" at bounding box center [344, 178] width 25 height 13
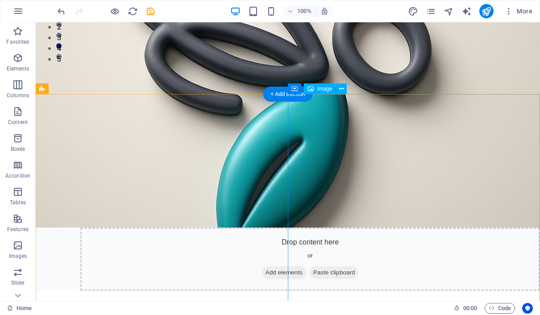
scroll to position [279, 0]
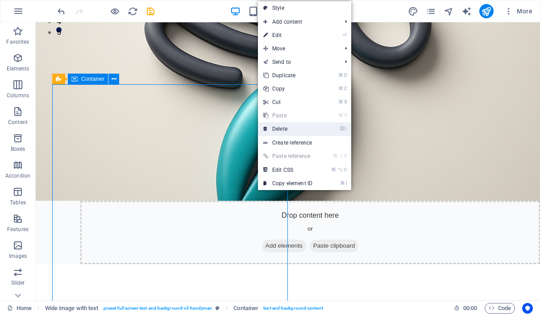
click at [279, 130] on link "⌦ Delete" at bounding box center [288, 128] width 60 height 13
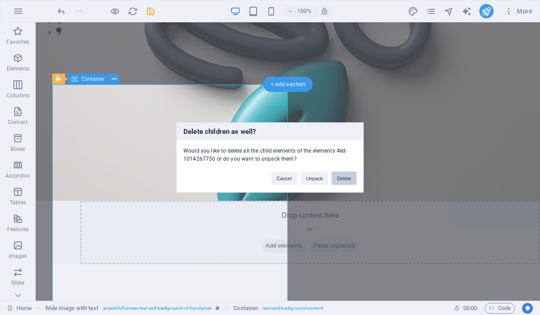
click at [344, 178] on button "Delete" at bounding box center [344, 178] width 25 height 13
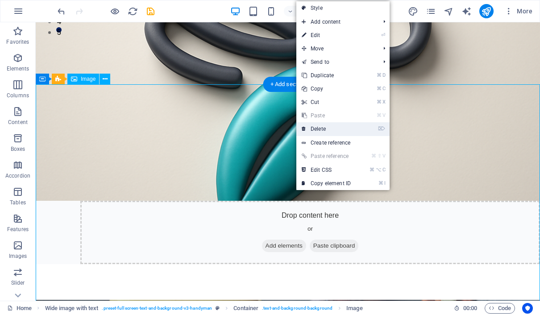
click at [334, 131] on link "⌦ Delete" at bounding box center [326, 128] width 60 height 13
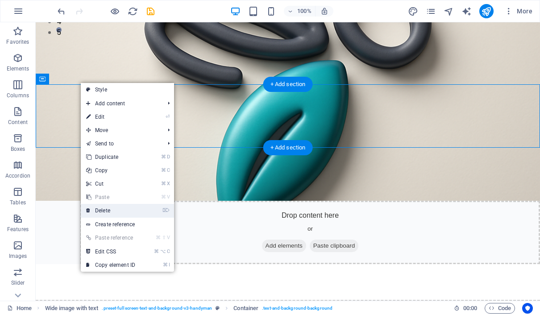
click at [114, 212] on link "⌦ Delete" at bounding box center [111, 210] width 60 height 13
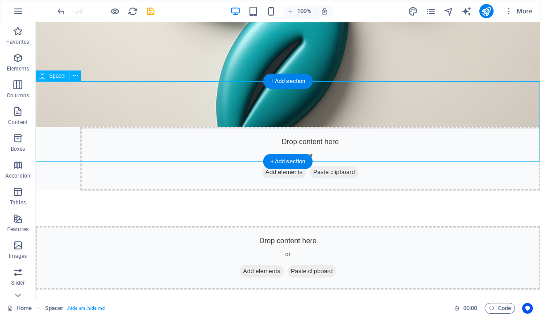
scroll to position [359, 0]
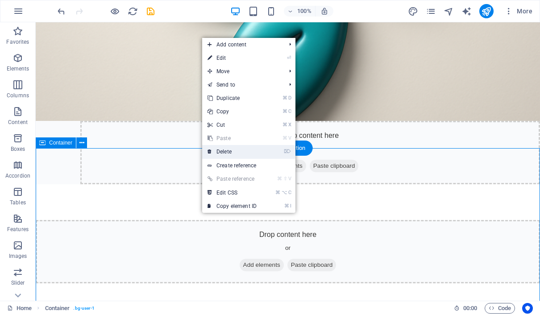
click at [253, 148] on link "⌦ Delete" at bounding box center [232, 151] width 60 height 13
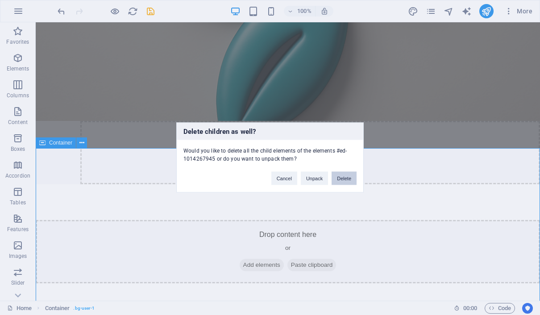
click at [349, 178] on button "Delete" at bounding box center [344, 178] width 25 height 13
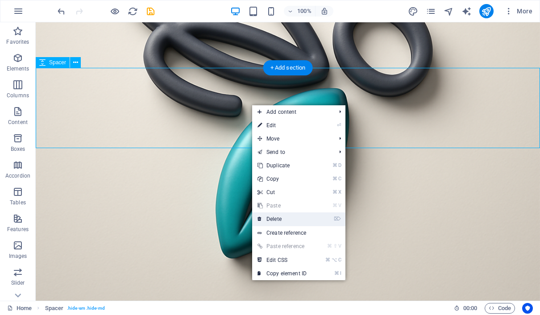
click at [290, 217] on link "⌦ Delete" at bounding box center [282, 218] width 60 height 13
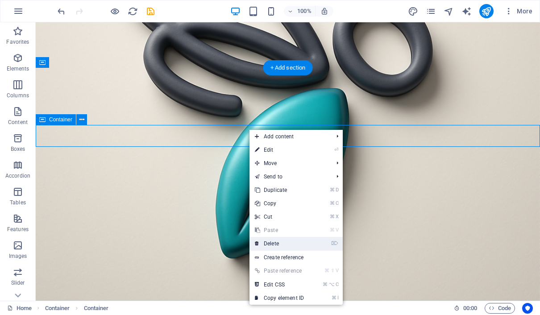
click at [283, 245] on link "⌦ Delete" at bounding box center [279, 243] width 60 height 13
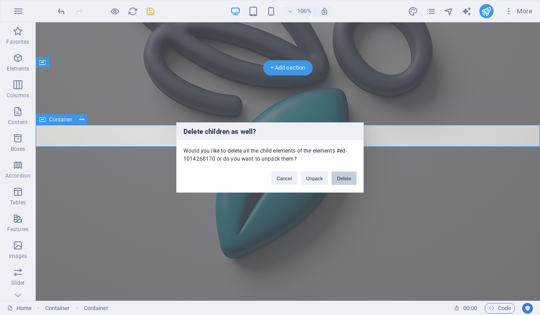
click at [342, 178] on button "Delete" at bounding box center [344, 178] width 25 height 13
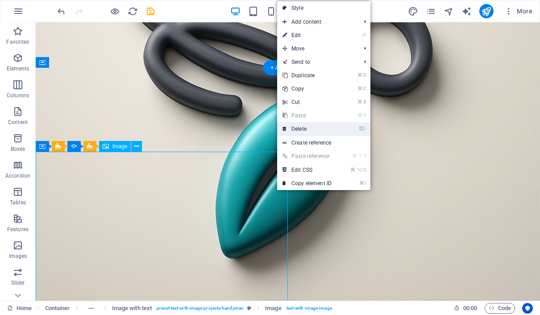
click at [310, 129] on link "⌦ Delete" at bounding box center [307, 128] width 60 height 13
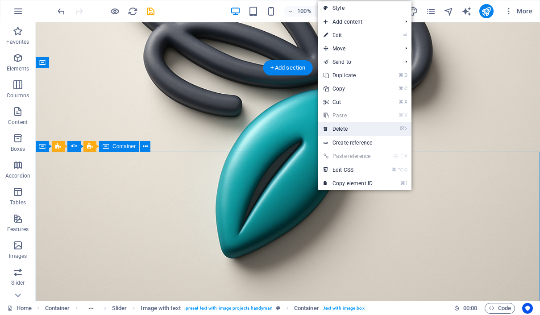
click at [336, 133] on link "⌦ Delete" at bounding box center [348, 128] width 60 height 13
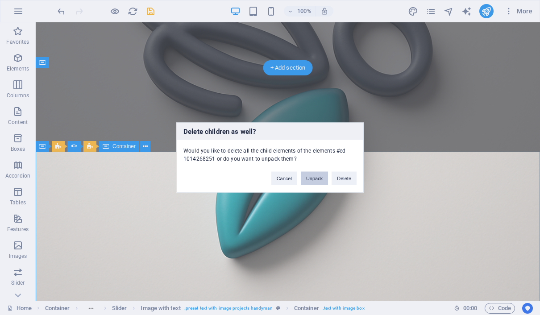
click at [319, 180] on button "Unpack" at bounding box center [314, 178] width 27 height 13
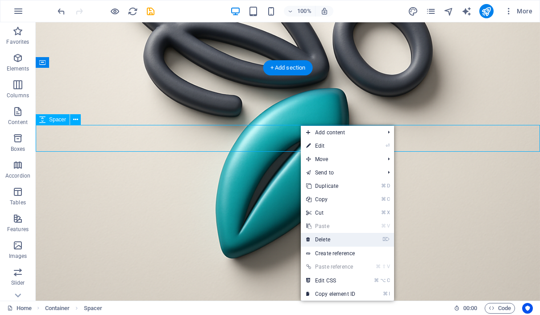
click at [332, 234] on link "⌦ Delete" at bounding box center [331, 239] width 60 height 13
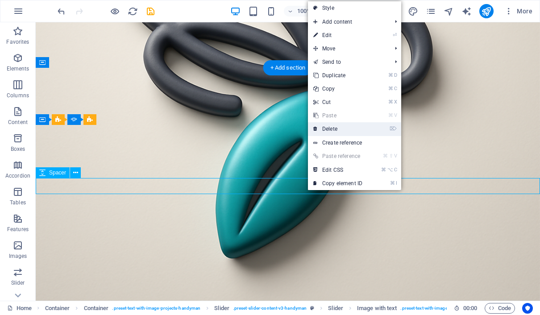
click at [335, 128] on link "⌦ Delete" at bounding box center [338, 128] width 60 height 13
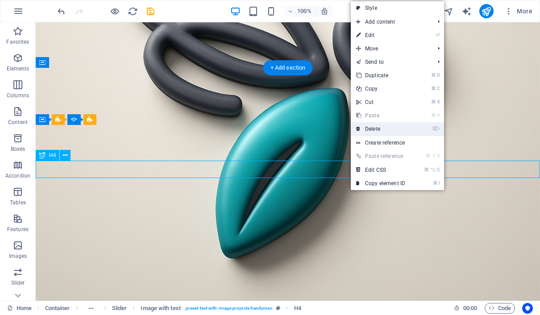
click at [369, 132] on link "⌦ Delete" at bounding box center [381, 128] width 60 height 13
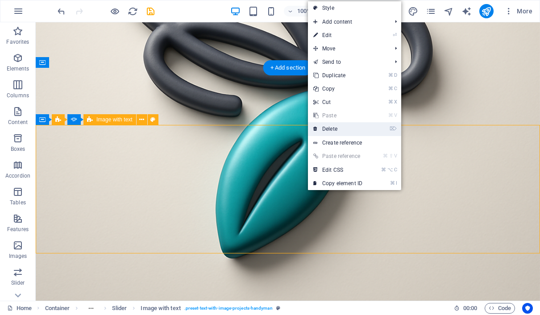
click at [326, 128] on link "⌦ Delete" at bounding box center [338, 128] width 60 height 13
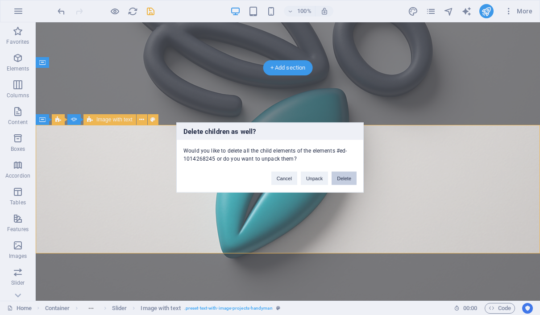
click at [341, 178] on button "Delete" at bounding box center [344, 178] width 25 height 13
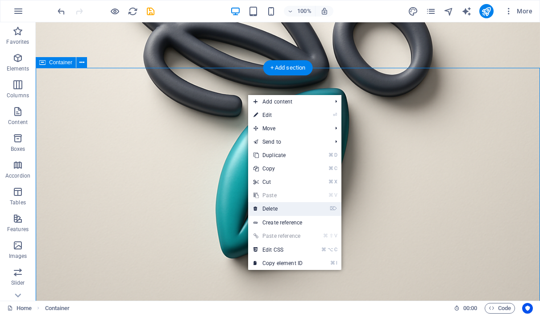
click at [282, 213] on link "⌦ Delete" at bounding box center [278, 208] width 60 height 13
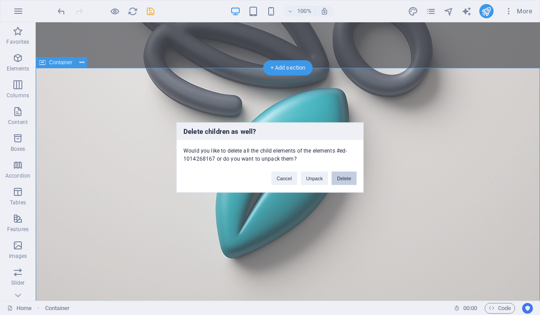
click at [344, 178] on button "Delete" at bounding box center [344, 178] width 25 height 13
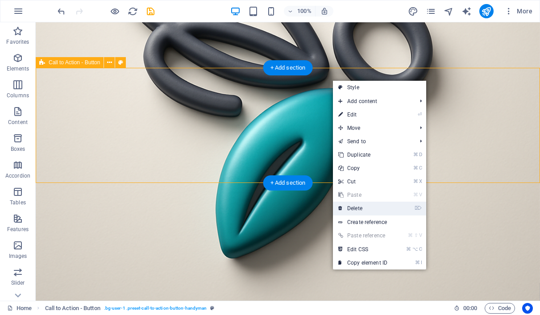
click at [368, 204] on link "⌦ Delete" at bounding box center [363, 208] width 60 height 13
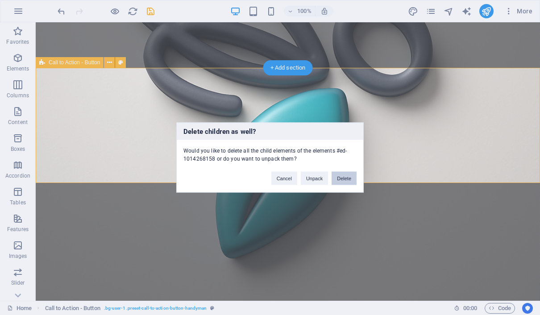
click at [344, 176] on button "Delete" at bounding box center [344, 178] width 25 height 13
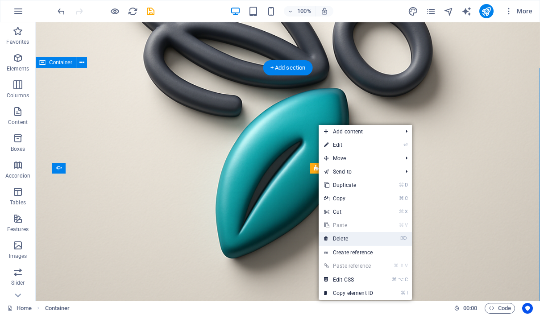
click at [354, 232] on link "⌦ Delete" at bounding box center [349, 238] width 60 height 13
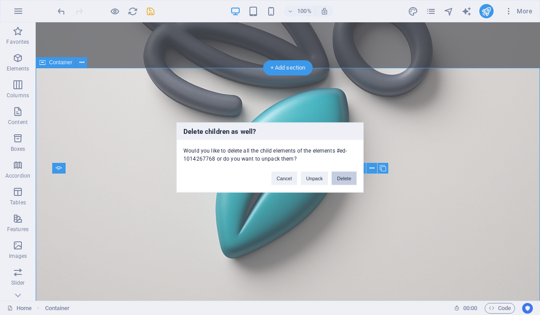
click at [346, 178] on button "Delete" at bounding box center [344, 178] width 25 height 13
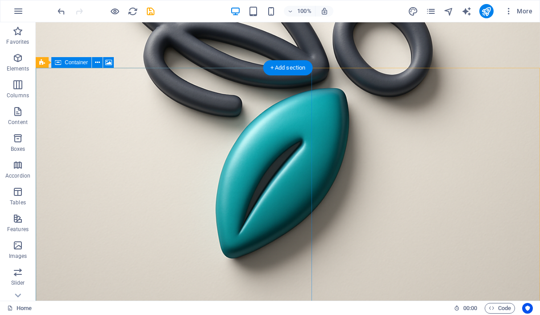
scroll to position [321, 0]
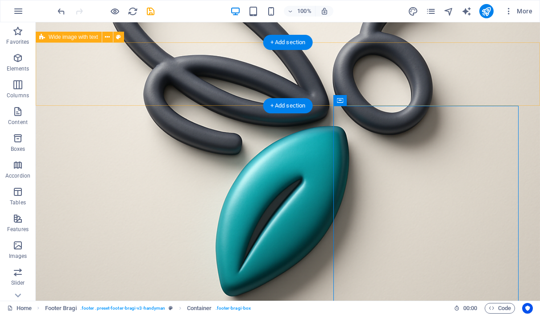
click at [130, 258] on div "Drop content here or Add elements Paste clipboard" at bounding box center [288, 289] width 504 height 63
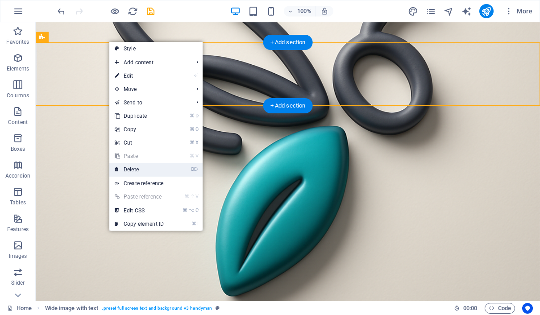
click at [151, 165] on link "⌦ Delete" at bounding box center [139, 169] width 60 height 13
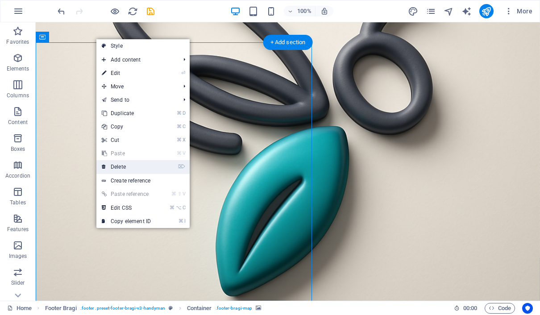
click at [134, 163] on link "⌦ Delete" at bounding box center [126, 166] width 60 height 13
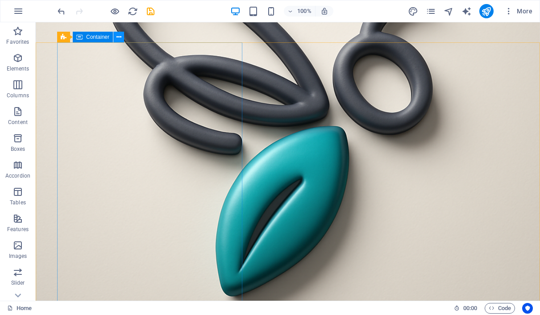
click at [119, 37] on icon at bounding box center [118, 37] width 5 height 9
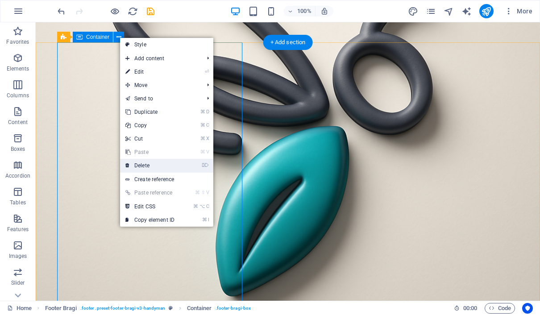
click at [154, 162] on link "⌦ Delete" at bounding box center [150, 165] width 60 height 13
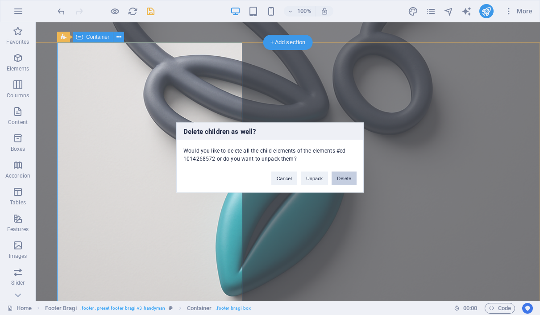
click at [340, 174] on button "Delete" at bounding box center [344, 178] width 25 height 13
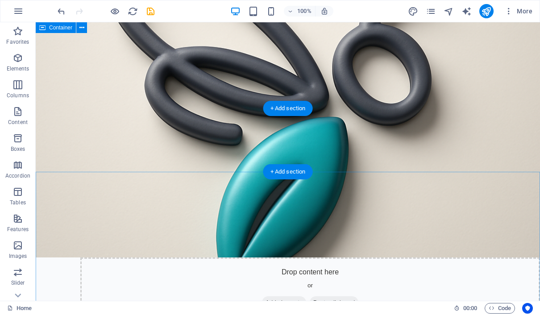
scroll to position [187, 0]
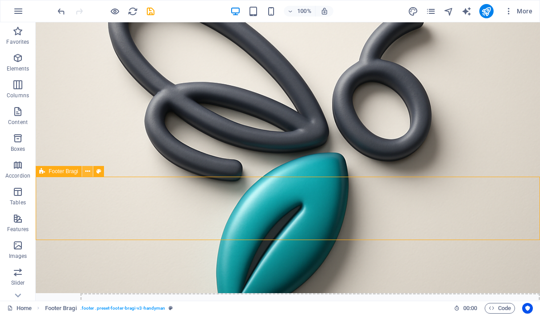
click at [86, 169] on icon at bounding box center [87, 171] width 5 height 9
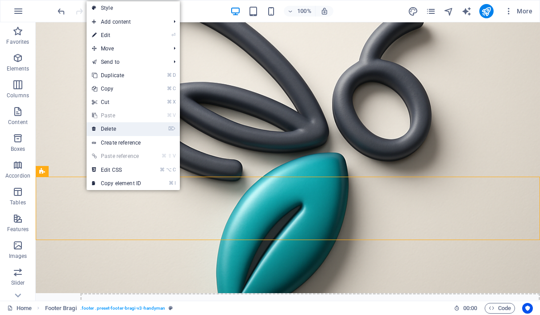
click at [115, 133] on link "⌦ Delete" at bounding box center [117, 128] width 60 height 13
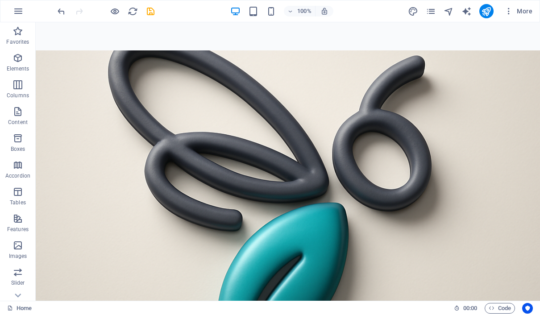
scroll to position [238, 0]
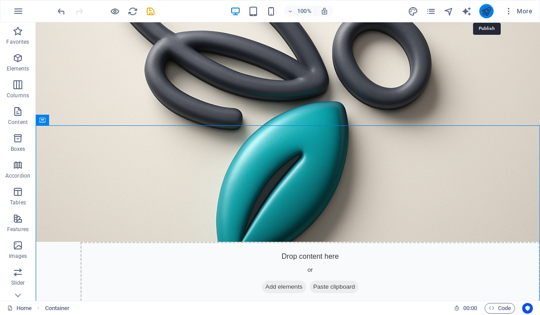
click at [483, 10] on icon "publish" at bounding box center [486, 11] width 10 height 10
checkbox input "false"
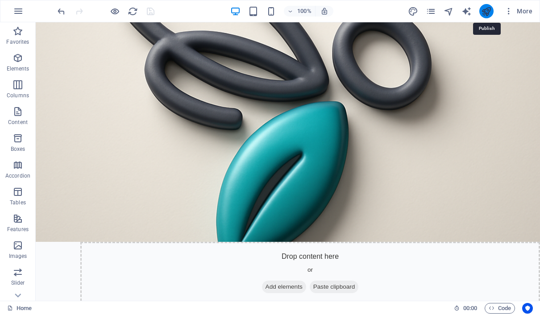
click at [484, 13] on icon "publish" at bounding box center [486, 11] width 10 height 10
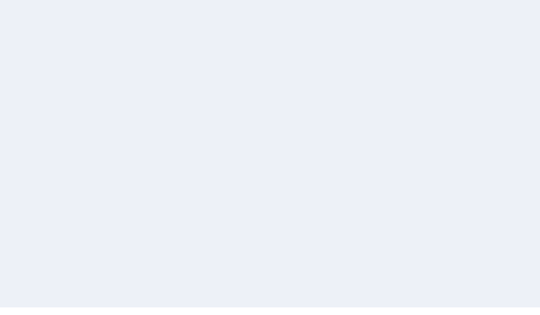
click at [373, 134] on div at bounding box center [270, 157] width 540 height 315
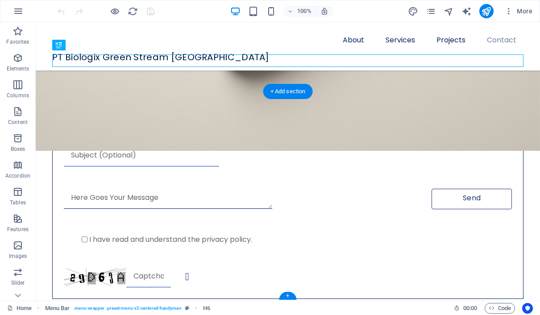
scroll to position [592, 0]
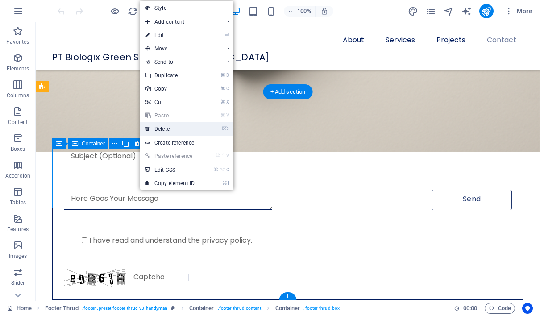
click at [187, 126] on link "⌦ Delete" at bounding box center [170, 128] width 60 height 13
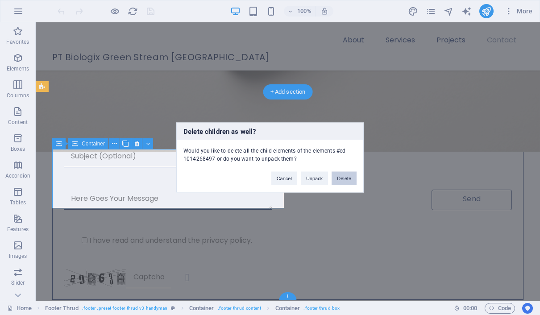
click at [339, 177] on button "Delete" at bounding box center [344, 178] width 25 height 13
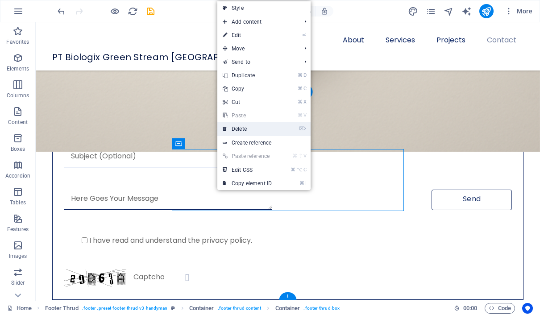
click at [234, 133] on link "⌦ Delete" at bounding box center [247, 128] width 60 height 13
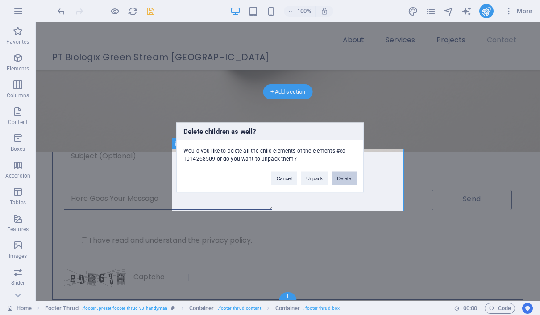
click at [341, 180] on button "Delete" at bounding box center [344, 178] width 25 height 13
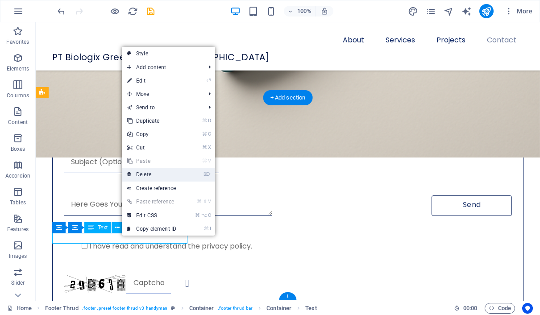
click at [168, 170] on link "⌦ Delete" at bounding box center [152, 174] width 60 height 13
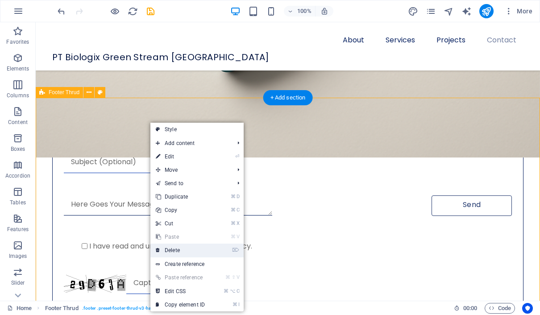
click at [176, 249] on link "⌦ Delete" at bounding box center [180, 250] width 60 height 13
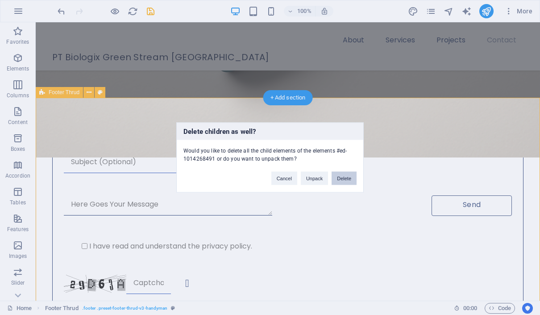
click at [338, 182] on button "Delete" at bounding box center [344, 178] width 25 height 13
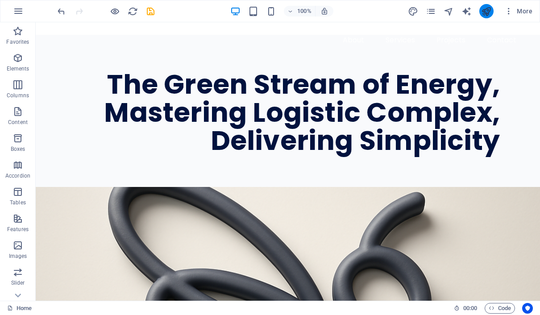
scroll to position [0, 0]
click at [489, 12] on icon "publish" at bounding box center [486, 11] width 10 height 10
checkbox input "false"
click at [486, 13] on icon "publish" at bounding box center [486, 11] width 10 height 10
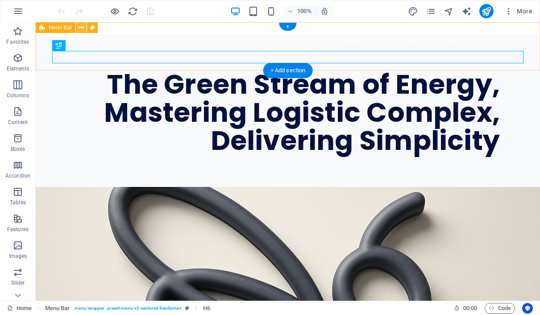
click at [79, 28] on icon at bounding box center [81, 27] width 5 height 9
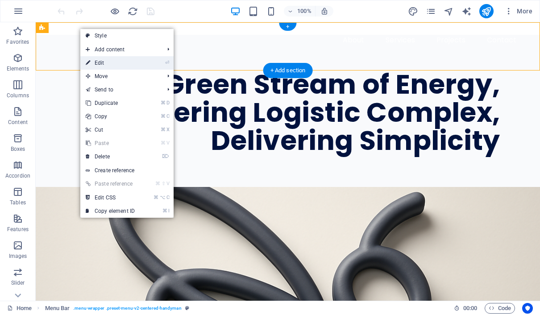
click at [92, 58] on link "⏎ Edit" at bounding box center [110, 62] width 60 height 13
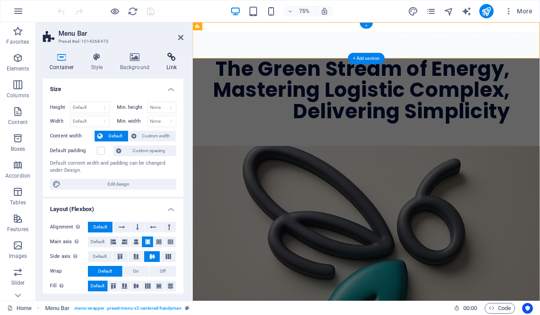
click at [173, 62] on h4 "Link" at bounding box center [172, 62] width 24 height 19
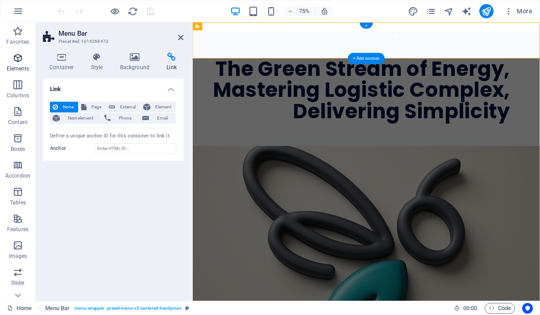
click at [16, 61] on icon "button" at bounding box center [17, 58] width 11 height 11
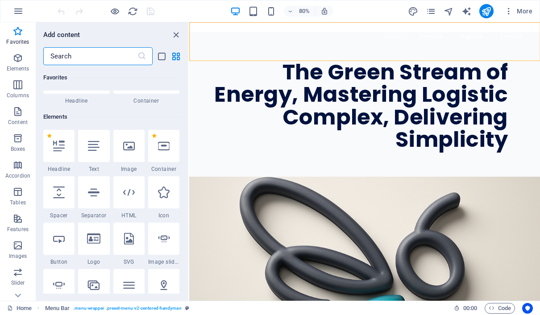
scroll to position [57, 0]
click at [18, 12] on icon "button" at bounding box center [18, 11] width 11 height 11
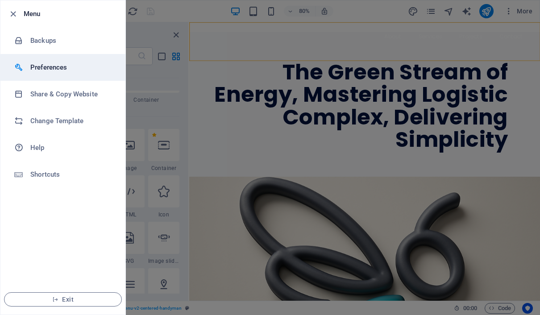
click at [73, 75] on li "Preferences" at bounding box center [62, 67] width 125 height 27
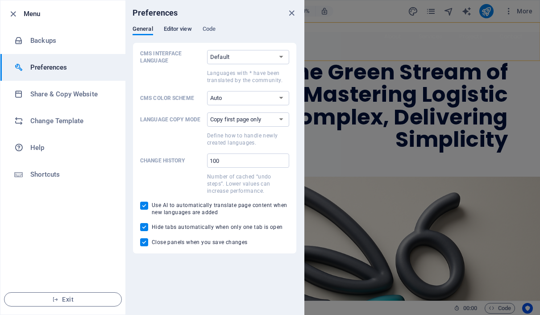
click at [180, 32] on span "Editor view" at bounding box center [178, 30] width 28 height 12
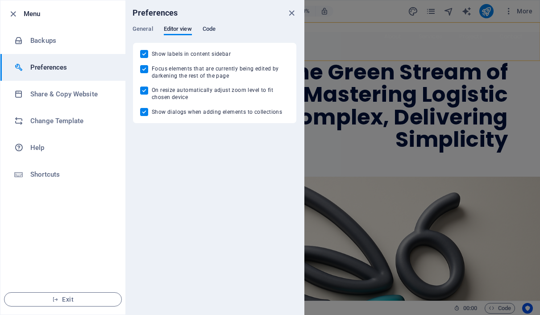
click at [214, 27] on span "Code" at bounding box center [209, 30] width 13 height 12
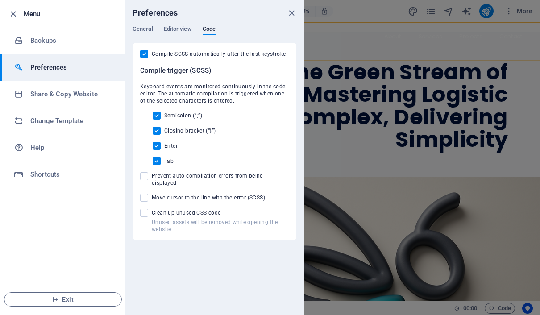
click at [33, 15] on h6 "Menu" at bounding box center [71, 13] width 95 height 11
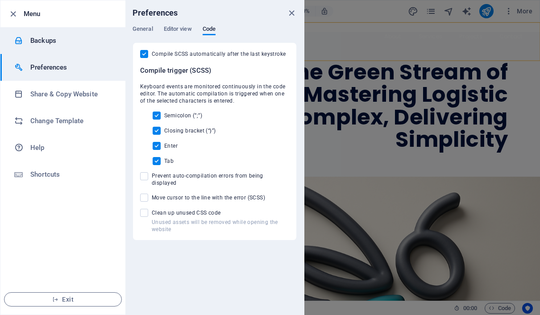
click at [83, 41] on h6 "Backups" at bounding box center [71, 40] width 83 height 11
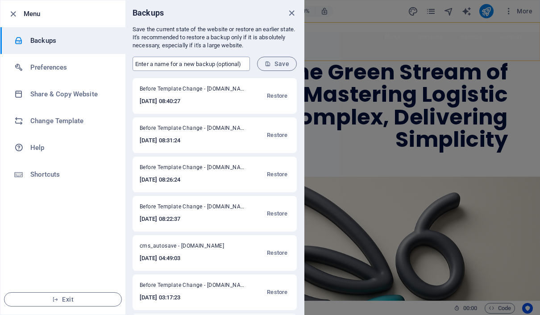
click at [231, 66] on input "text" at bounding box center [191, 64] width 117 height 14
drag, startPoint x: 244, startPoint y: 62, endPoint x: 143, endPoint y: 60, distance: 100.9
click at [143, 60] on input "text" at bounding box center [191, 64] width 117 height 14
type input "idea 001"
click at [273, 65] on span "Save" at bounding box center [277, 63] width 25 height 7
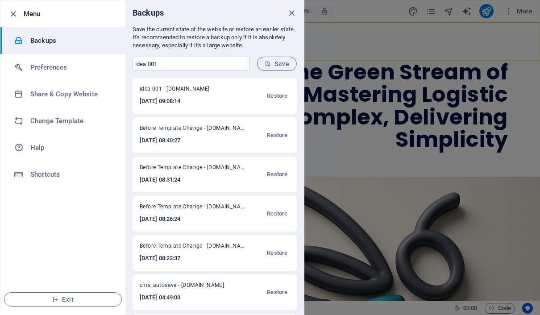
click at [14, 12] on icon "button" at bounding box center [13, 14] width 10 height 10
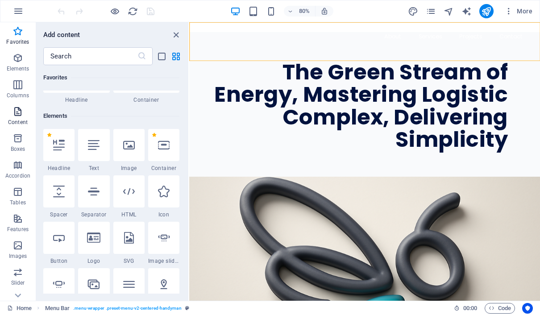
click at [22, 112] on icon "button" at bounding box center [17, 111] width 11 height 11
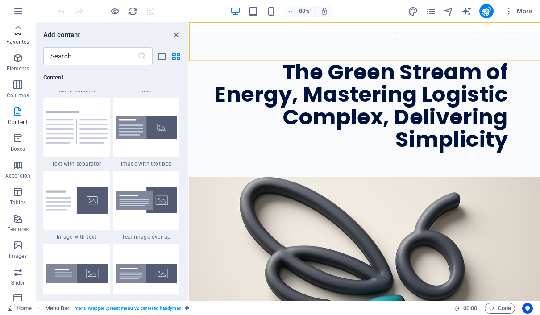
scroll to position [0, 0]
click at [19, 36] on icon "button" at bounding box center [17, 31] width 11 height 11
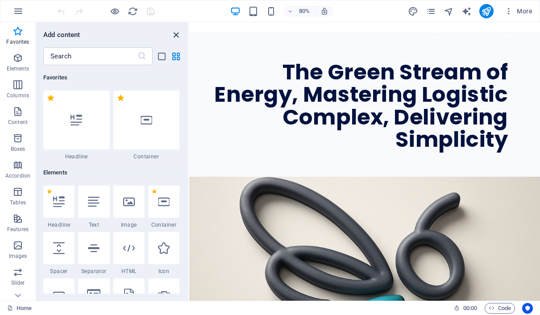
click at [178, 35] on icon "close panel" at bounding box center [176, 35] width 10 height 10
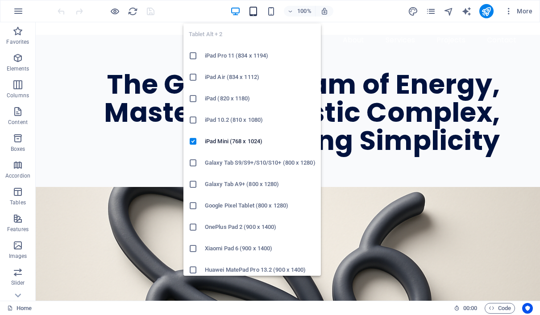
click at [253, 8] on icon "button" at bounding box center [253, 11] width 10 height 10
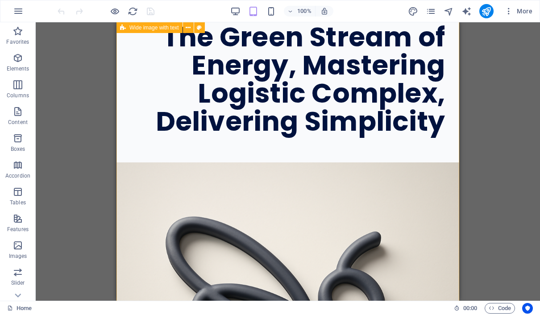
scroll to position [22, 0]
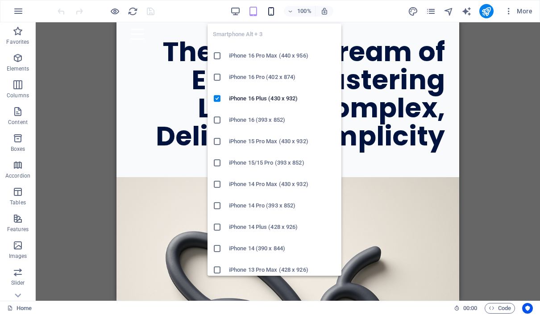
click at [274, 12] on icon "button" at bounding box center [271, 11] width 10 height 10
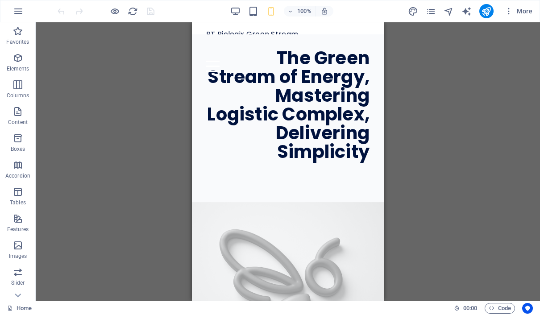
scroll to position [0, 0]
click at [266, 202] on figure at bounding box center [288, 291] width 192 height 178
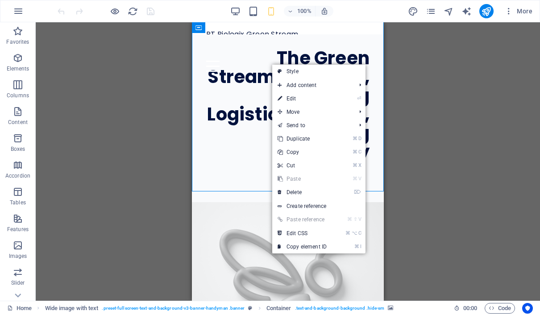
click at [224, 202] on figure at bounding box center [288, 291] width 192 height 178
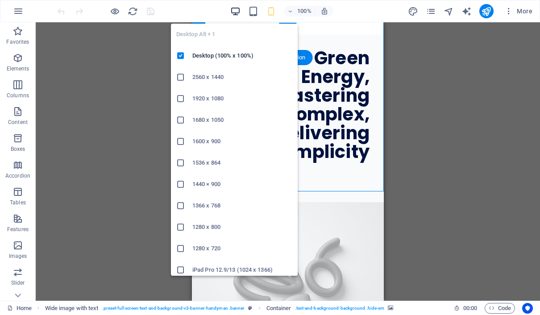
click at [235, 12] on icon "button" at bounding box center [235, 11] width 10 height 10
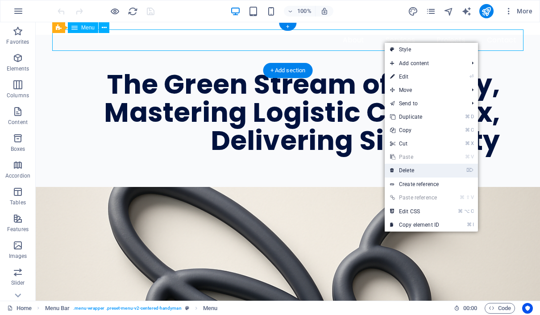
click at [421, 172] on link "⌦ Delete" at bounding box center [415, 170] width 60 height 13
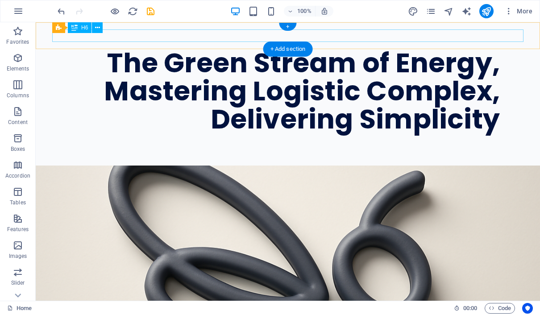
click at [205, 33] on div "PT Biologix Green Stream [GEOGRAPHIC_DATA]" at bounding box center [287, 35] width 471 height 12
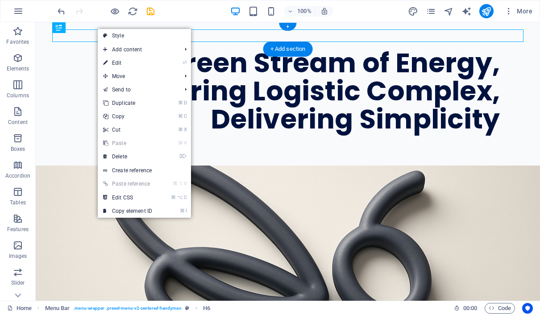
click at [114, 61] on link "⏎ Edit" at bounding box center [128, 62] width 60 height 13
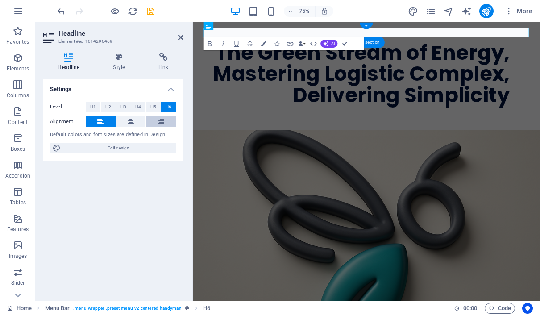
click at [156, 123] on button at bounding box center [161, 121] width 30 height 11
click at [104, 122] on button at bounding box center [101, 121] width 30 height 11
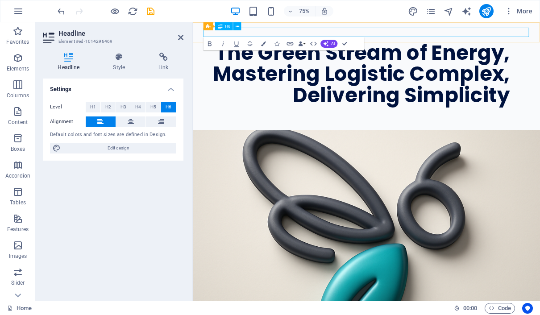
drag, startPoint x: 641, startPoint y: 33, endPoint x: 556, endPoint y: 37, distance: 84.8
click at [539, 37] on div "PT Biologix Green Stream [GEOGRAPHIC_DATA] Menu" at bounding box center [424, 35] width 463 height 27
click at [359, 120] on div "The Green Stream of Energy, Mastering Logistic Complex, Delivering Simplicity" at bounding box center [407, 91] width 415 height 84
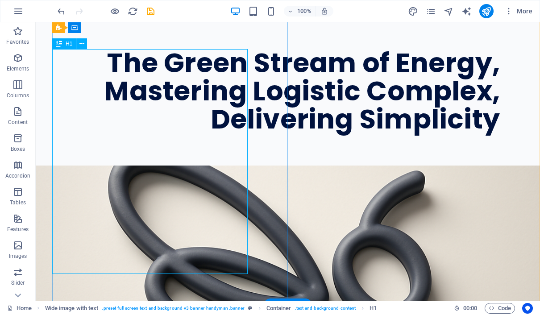
click at [124, 65] on div "The Green Stream of Energy, Mastering Logistic Complex, Delivering Simplicity" at bounding box center [276, 91] width 448 height 84
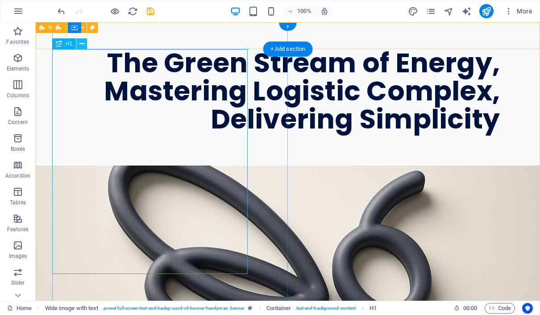
click at [82, 44] on icon at bounding box center [81, 43] width 5 height 9
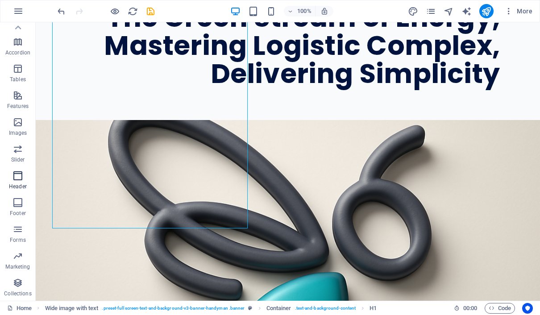
scroll to position [123, 0]
click at [23, 204] on icon "button" at bounding box center [17, 202] width 11 height 11
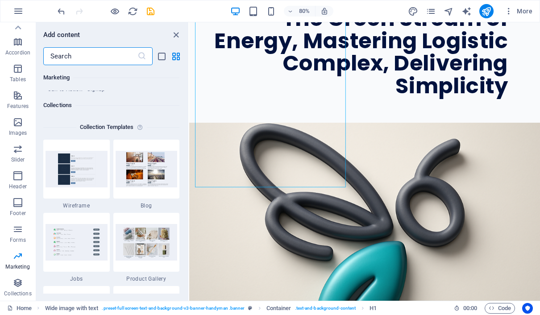
scroll to position [8212, 0]
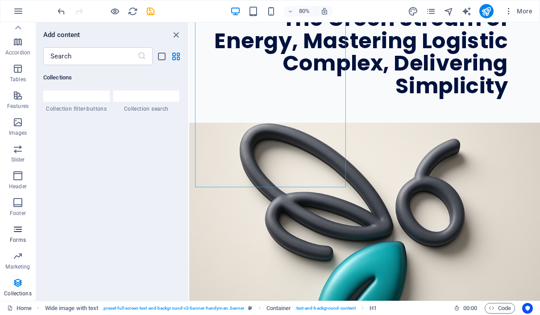
click at [21, 233] on icon "button" at bounding box center [17, 229] width 11 height 11
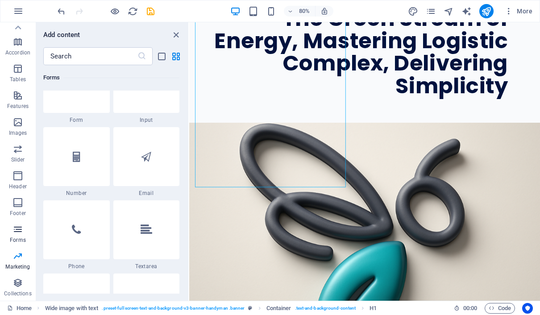
scroll to position [6771, 0]
click at [20, 208] on span "Footer" at bounding box center [18, 207] width 36 height 21
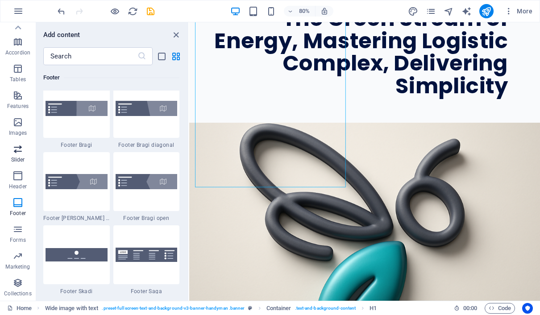
scroll to position [6139, 0]
click at [21, 154] on span "Slider" at bounding box center [18, 154] width 36 height 21
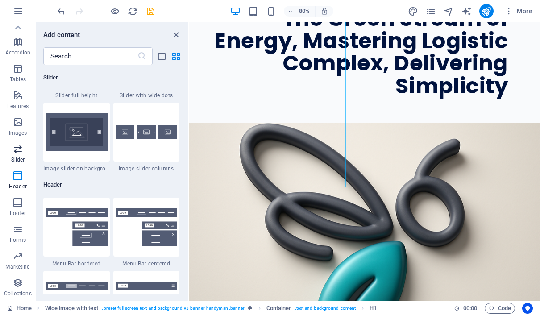
scroll to position [5266, 0]
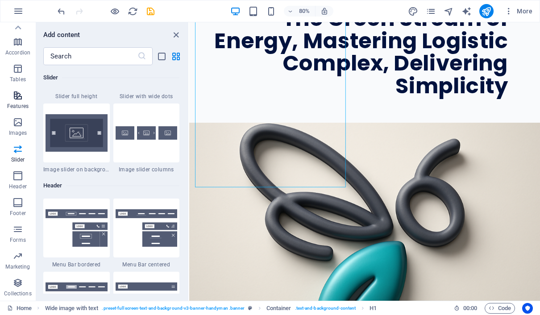
click at [19, 100] on icon "button" at bounding box center [17, 95] width 11 height 11
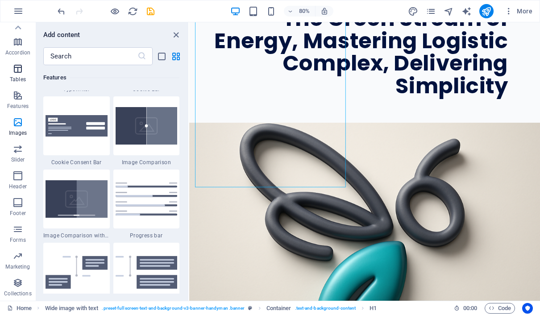
click at [17, 74] on icon "button" at bounding box center [17, 68] width 11 height 11
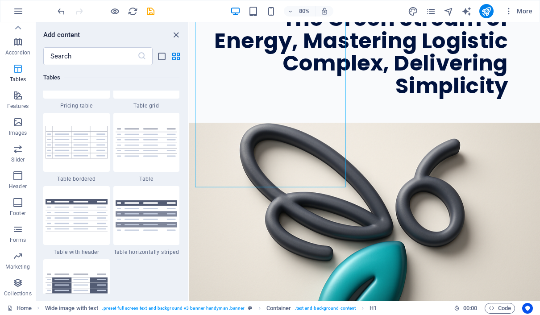
scroll to position [3215, 0]
click at [18, 42] on icon "button" at bounding box center [17, 42] width 11 height 11
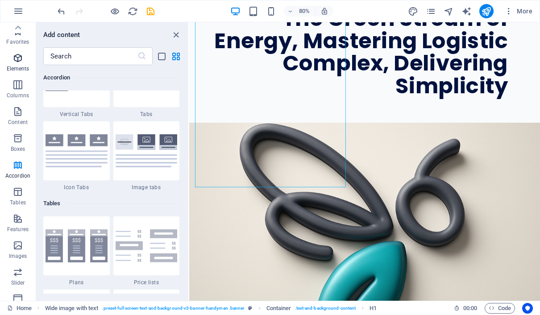
scroll to position [0, 0]
click at [20, 59] on icon "button" at bounding box center [17, 58] width 11 height 11
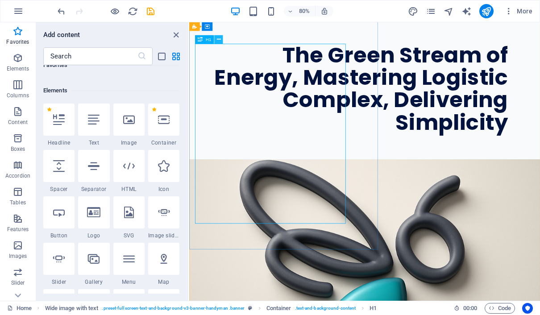
click at [220, 42] on icon at bounding box center [218, 40] width 4 height 8
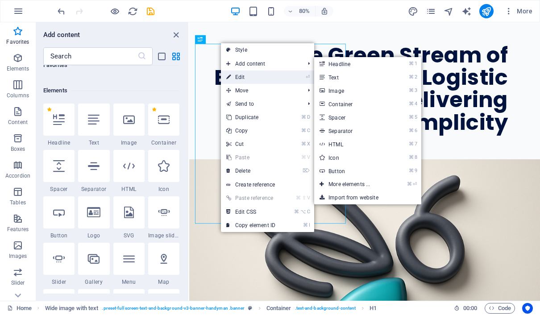
click at [237, 73] on link "⏎ Edit" at bounding box center [251, 77] width 60 height 13
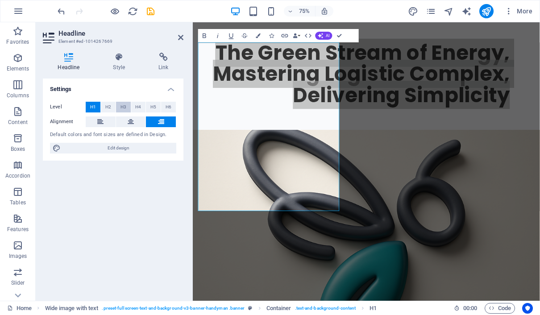
click at [123, 106] on span "H3" at bounding box center [123, 107] width 6 height 11
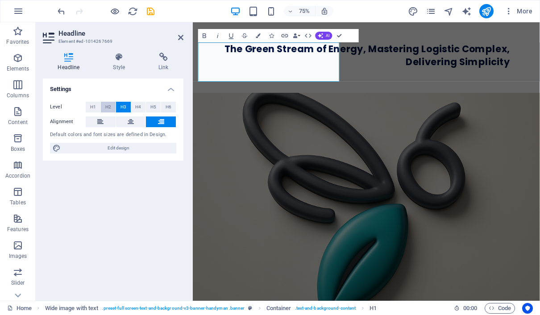
click at [110, 106] on span "H2" at bounding box center [108, 107] width 6 height 11
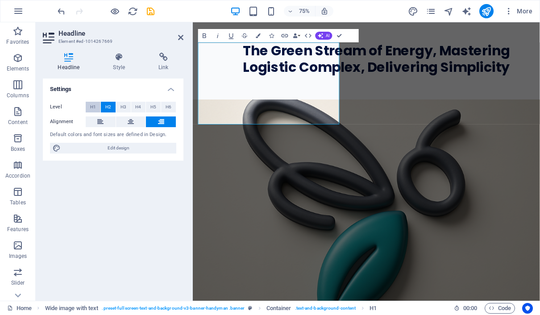
click at [94, 107] on span "H1" at bounding box center [93, 107] width 6 height 11
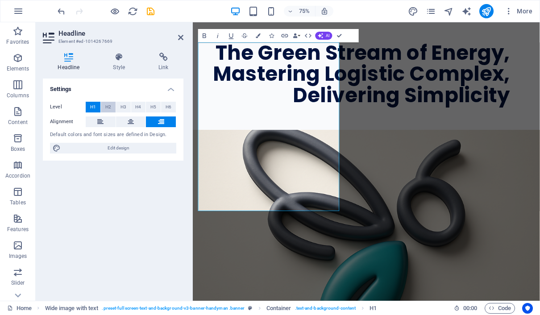
click at [106, 107] on span "H2" at bounding box center [108, 107] width 6 height 11
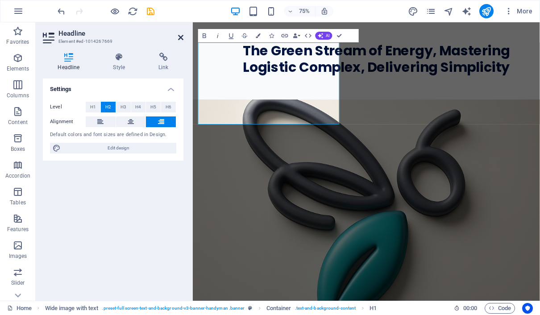
click at [182, 37] on icon at bounding box center [180, 37] width 5 height 7
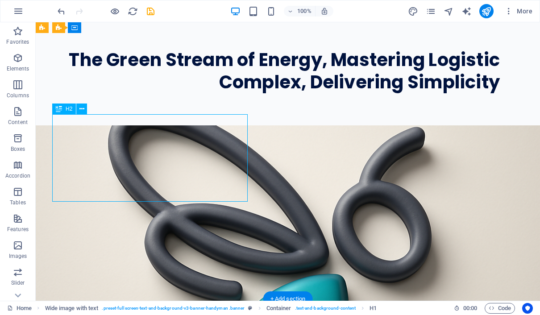
drag, startPoint x: 216, startPoint y: 116, endPoint x: 228, endPoint y: 116, distance: 11.6
click at [228, 93] on div "The Green Stream of Energy, Mastering Logistic Complex, Delivering Simplicity" at bounding box center [276, 71] width 448 height 44
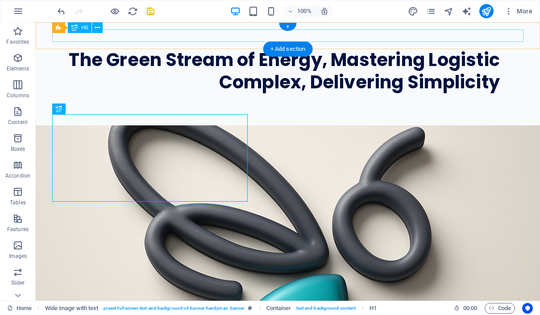
click at [215, 36] on div "PT Biologix Green Stream [GEOGRAPHIC_DATA]" at bounding box center [287, 35] width 471 height 12
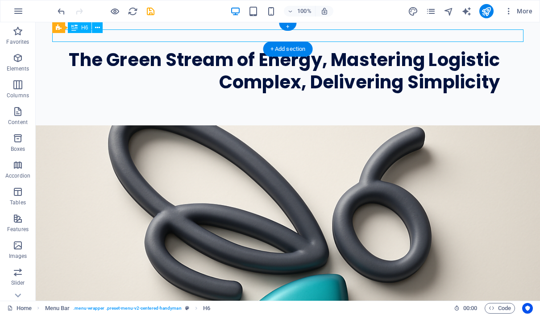
click at [202, 36] on div "PT Biologix Green Stream [GEOGRAPHIC_DATA]" at bounding box center [287, 35] width 471 height 12
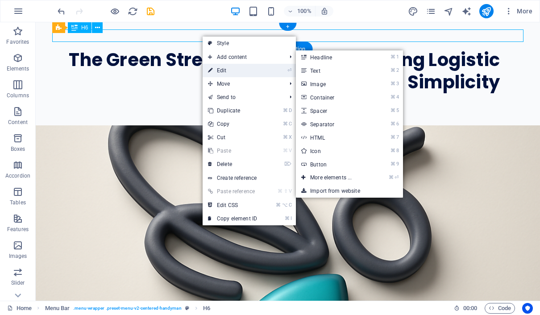
click at [216, 66] on link "⏎ Edit" at bounding box center [233, 70] width 60 height 13
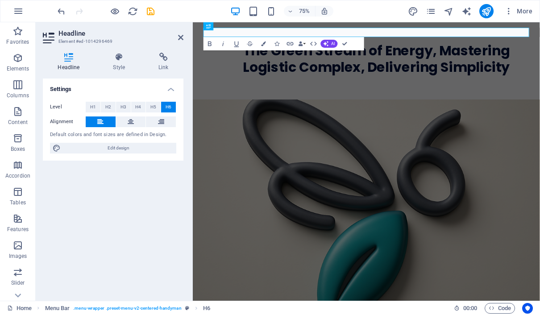
click at [171, 87] on h4 "Settings" at bounding box center [113, 87] width 141 height 16
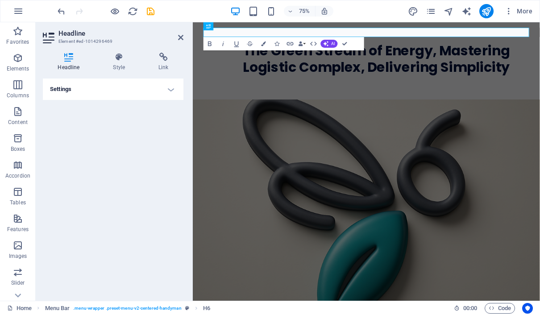
click at [171, 87] on h4 "Settings" at bounding box center [113, 89] width 141 height 21
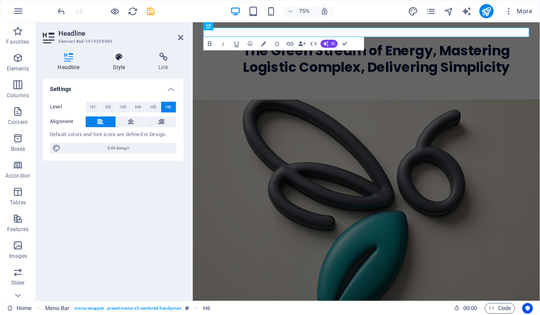
click at [121, 59] on icon at bounding box center [119, 57] width 42 height 9
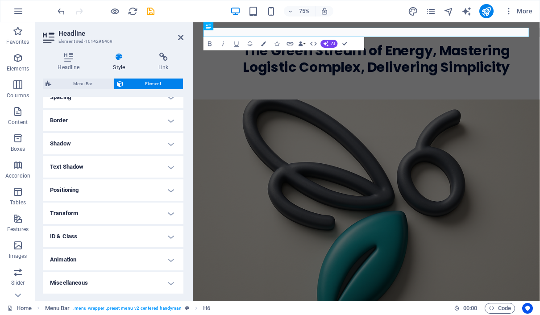
scroll to position [186, 0]
click at [169, 262] on h4 "Animation" at bounding box center [113, 259] width 141 height 21
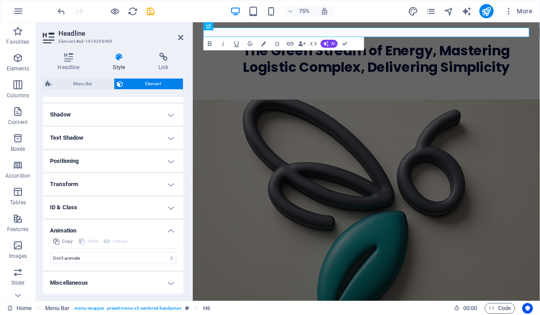
scroll to position [215, 0]
select select "move-left-to-right"
select select "scroll"
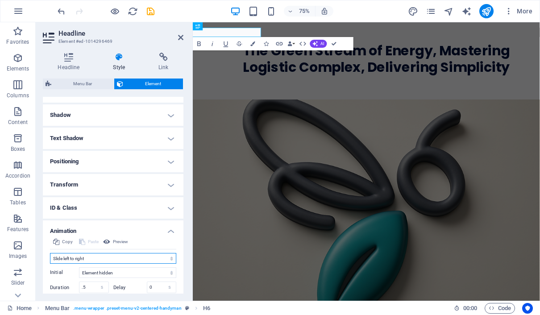
scroll to position [224, 0]
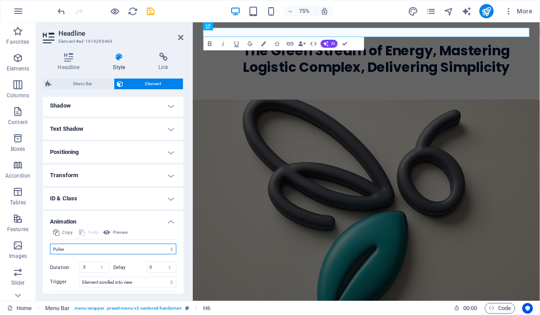
select select "move-right-to-left"
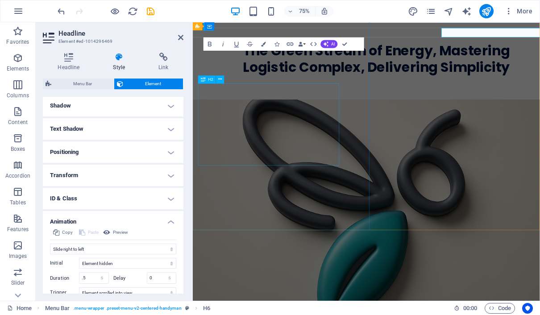
scroll to position [0, 0]
click at [267, 93] on div "The Green Stream of Energy, Mastering Logistic Complex, Delivering Simplicity" at bounding box center [407, 71] width 415 height 44
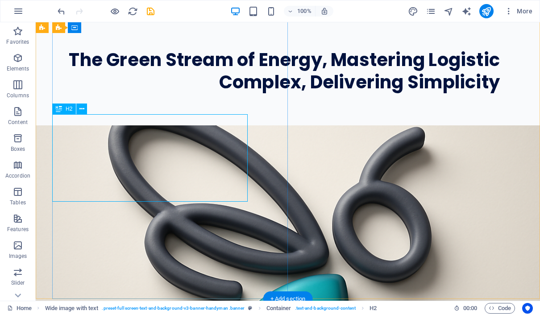
click at [71, 111] on span "H2" at bounding box center [69, 108] width 7 height 5
click at [81, 110] on icon at bounding box center [81, 108] width 5 height 9
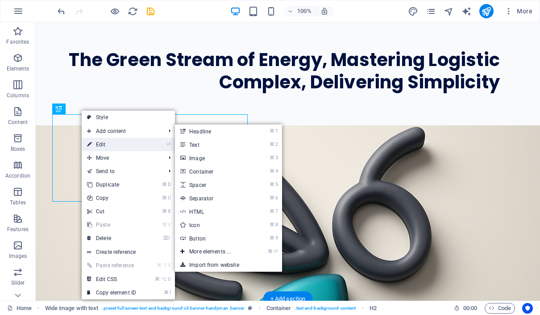
click at [97, 141] on link "⏎ Edit" at bounding box center [112, 144] width 60 height 13
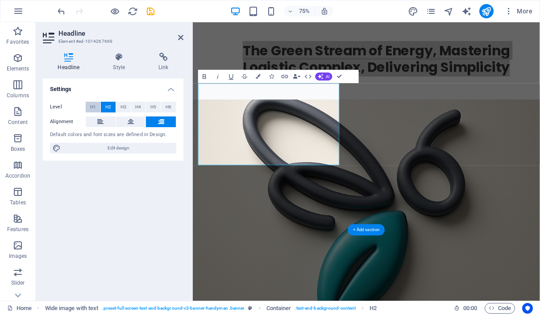
click at [96, 107] on button "H1" at bounding box center [93, 107] width 15 height 11
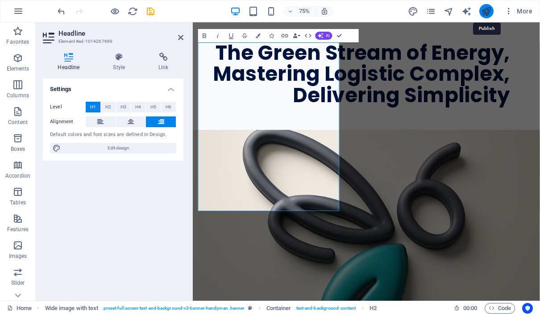
click at [490, 11] on icon "publish" at bounding box center [486, 11] width 10 height 10
checkbox input "false"
